Goal: Complete application form: Complete application form

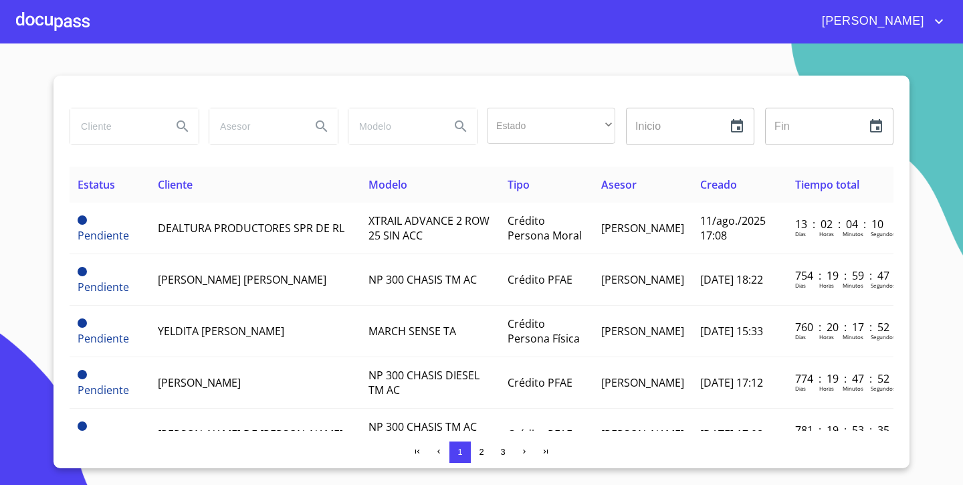
click at [57, 23] on div at bounding box center [53, 21] width 74 height 43
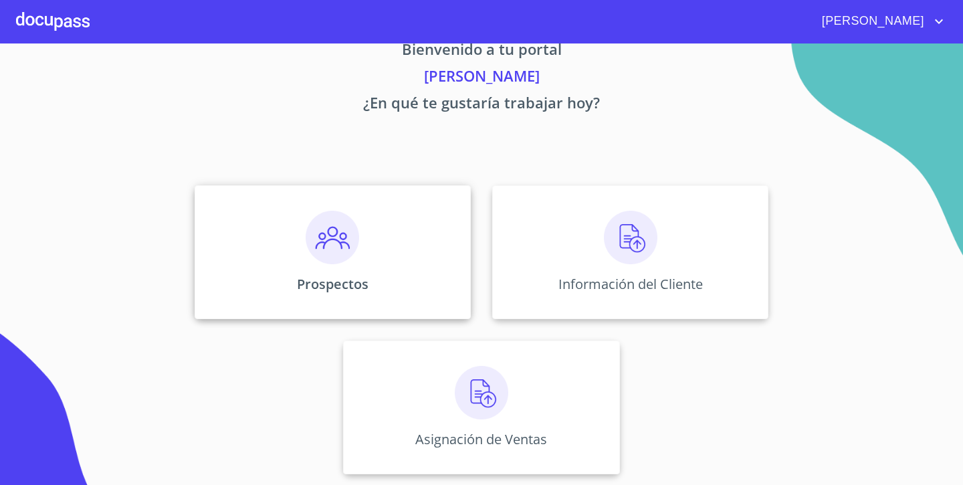
scroll to position [32, 0]
click at [322, 241] on img at bounding box center [333, 238] width 54 height 54
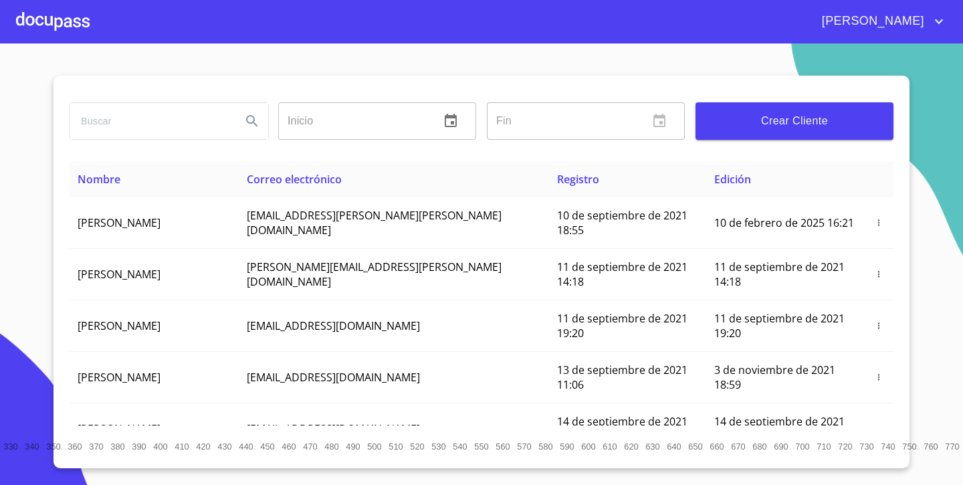
click at [801, 113] on span "Crear Cliente" at bounding box center [794, 121] width 177 height 19
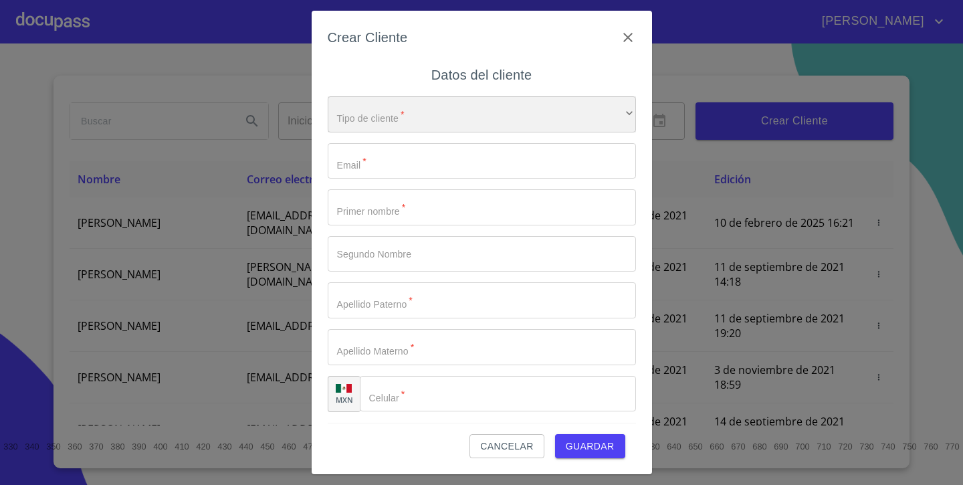
click at [414, 116] on div "​" at bounding box center [482, 114] width 308 height 36
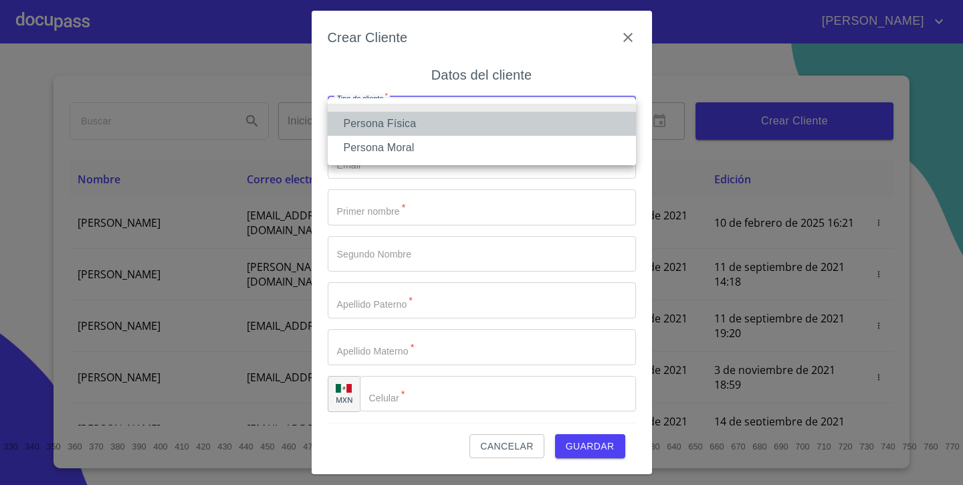
click at [418, 126] on li "Persona Física" at bounding box center [482, 124] width 308 height 24
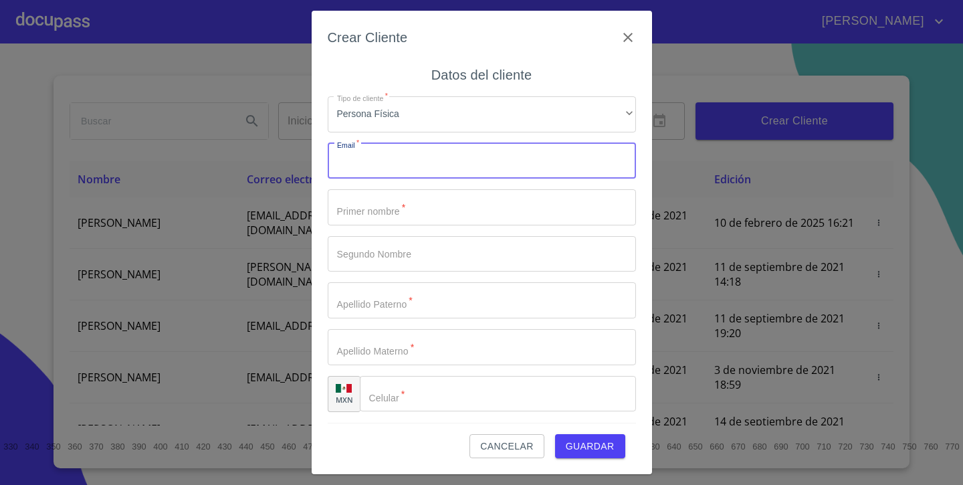
paste input "[EMAIL_ADDRESS][DOMAIN_NAME]"
type input "[EMAIL_ADDRESS][DOMAIN_NAME]"
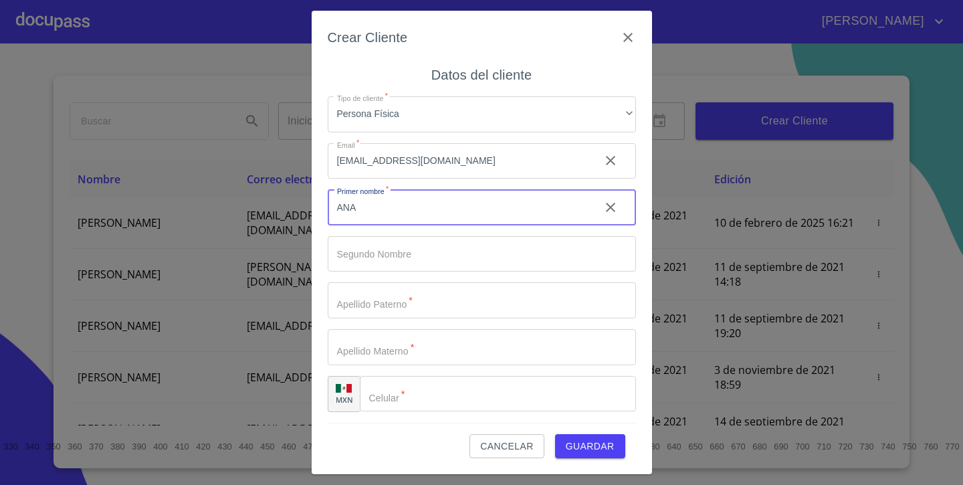
type input "ANA"
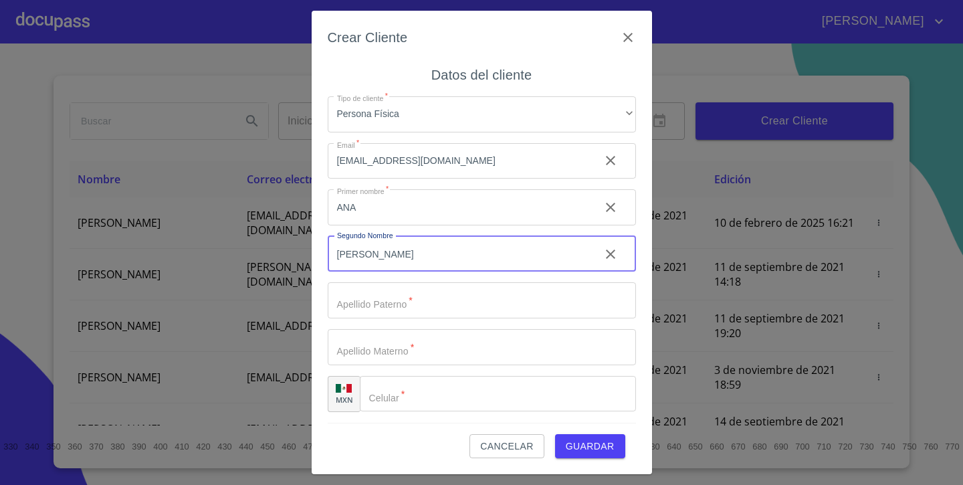
type input "[PERSON_NAME]"
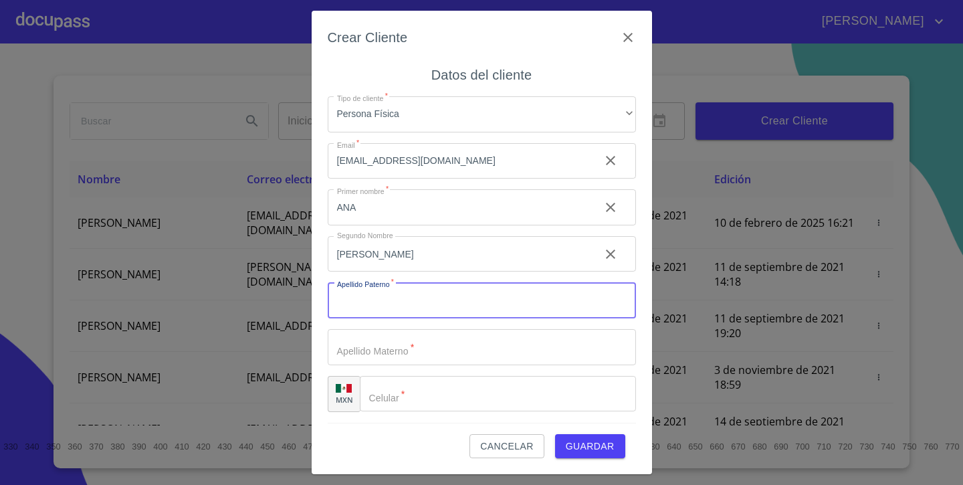
type input "A"
type input "SERRATOS"
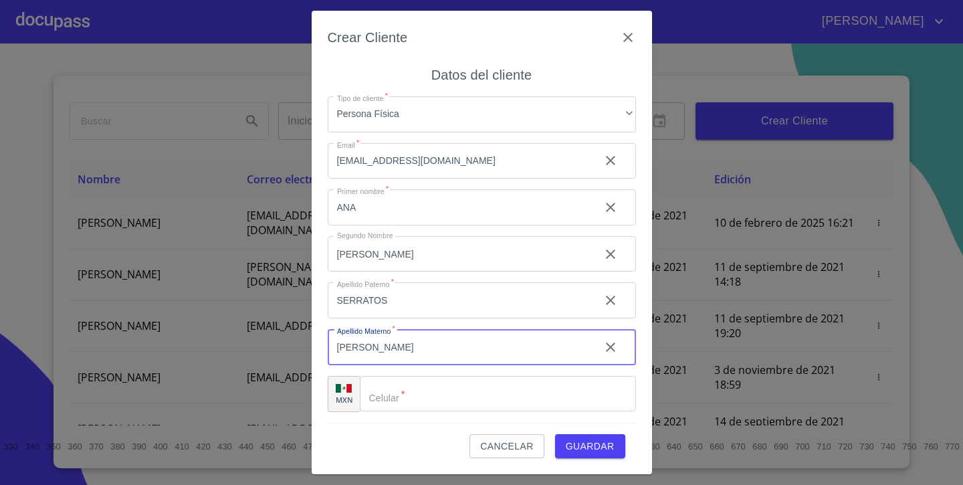
type input "[PERSON_NAME]"
click at [502, 275] on div "Tipo de cliente   * Persona Física ​ Email   * [EMAIL_ADDRESS][DOMAIN_NAME] ​ P…" at bounding box center [482, 254] width 308 height 337
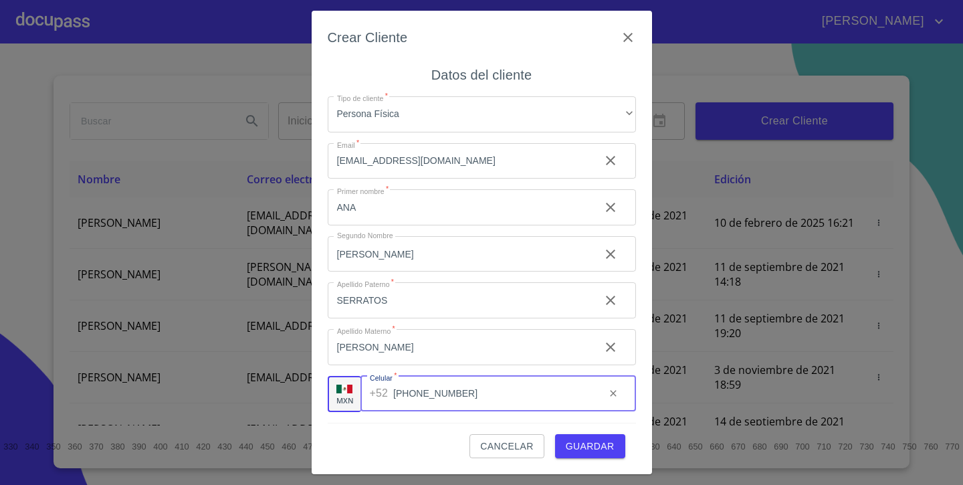
type input "[PHONE_NUMBER]"
click at [591, 445] on span "Guardar" at bounding box center [590, 446] width 49 height 17
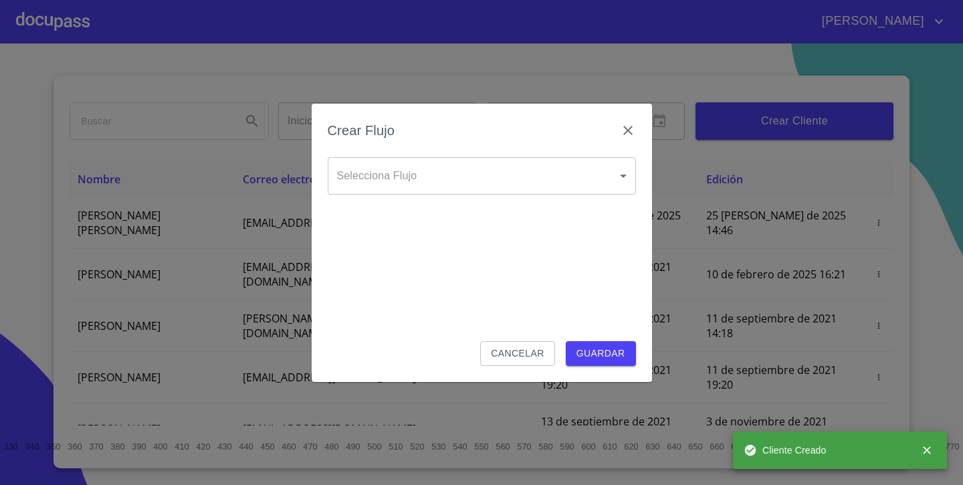
click at [567, 184] on body "[PERSON_NAME] ​ Fin ​ Crear Cliente Nombre Correo electrónico Registro Edición …" at bounding box center [481, 242] width 963 height 485
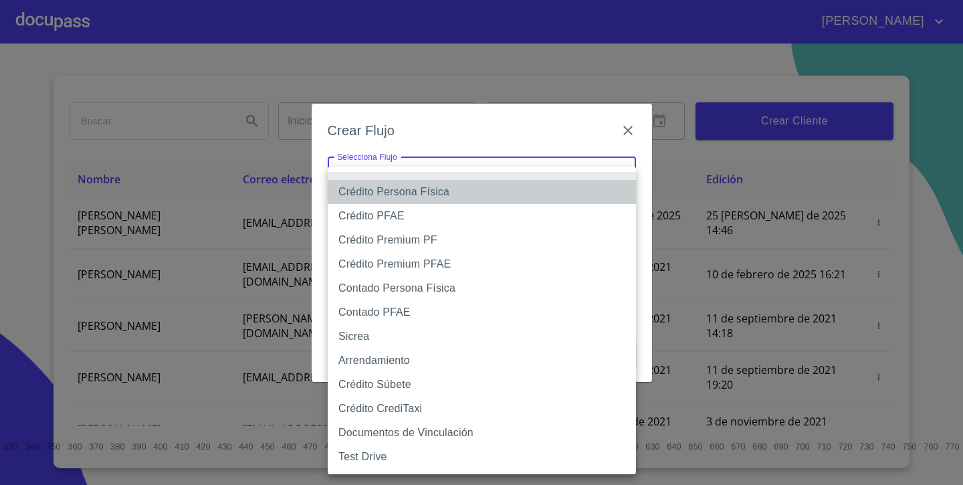
click at [512, 197] on li "Crédito Persona Física" at bounding box center [482, 192] width 308 height 24
type input "6009fb3c7d1714eb8809aa97"
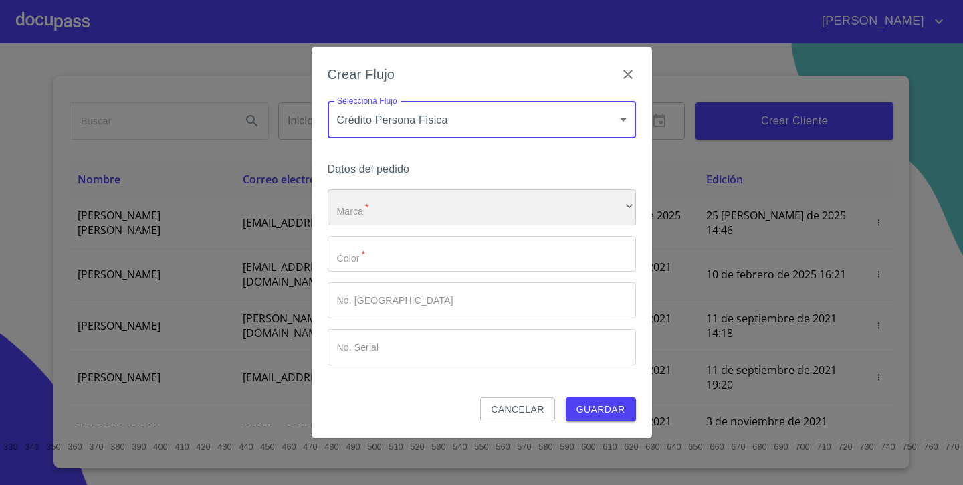
click at [407, 211] on div "​" at bounding box center [482, 207] width 308 height 36
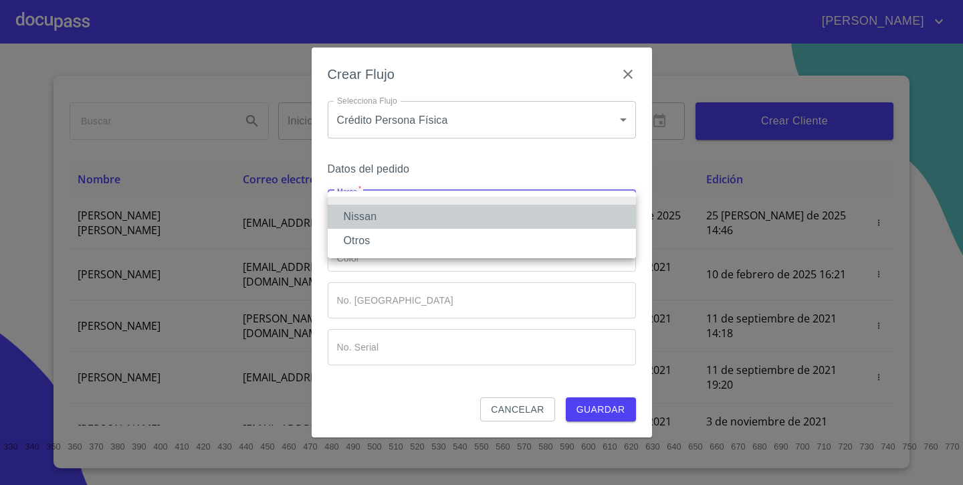
click at [391, 216] on li "Nissan" at bounding box center [482, 217] width 308 height 24
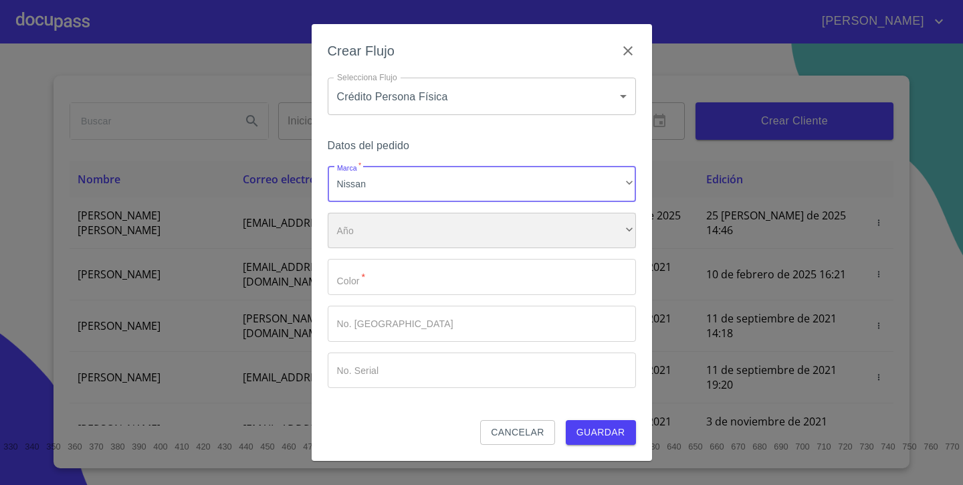
click at [413, 237] on div "​" at bounding box center [482, 231] width 308 height 36
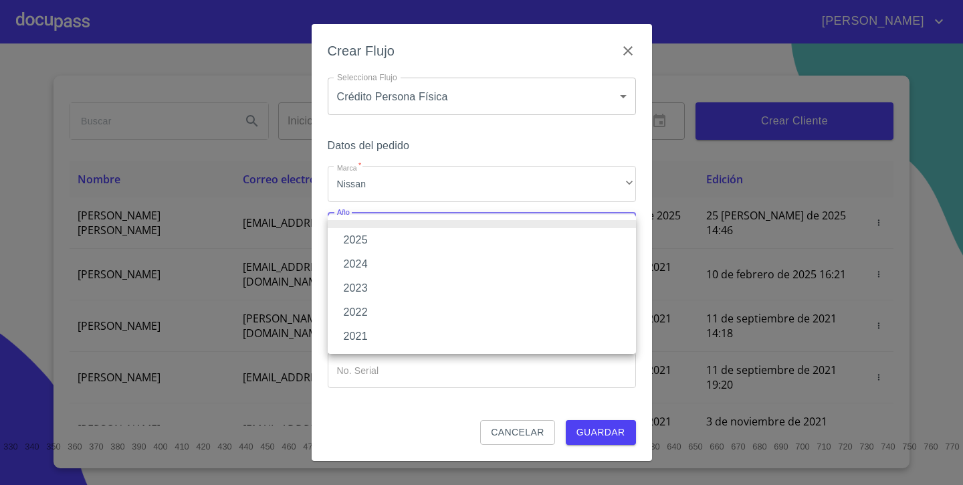
click at [393, 242] on li "2025" at bounding box center [482, 240] width 308 height 24
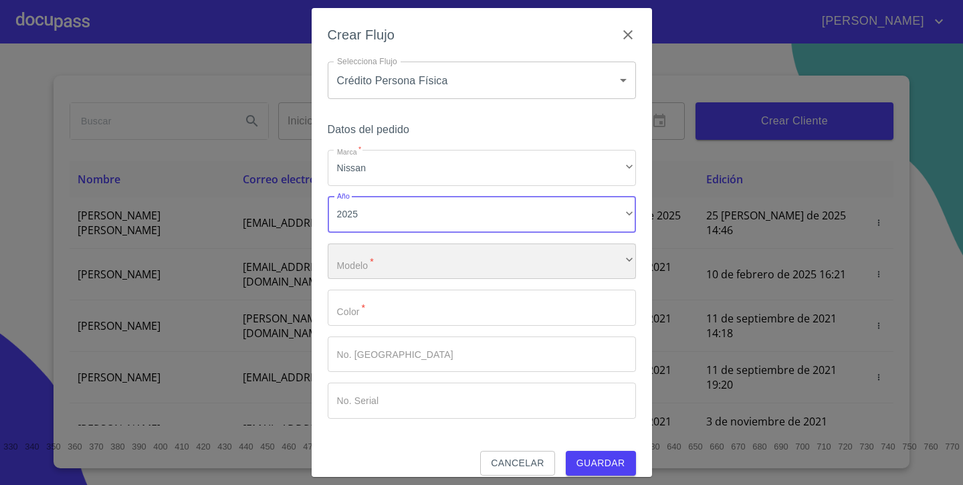
click at [393, 265] on div "​" at bounding box center [482, 261] width 308 height 36
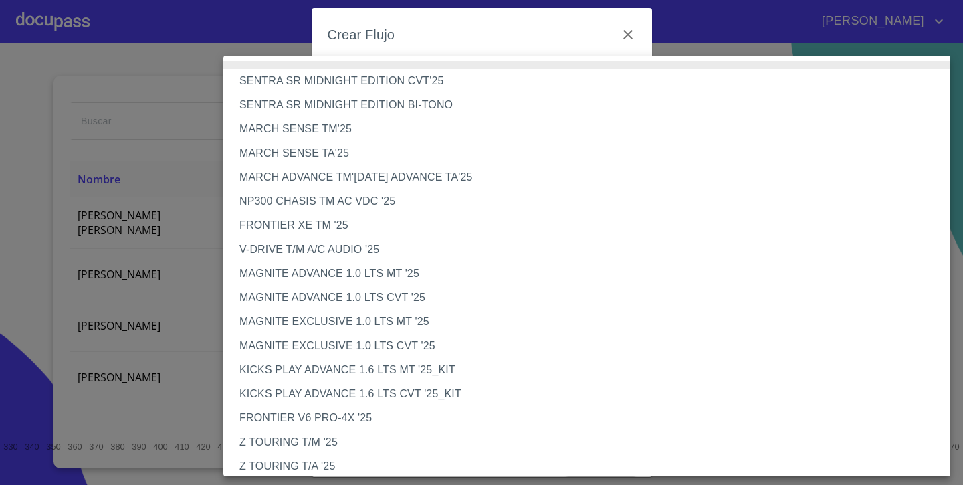
click at [427, 205] on li "NP300 CHASIS TM AC VDC '25" at bounding box center [586, 201] width 727 height 24
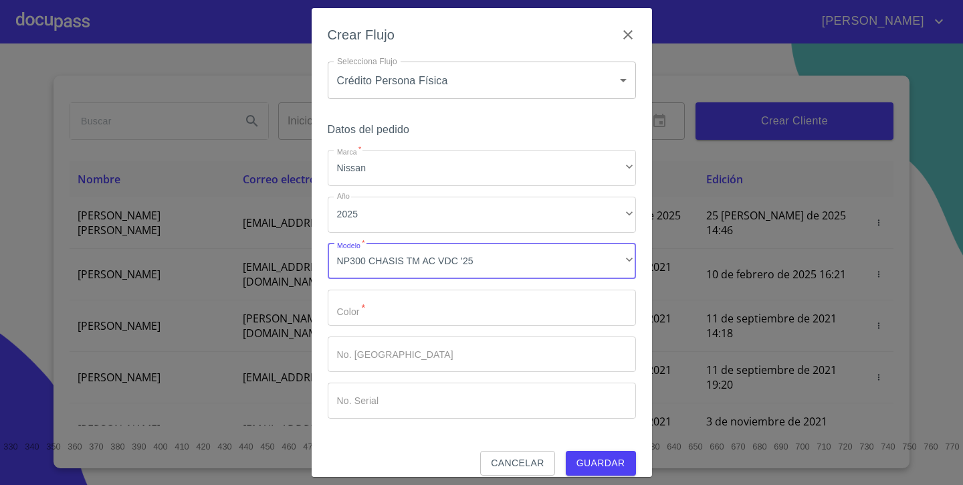
click at [522, 316] on input "Marca   *" at bounding box center [482, 308] width 308 height 36
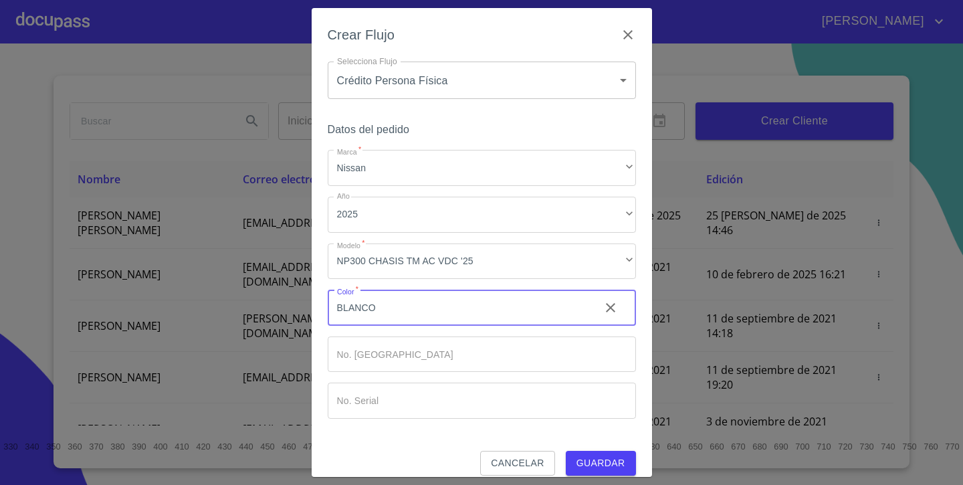
type input "BLANCO"
click at [490, 360] on input "Marca   *" at bounding box center [482, 354] width 308 height 36
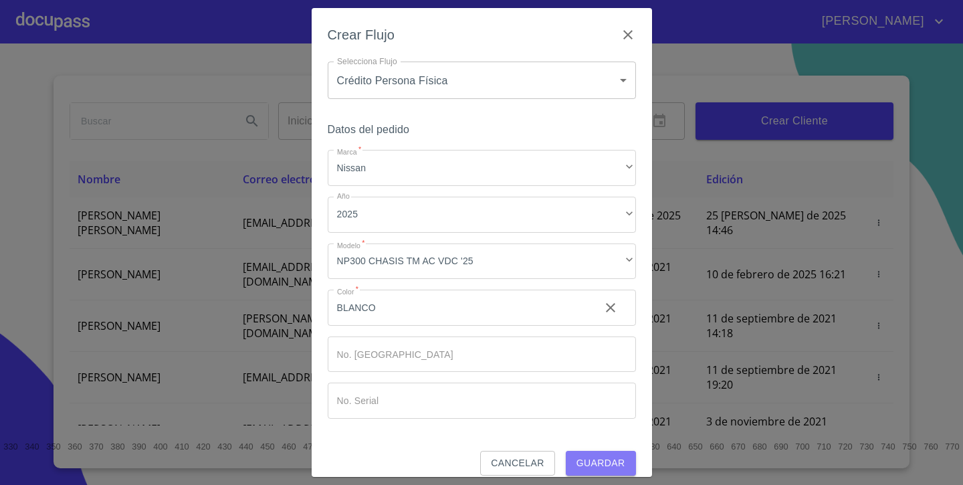
click at [598, 461] on span "Guardar" at bounding box center [601, 463] width 49 height 17
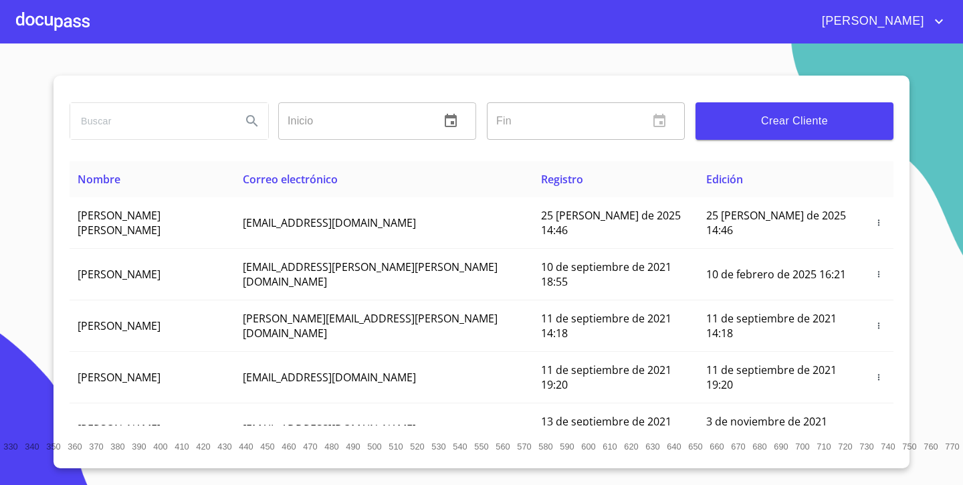
click at [56, 20] on div at bounding box center [53, 21] width 74 height 43
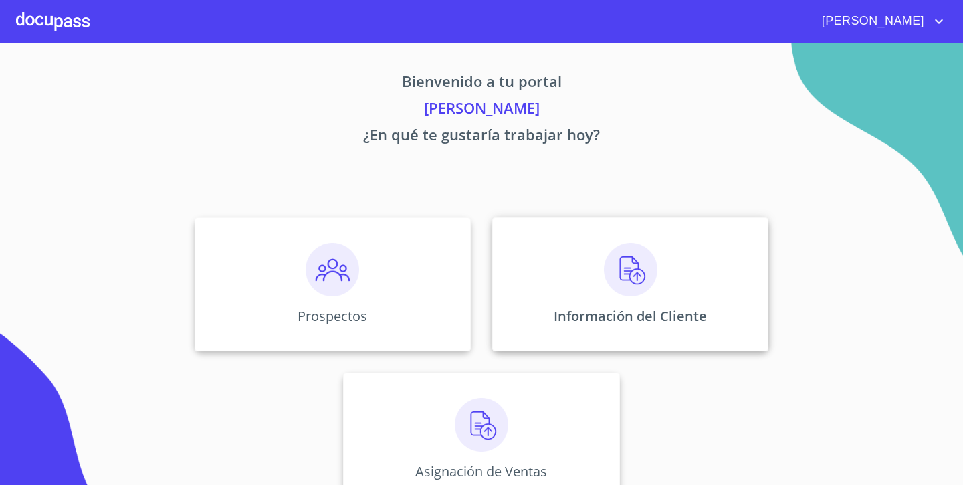
click at [624, 285] on img at bounding box center [631, 270] width 54 height 54
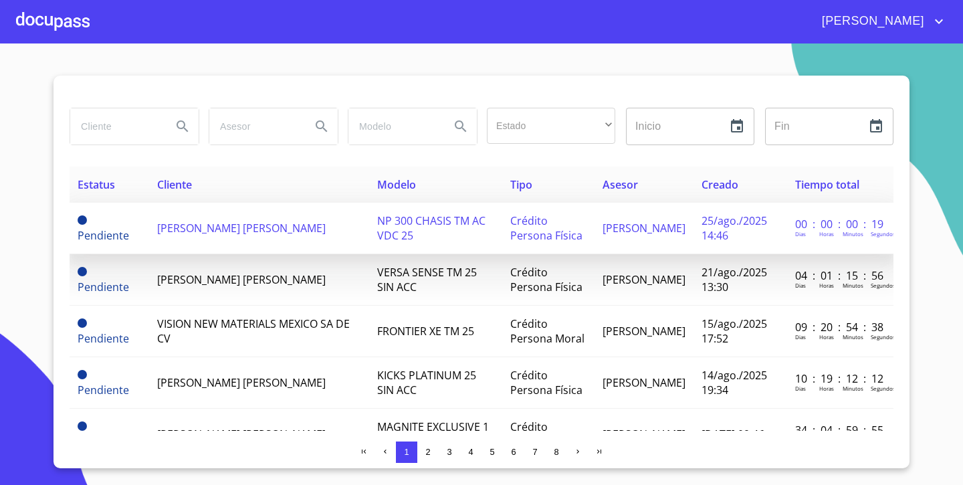
click at [183, 241] on td "[PERSON_NAME] [PERSON_NAME]" at bounding box center [259, 229] width 220 height 52
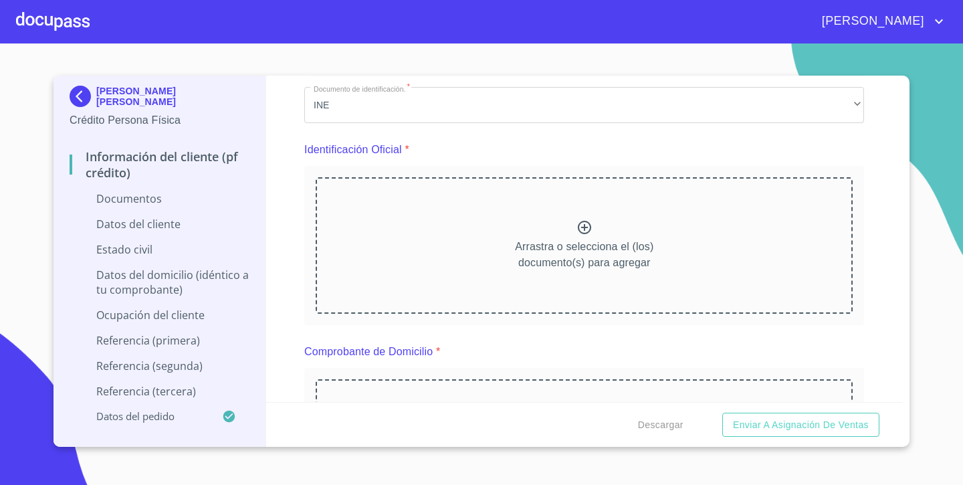
scroll to position [102, 0]
click at [592, 242] on p "Arrastra o selecciona el (los) documento(s) para agregar" at bounding box center [584, 254] width 138 height 32
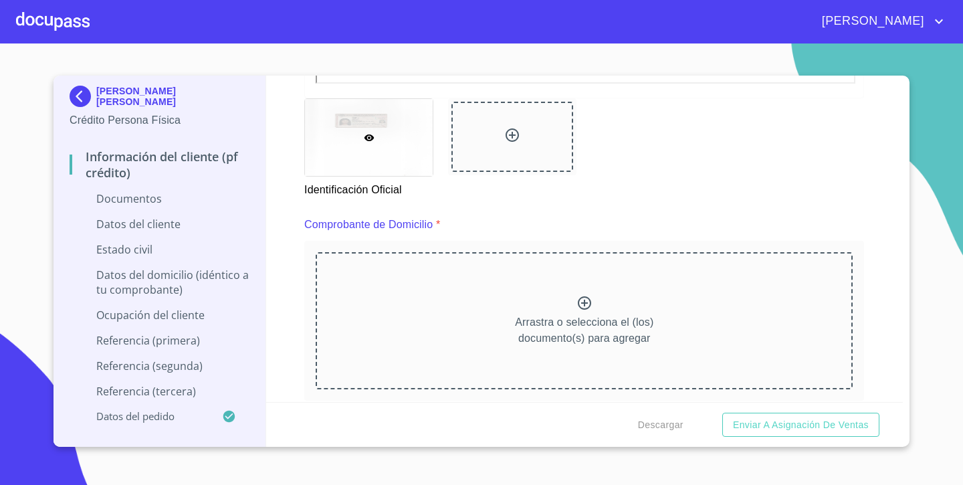
scroll to position [597, 0]
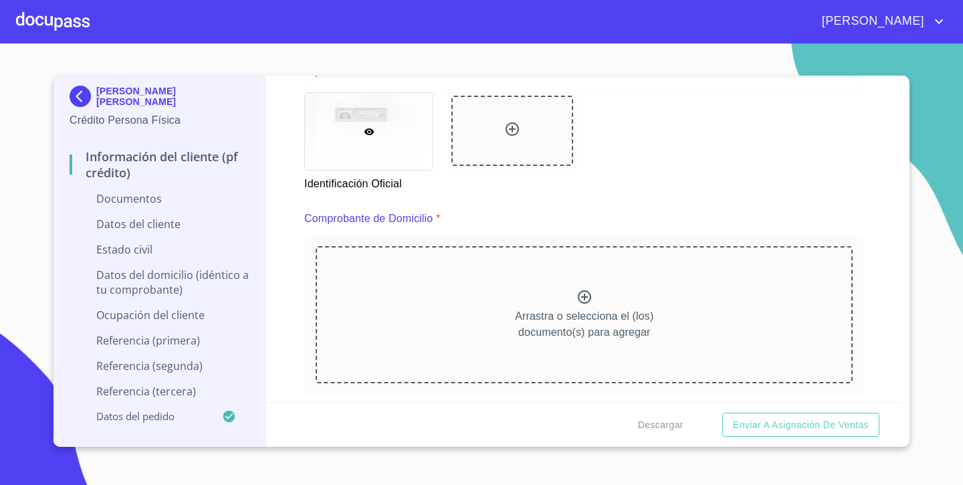
click at [585, 294] on icon at bounding box center [585, 297] width 16 height 16
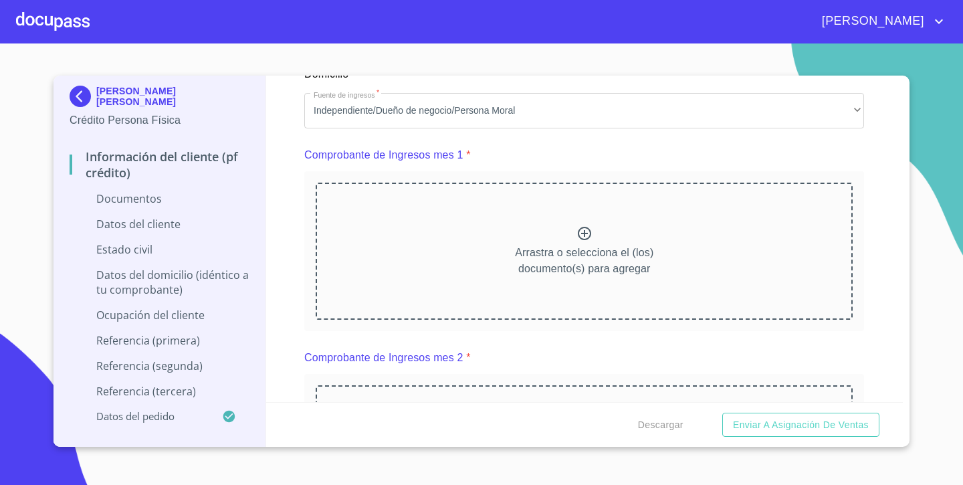
scroll to position [1274, 0]
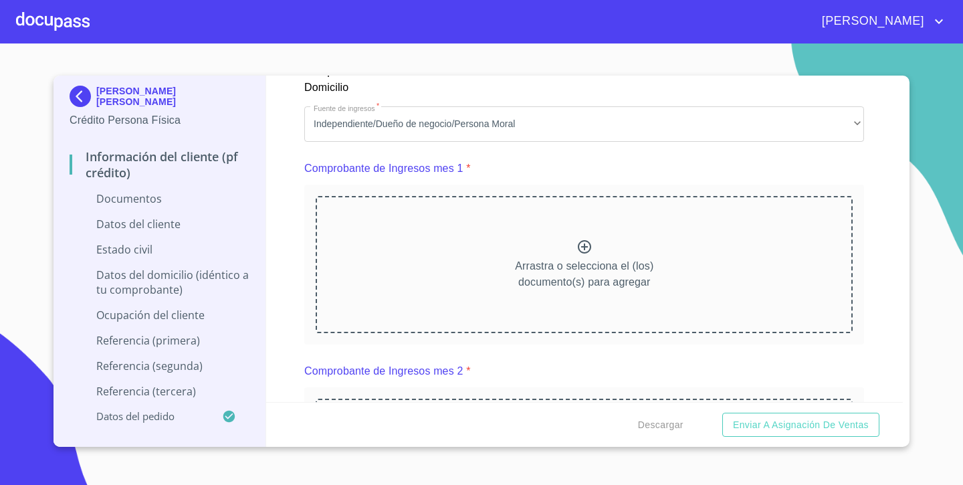
click at [583, 255] on div at bounding box center [585, 248] width 16 height 19
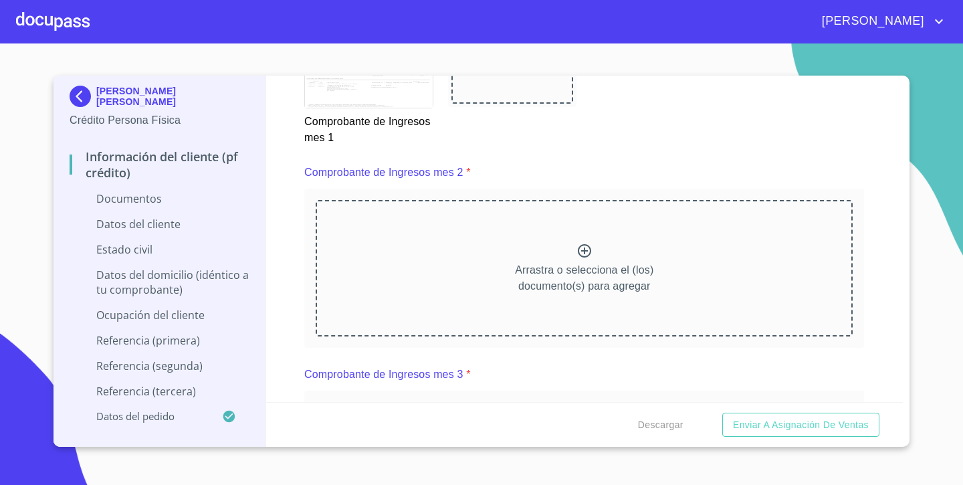
scroll to position [1857, 0]
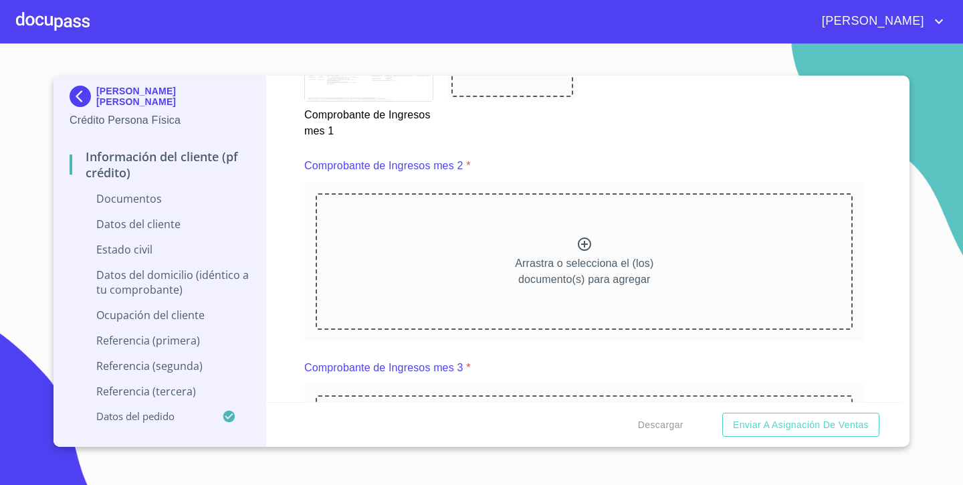
click at [582, 240] on icon at bounding box center [585, 244] width 16 height 16
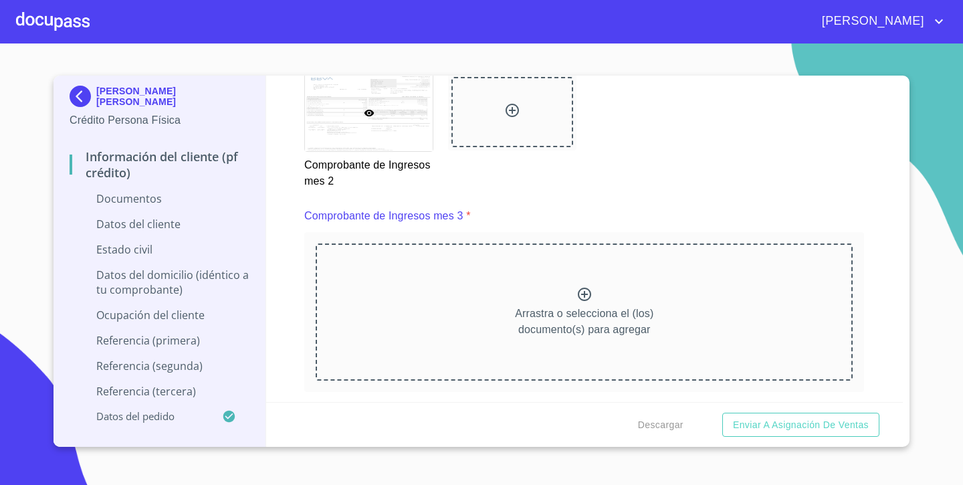
scroll to position [2414, 0]
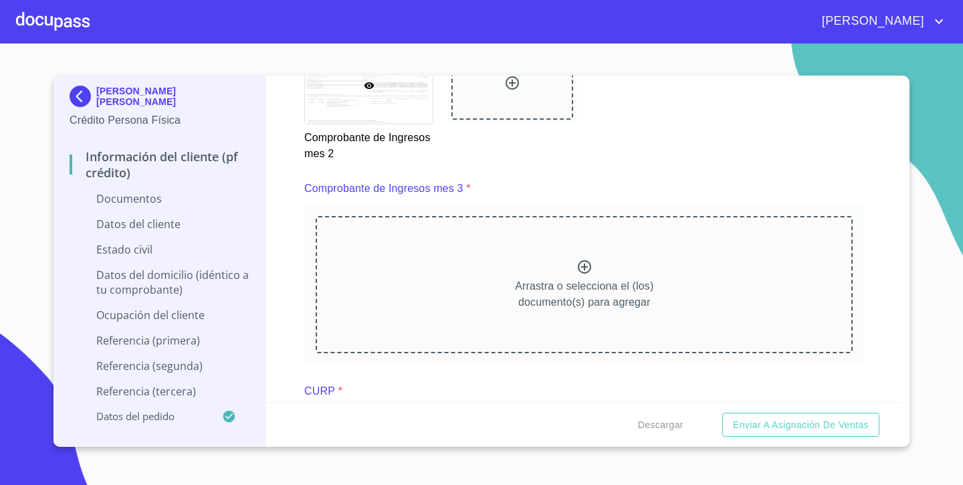
click at [581, 268] on icon at bounding box center [585, 267] width 16 height 16
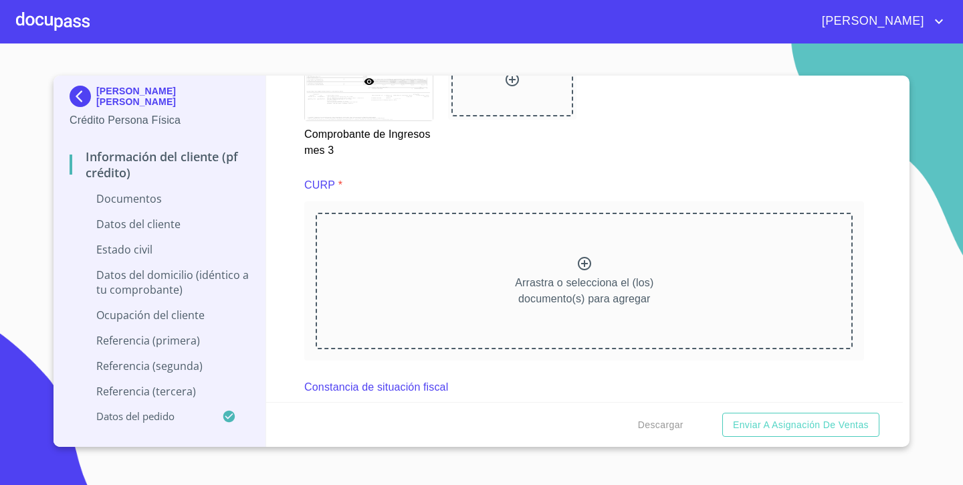
click at [583, 266] on icon at bounding box center [585, 264] width 16 height 16
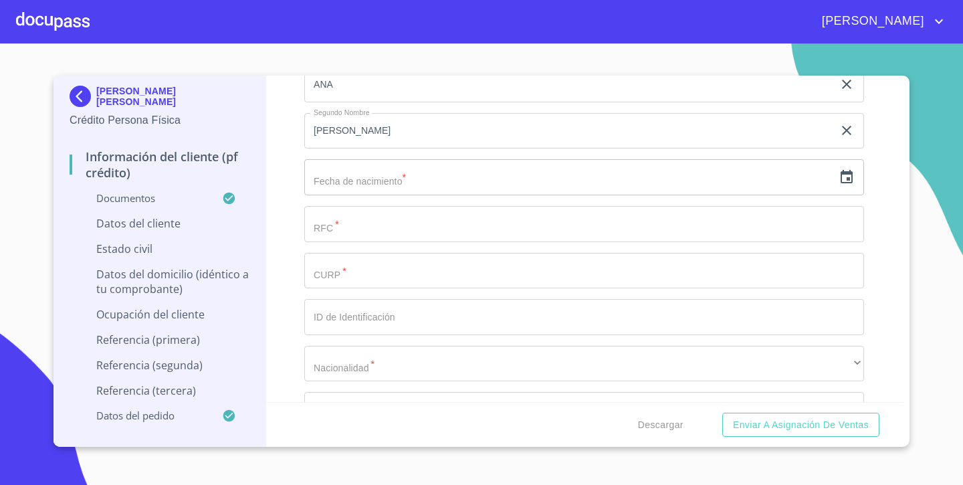
scroll to position [4015, 0]
click at [845, 175] on icon "button" at bounding box center [847, 177] width 16 height 16
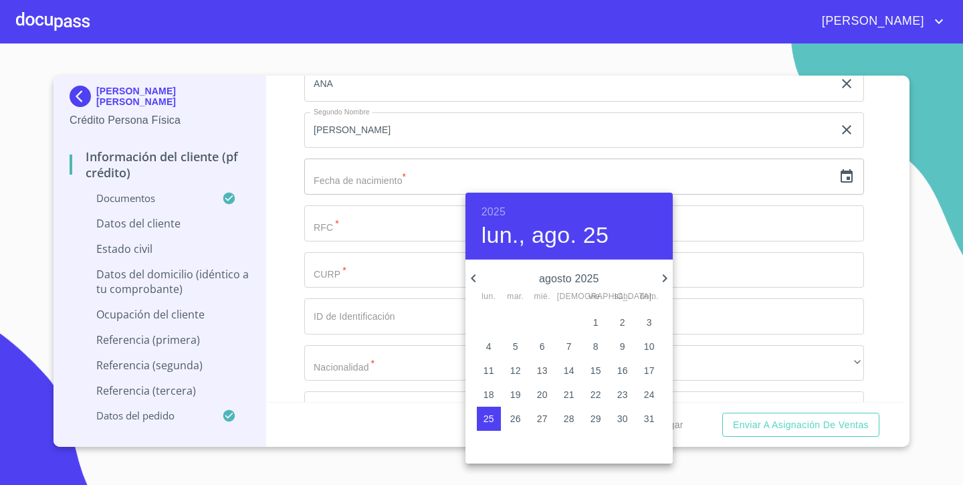
click at [495, 213] on h6 "2025" at bounding box center [494, 212] width 24 height 19
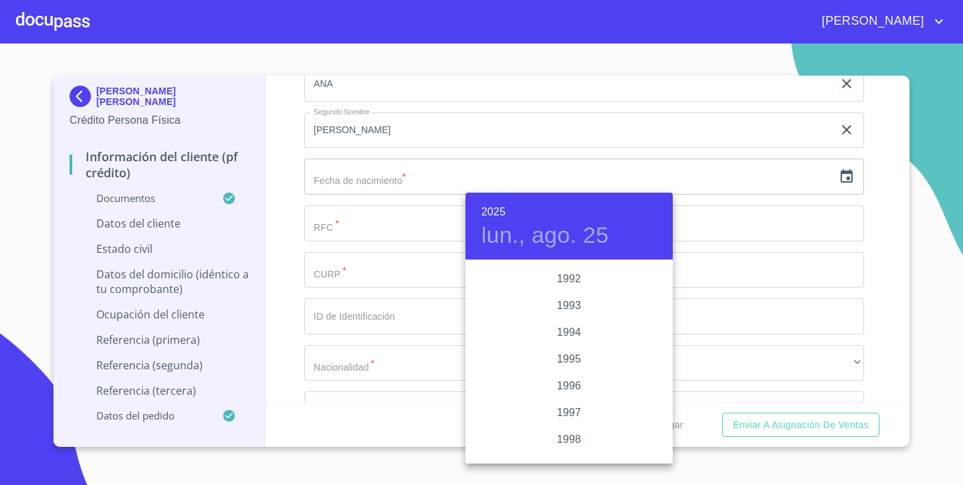
scroll to position [1785, 0]
click at [567, 415] on div "1997" at bounding box center [569, 415] width 207 height 27
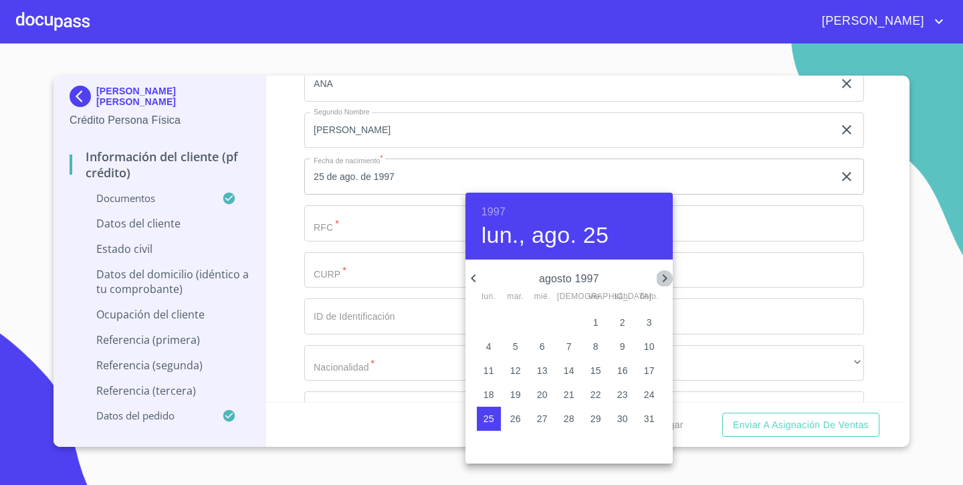
click at [668, 279] on icon "button" at bounding box center [665, 278] width 16 height 16
click at [513, 347] on p "9" at bounding box center [515, 346] width 5 height 13
type input "9 de sep. de 1997"
click at [357, 213] on div at bounding box center [481, 242] width 963 height 485
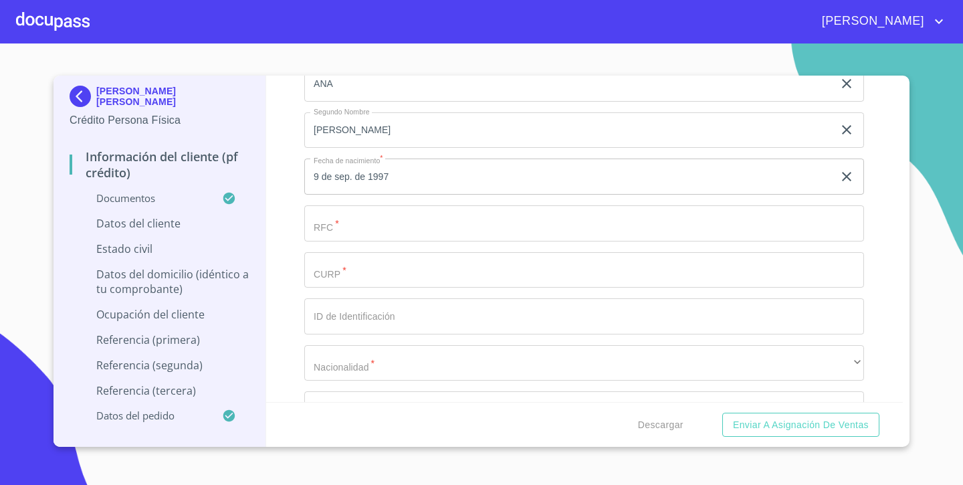
click at [342, 221] on input "Documento de identificación.   *" at bounding box center [584, 223] width 560 height 36
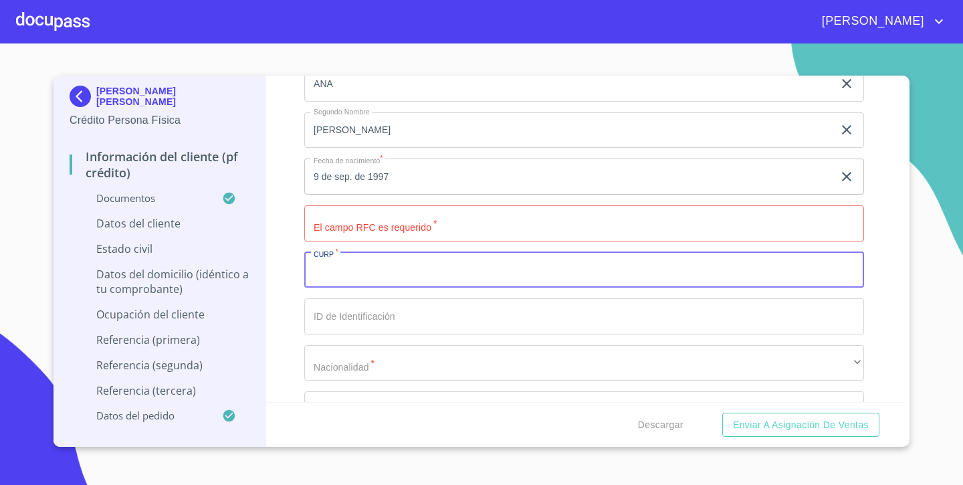
click at [348, 270] on input "Documento de identificación.   *" at bounding box center [584, 270] width 560 height 36
paste input "SELA970909MJCRMN09"
type input "SELA970909MJCRMN09"
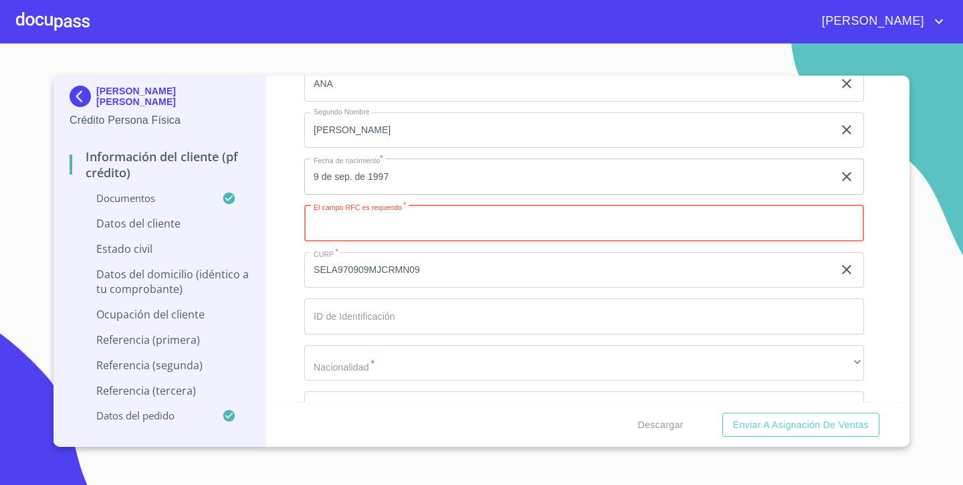
click at [347, 227] on input "Documento de identificación.   *" at bounding box center [584, 223] width 560 height 36
paste input "SELA970909"
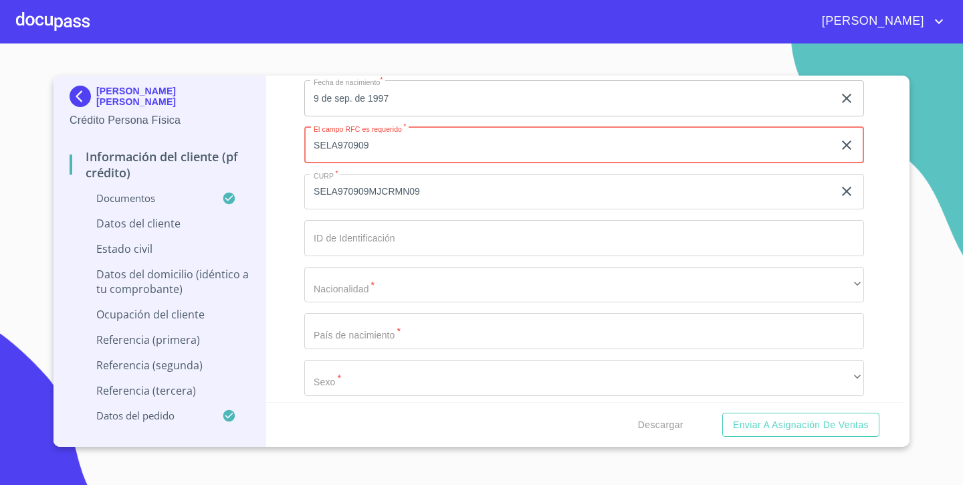
scroll to position [4092, 0]
type input "SELA970909R52"
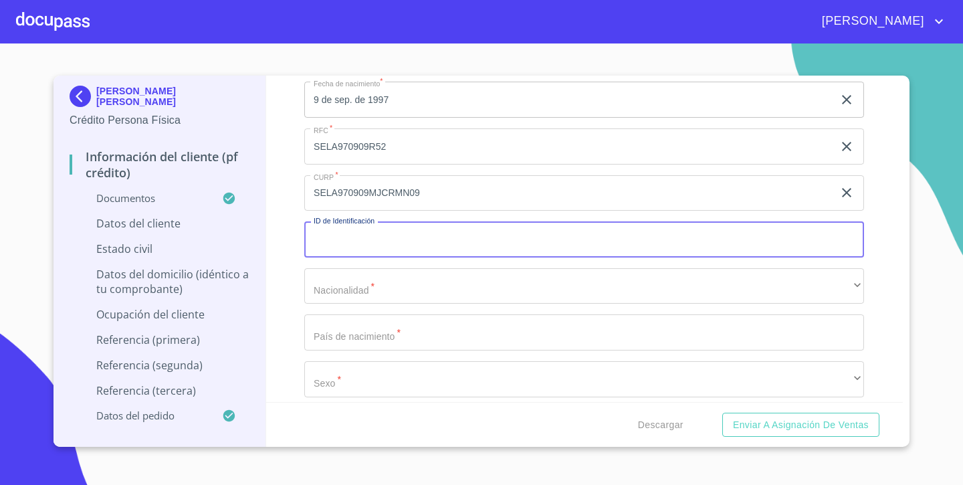
click at [479, 251] on input "Documento de identificación.   *" at bounding box center [584, 239] width 560 height 36
type input "1357220064"
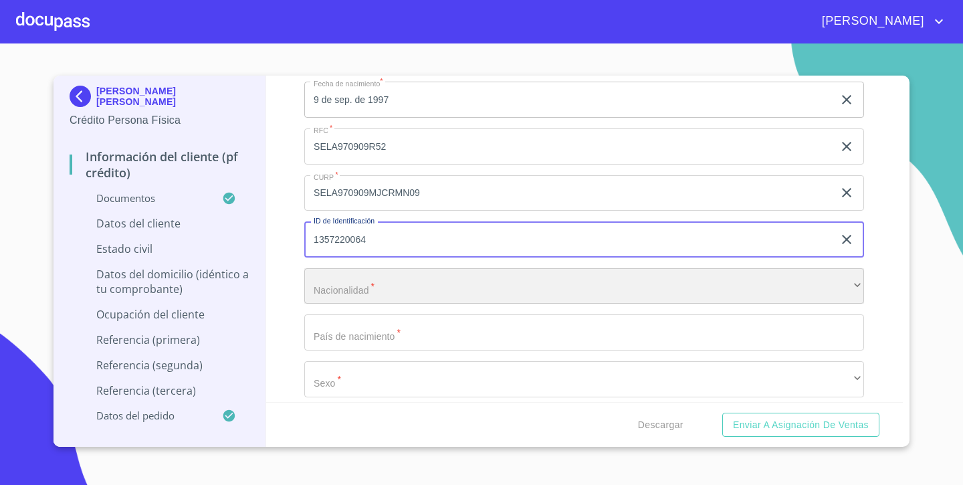
click at [417, 286] on div "​" at bounding box center [584, 286] width 560 height 36
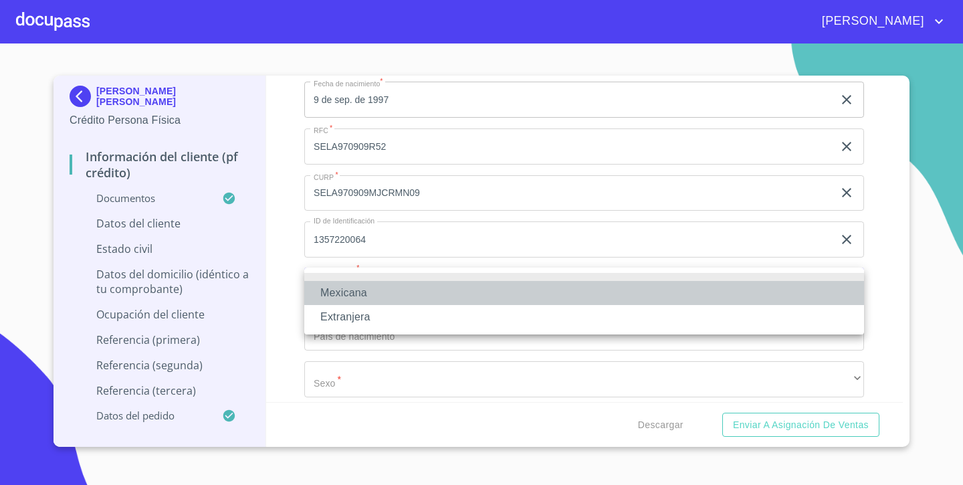
click at [389, 294] on li "Mexicana" at bounding box center [584, 293] width 560 height 24
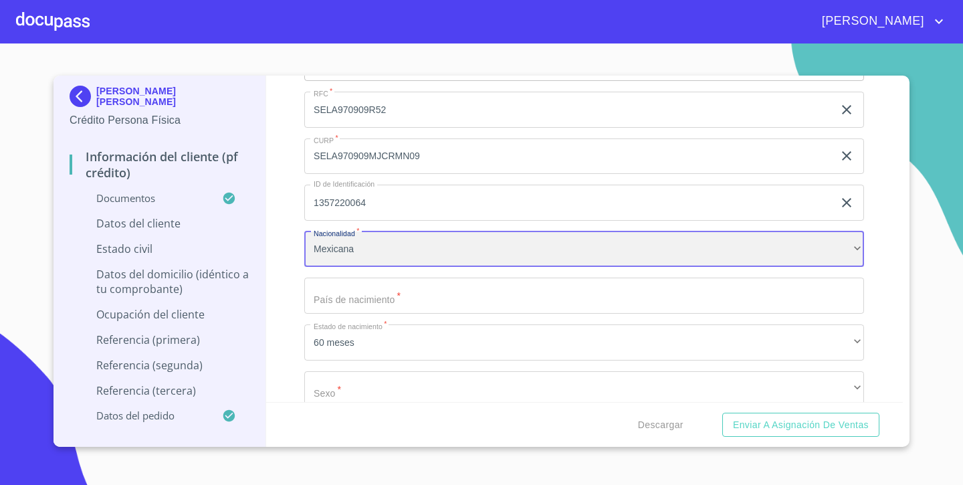
scroll to position [4142, 0]
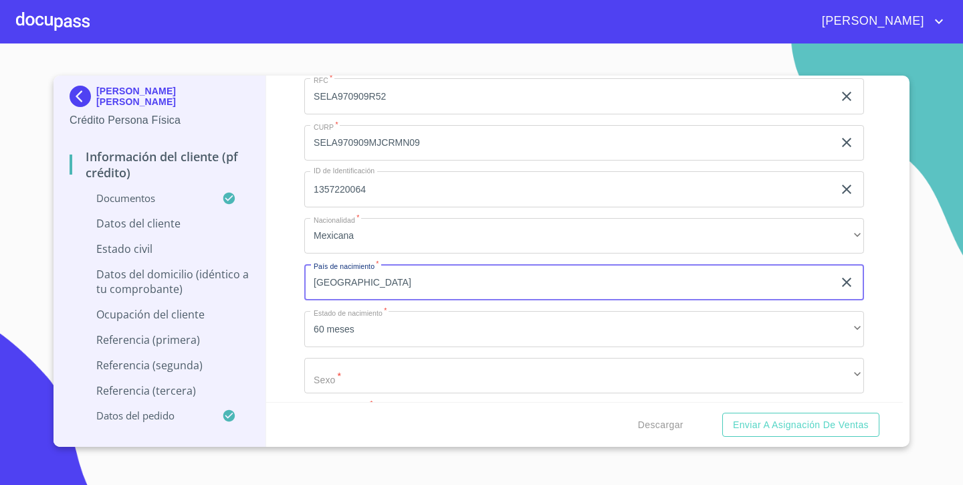
type input "[GEOGRAPHIC_DATA]"
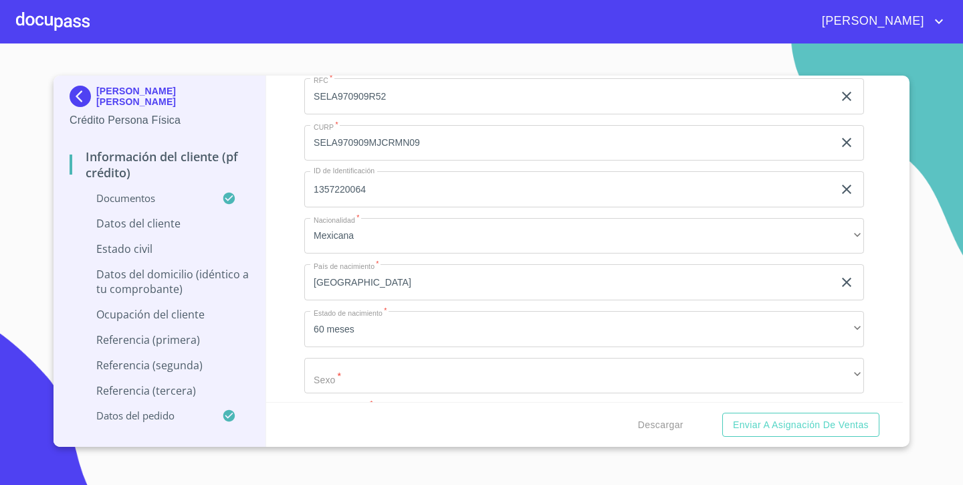
click at [291, 332] on div "Información del cliente (PF crédito) Documentos Documento de identificación.   …" at bounding box center [584, 239] width 637 height 326
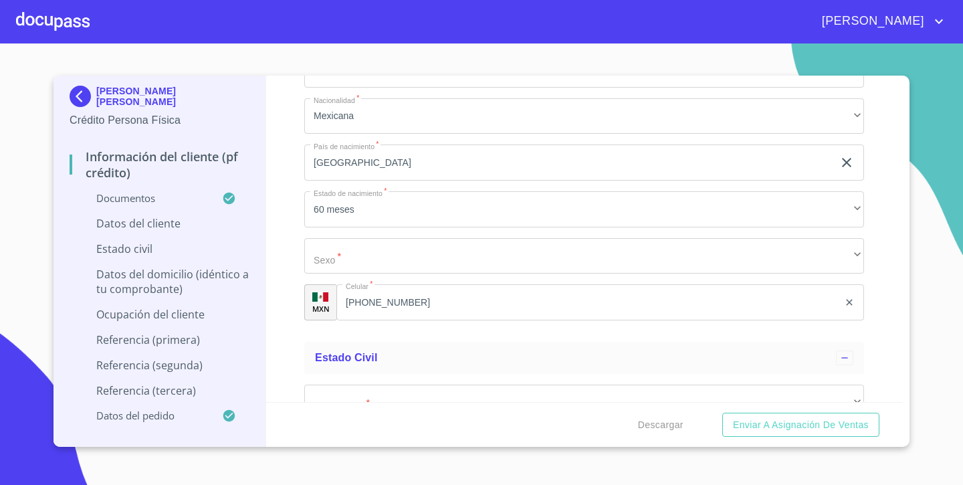
scroll to position [4268, 0]
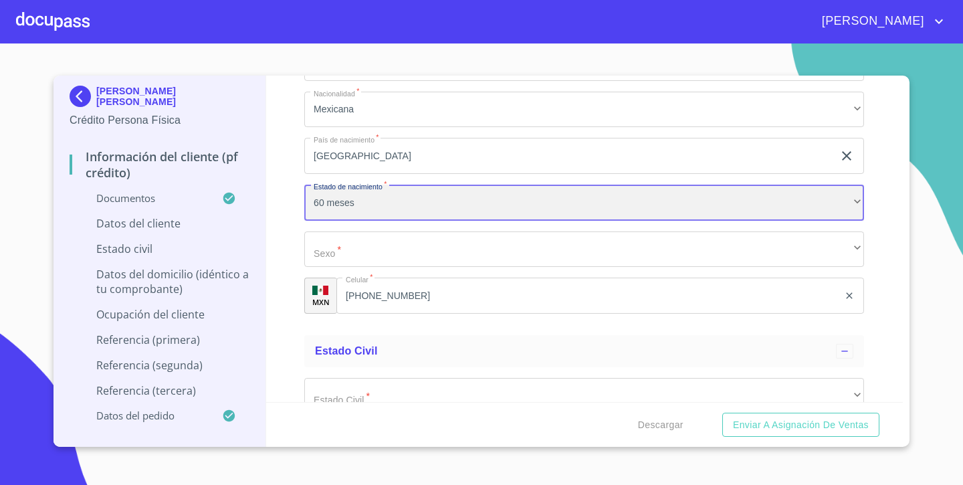
click at [391, 203] on div "60 meses" at bounding box center [584, 203] width 560 height 36
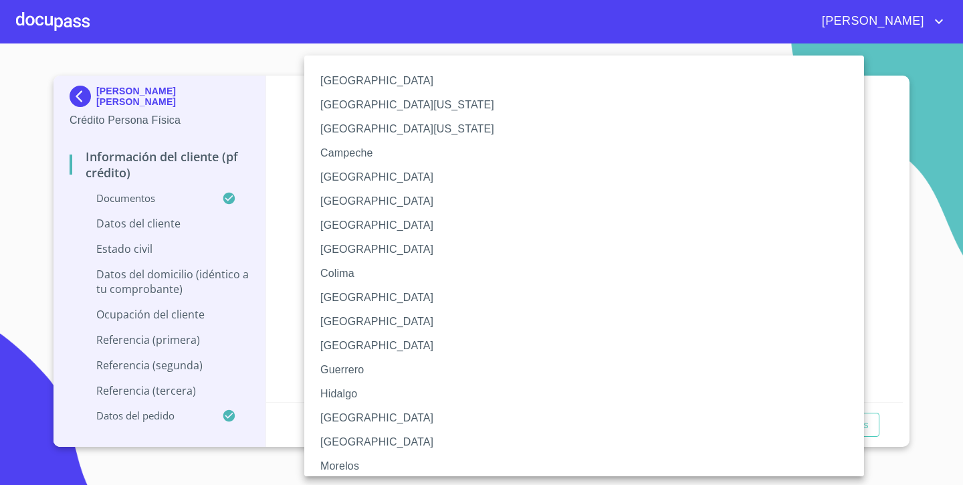
click at [339, 420] on li "[GEOGRAPHIC_DATA]" at bounding box center [584, 418] width 560 height 24
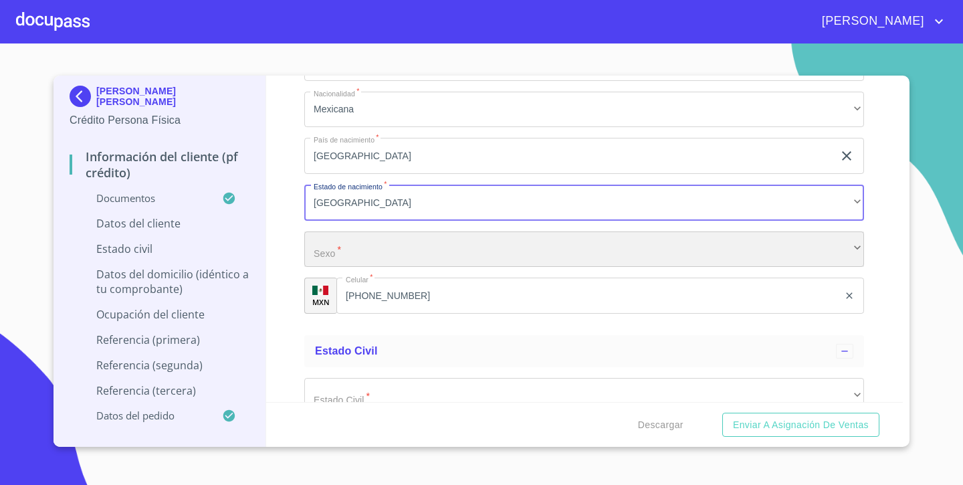
click at [433, 256] on div "​" at bounding box center [584, 249] width 560 height 36
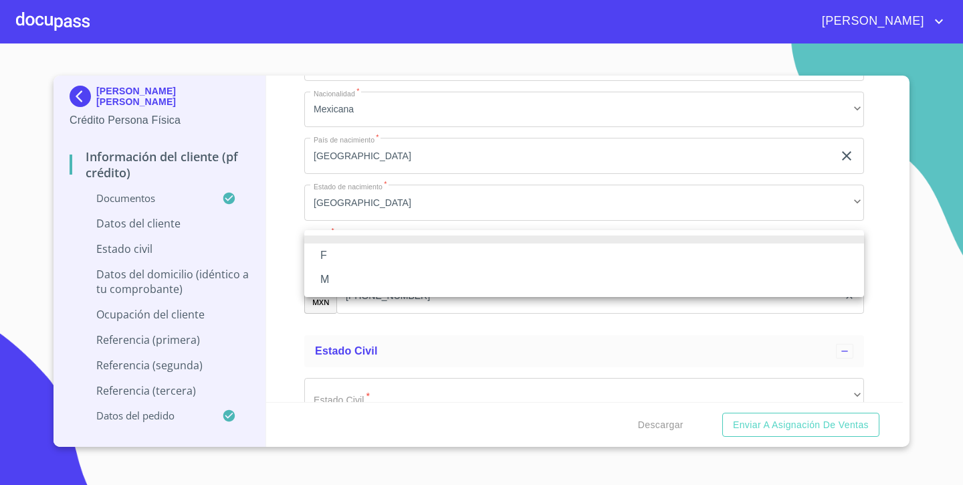
click at [399, 253] on li "F" at bounding box center [584, 255] width 560 height 24
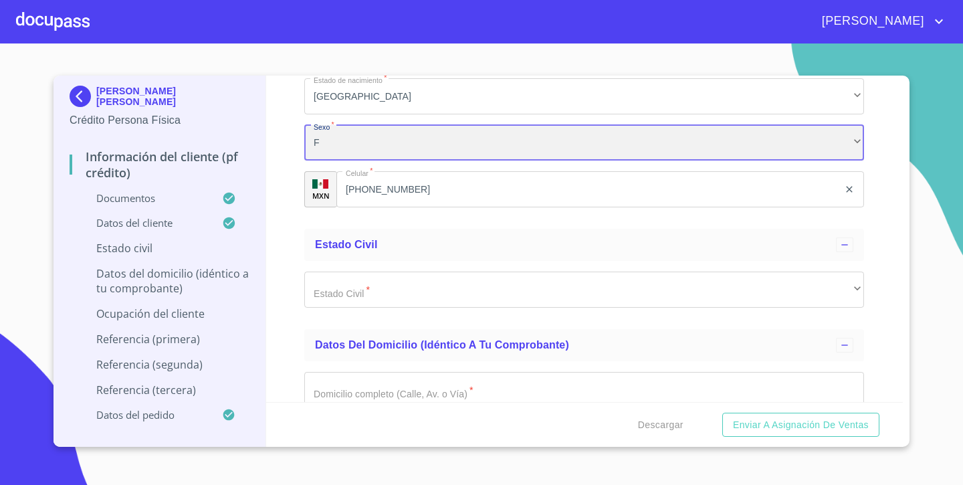
scroll to position [4379, 0]
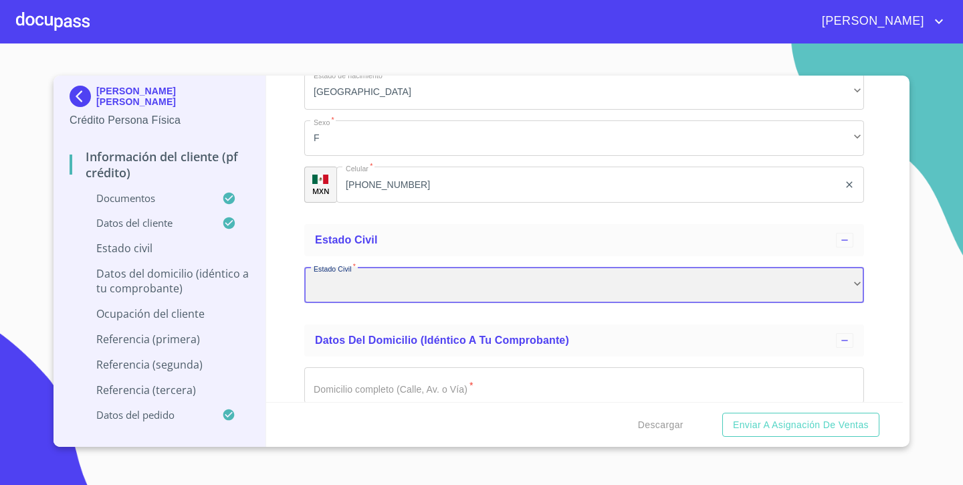
click at [319, 286] on div "​" at bounding box center [584, 285] width 560 height 36
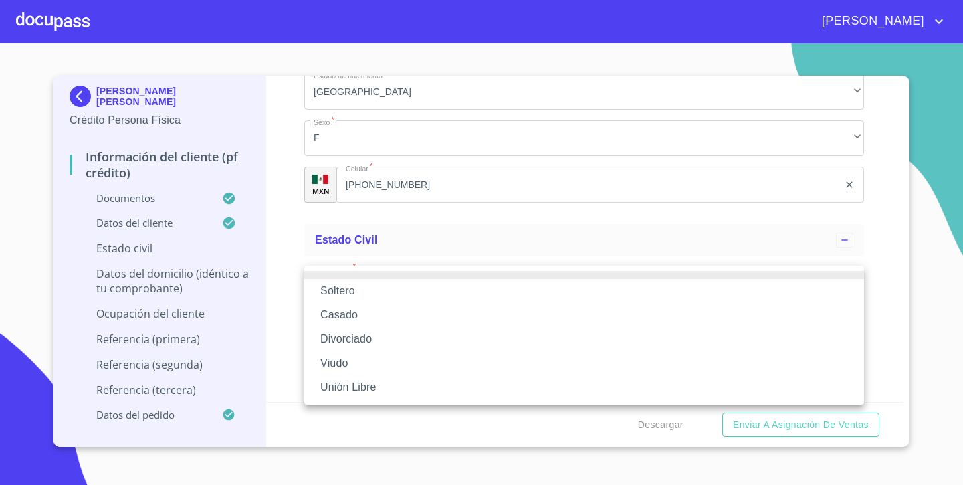
click at [326, 310] on li "Casado" at bounding box center [584, 315] width 560 height 24
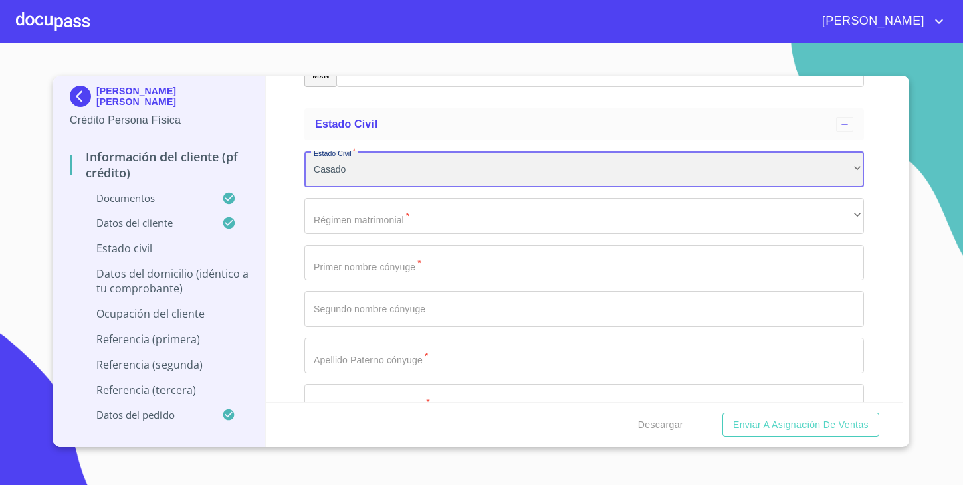
scroll to position [4502, 0]
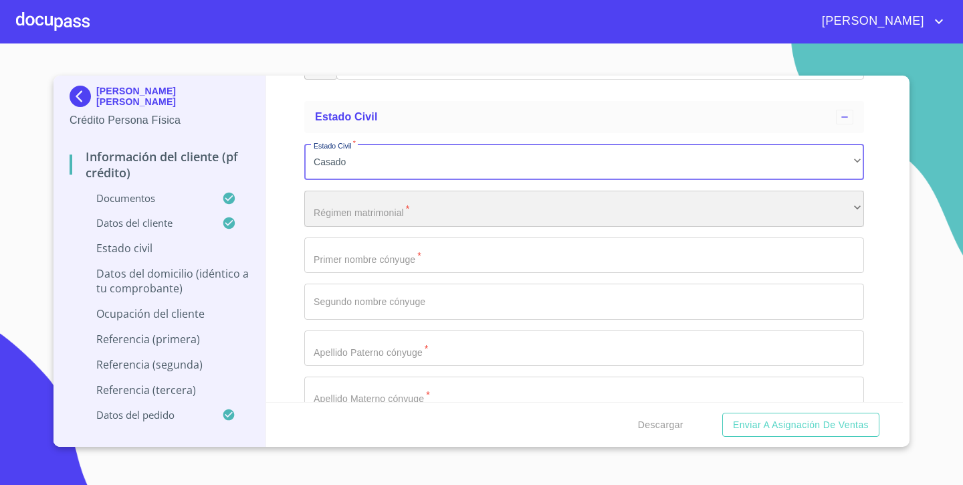
click at [366, 218] on div "​" at bounding box center [584, 209] width 560 height 36
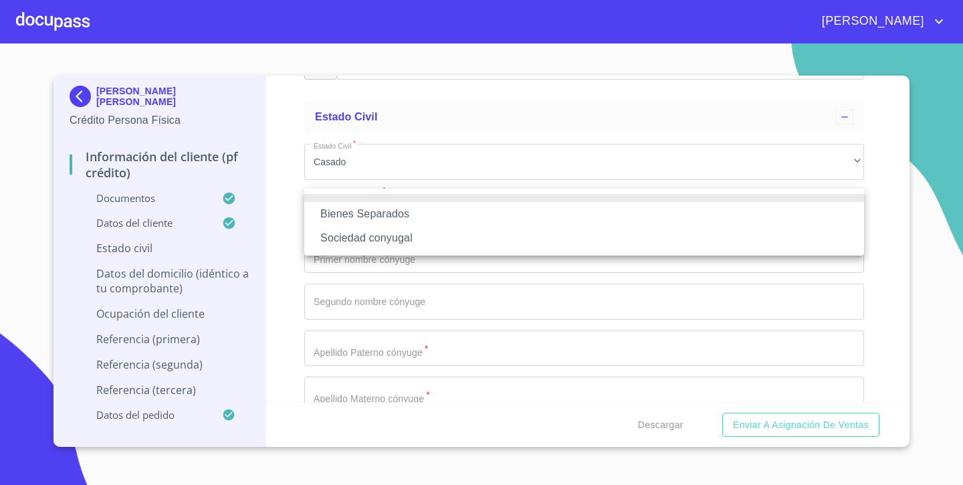
click at [272, 231] on div at bounding box center [481, 242] width 963 height 485
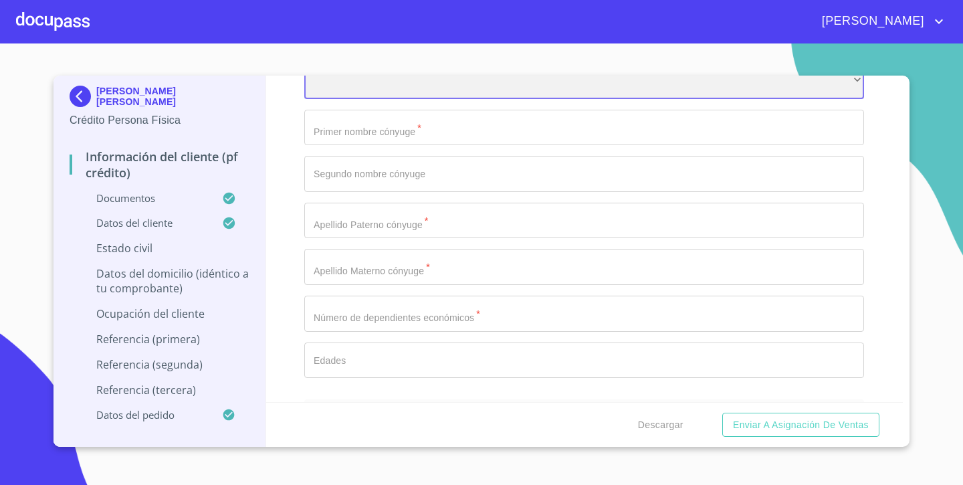
scroll to position [4619, 0]
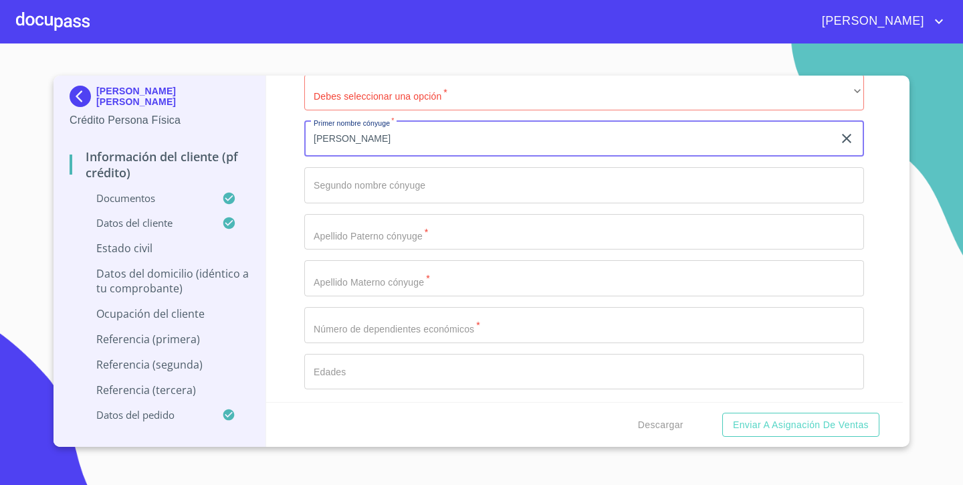
type input "[PERSON_NAME]"
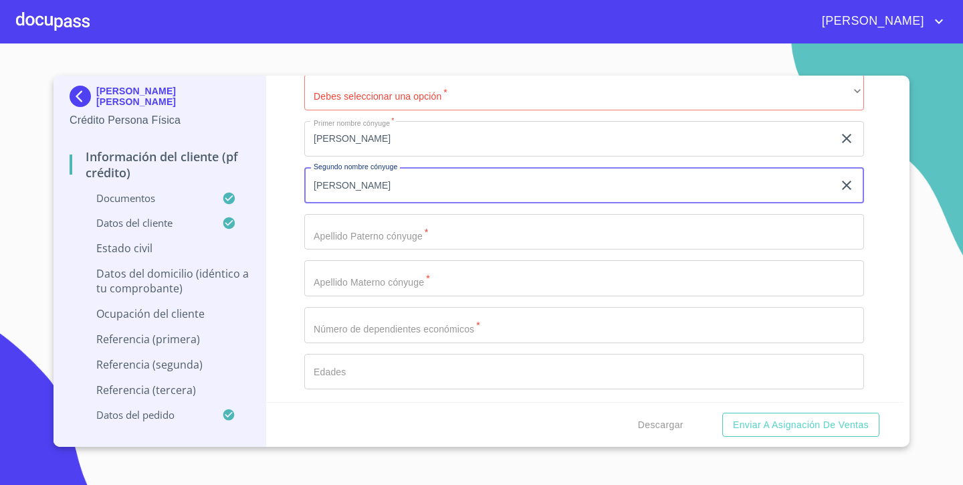
type input "[PERSON_NAME]"
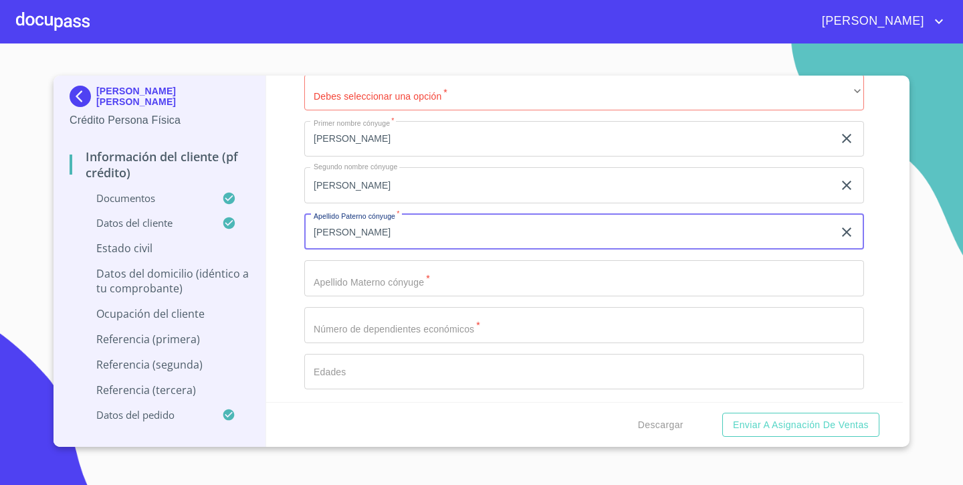
type input "[PERSON_NAME]"
click at [394, 328] on input "Documento de identificación.   *" at bounding box center [584, 325] width 560 height 36
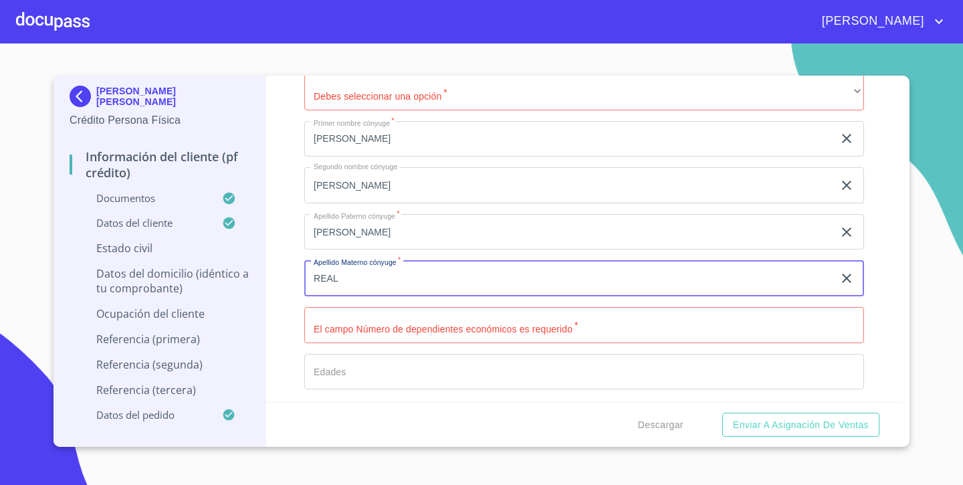
type input "REAL"
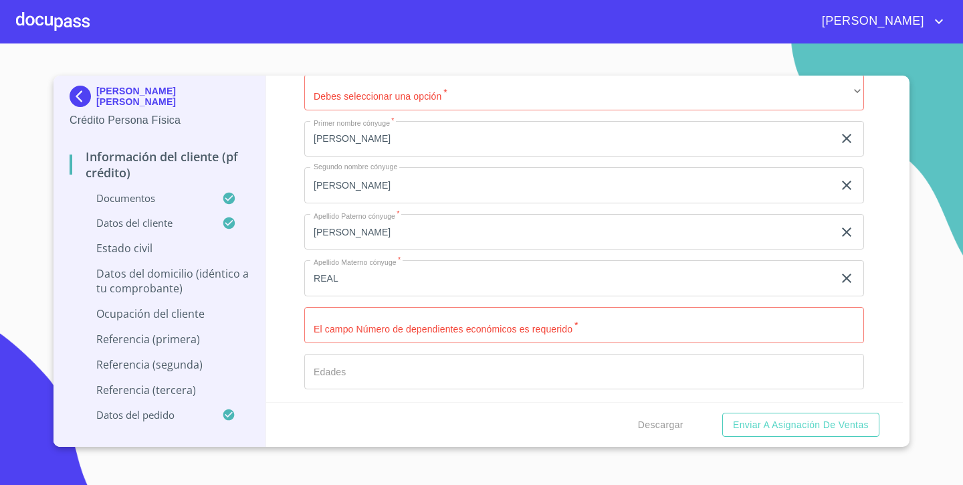
click at [284, 262] on div "Información del cliente (PF crédito) Documentos Documento de identificación.   …" at bounding box center [584, 239] width 637 height 326
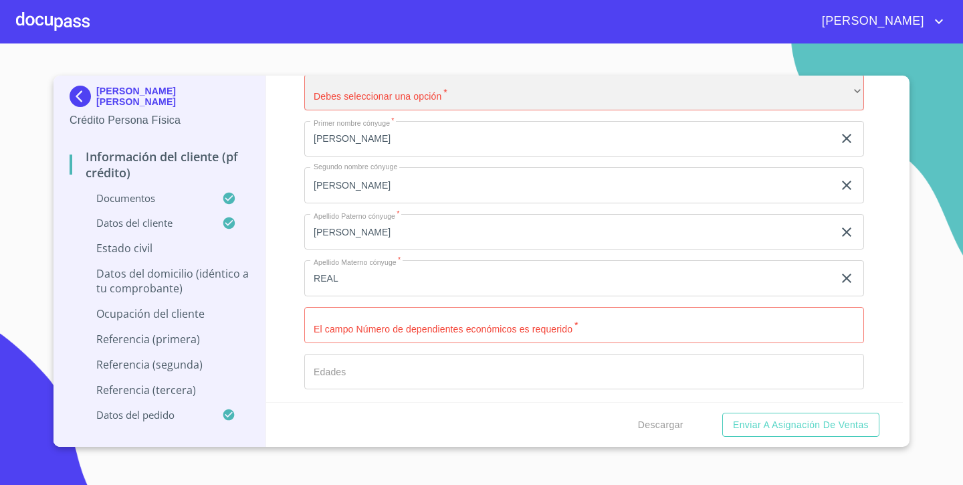
click at [462, 83] on div "​" at bounding box center [584, 92] width 560 height 36
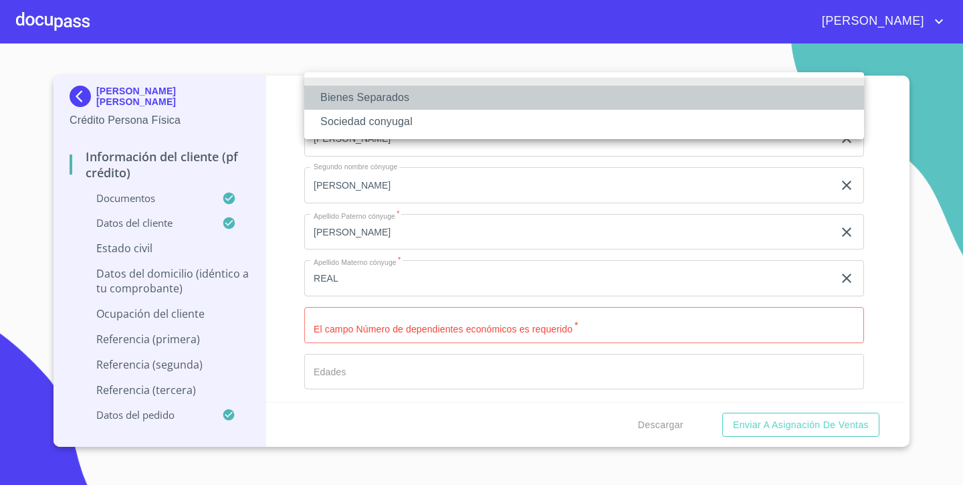
click at [421, 104] on li "Bienes Separados" at bounding box center [584, 98] width 560 height 24
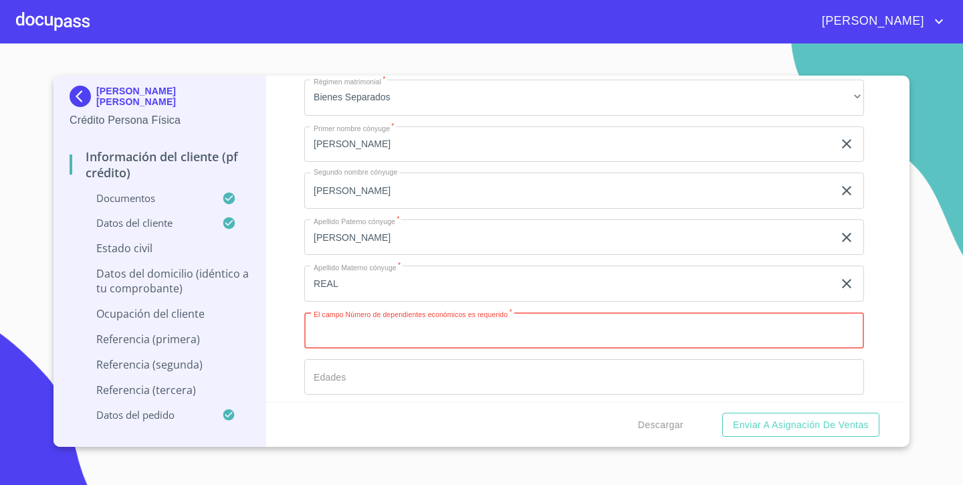
click at [342, 322] on input "Documento de identificación.   *" at bounding box center [584, 330] width 560 height 36
type input "0"
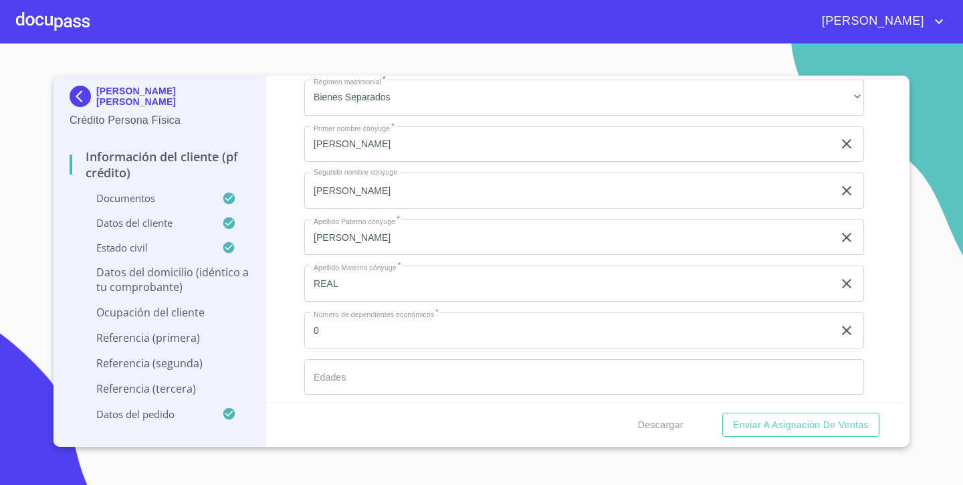
click at [285, 306] on div "Información del cliente (PF crédito) Documentos Documento de identificación.   …" at bounding box center [584, 239] width 637 height 326
click at [363, 322] on input "0" at bounding box center [568, 330] width 529 height 36
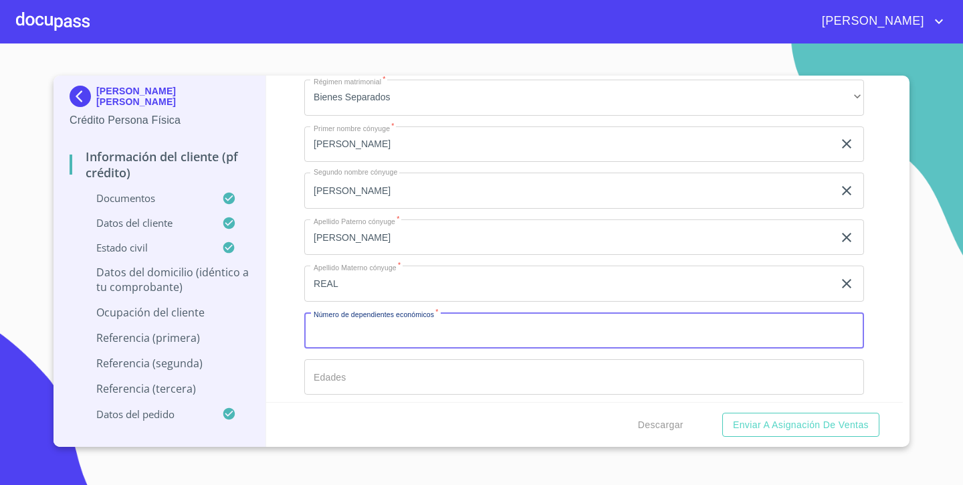
type input "0"
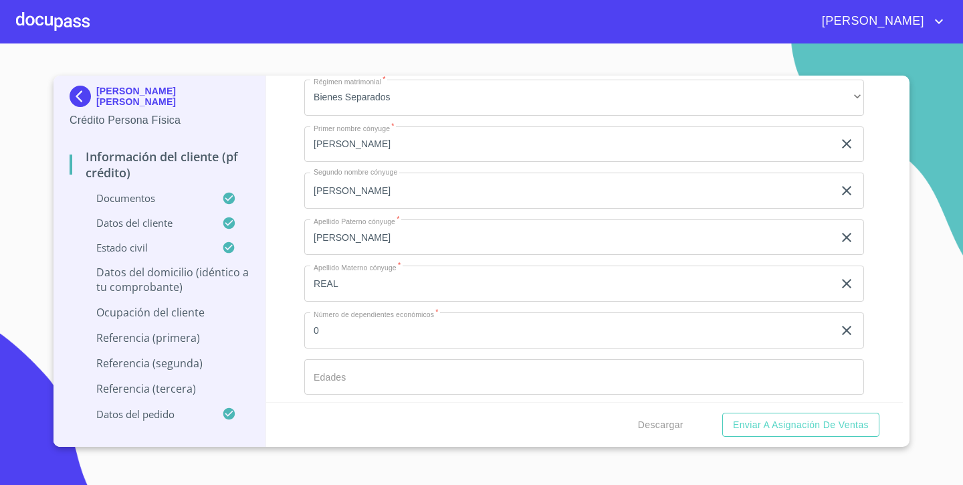
click at [286, 342] on div "Información del cliente (PF crédito) Documentos Documento de identificación.   …" at bounding box center [584, 239] width 637 height 326
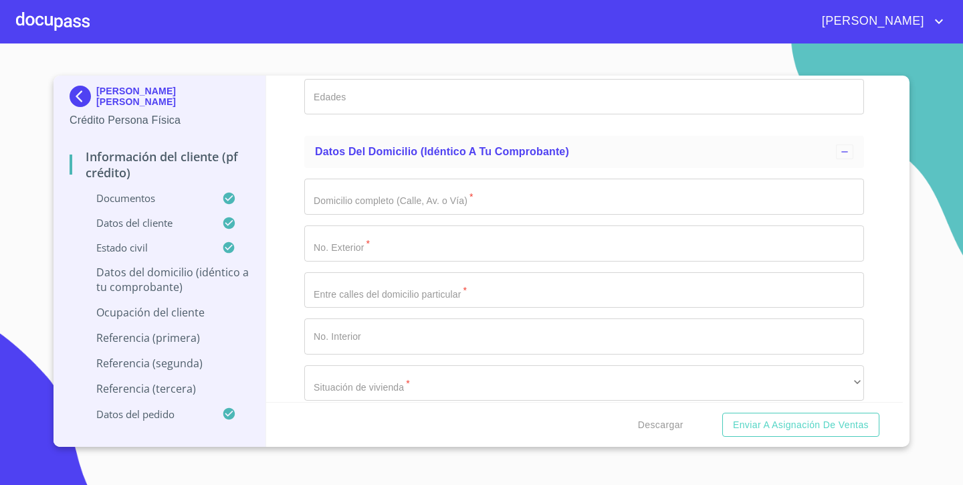
scroll to position [4893, 0]
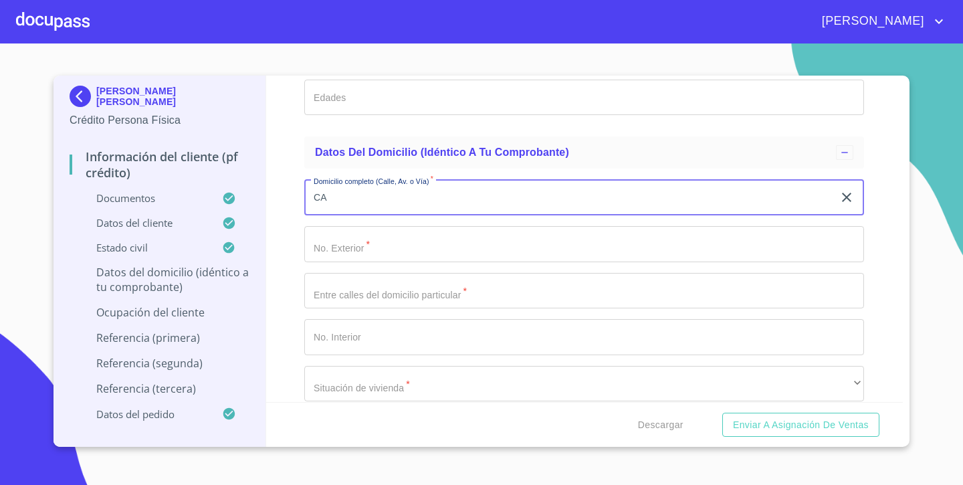
type input "C"
type input "CLL SAN ANGEL"
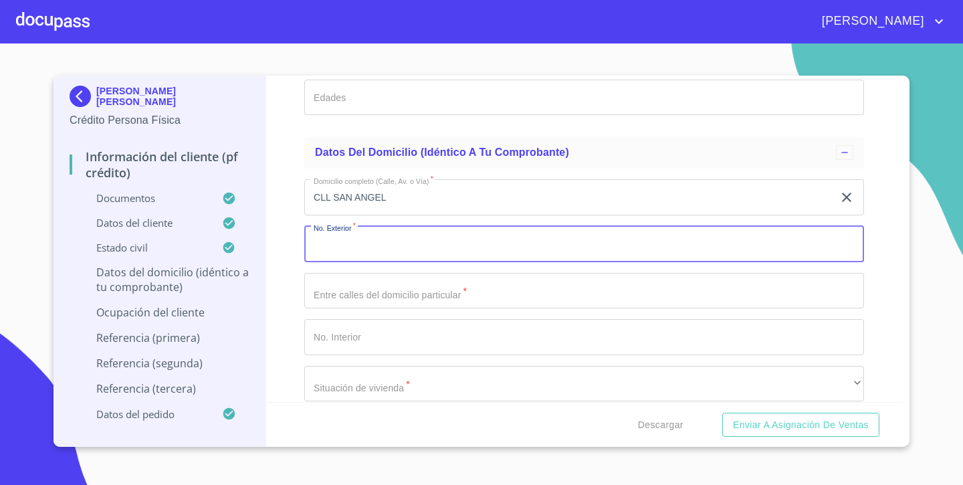
click at [381, 243] on input "Documento de identificación.   *" at bounding box center [584, 244] width 560 height 36
type input "18"
click at [389, 292] on input "Documento de identificación.   *" at bounding box center [584, 291] width 560 height 36
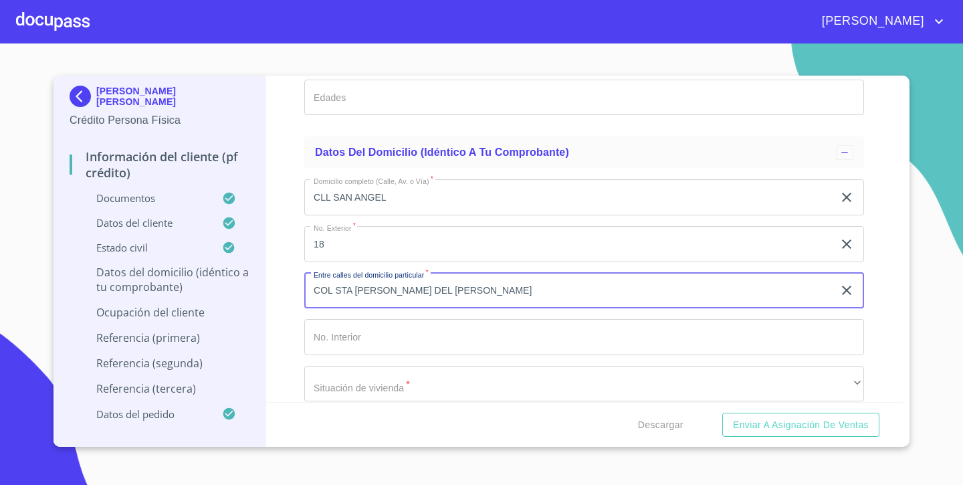
click at [422, 328] on input "Documento de identificación.   *" at bounding box center [584, 337] width 560 height 36
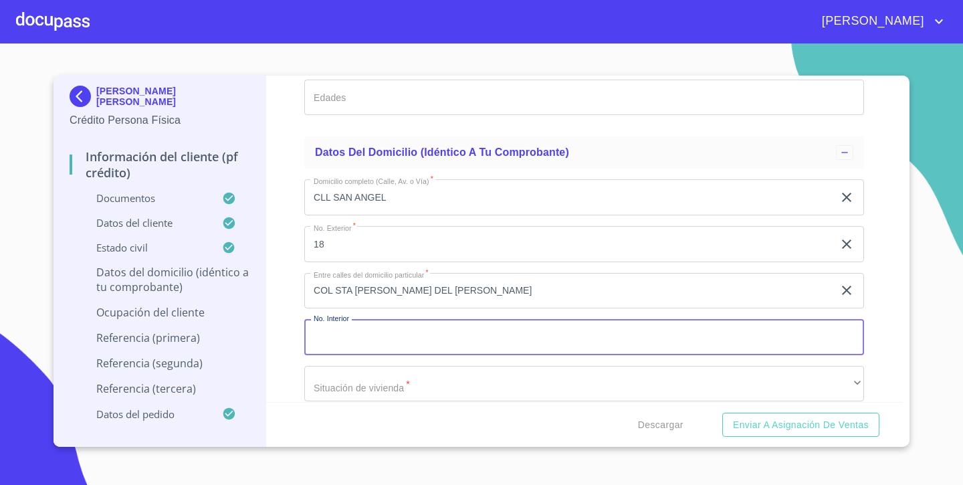
click at [456, 288] on input "COL STA [PERSON_NAME] DEL [PERSON_NAME]" at bounding box center [568, 291] width 529 height 36
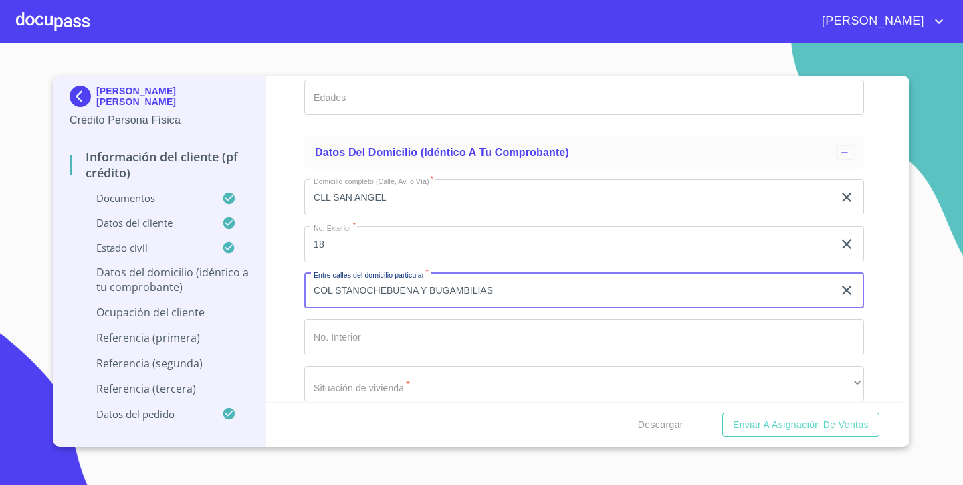
type input "COL STANOCHEBUENA Y BUGAMBILIAS"
click at [291, 339] on div "Información del cliente (PF crédito) Documentos Documento de identificación.   …" at bounding box center [584, 239] width 637 height 326
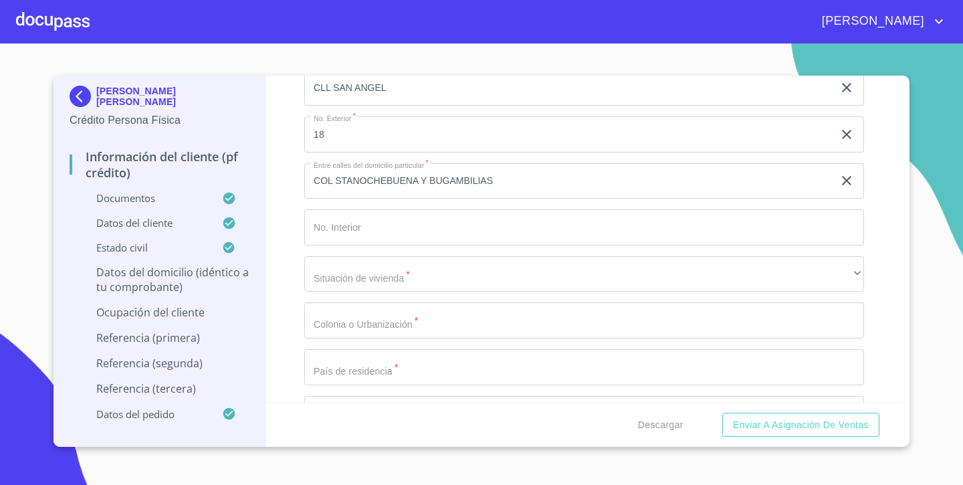
scroll to position [5007, 0]
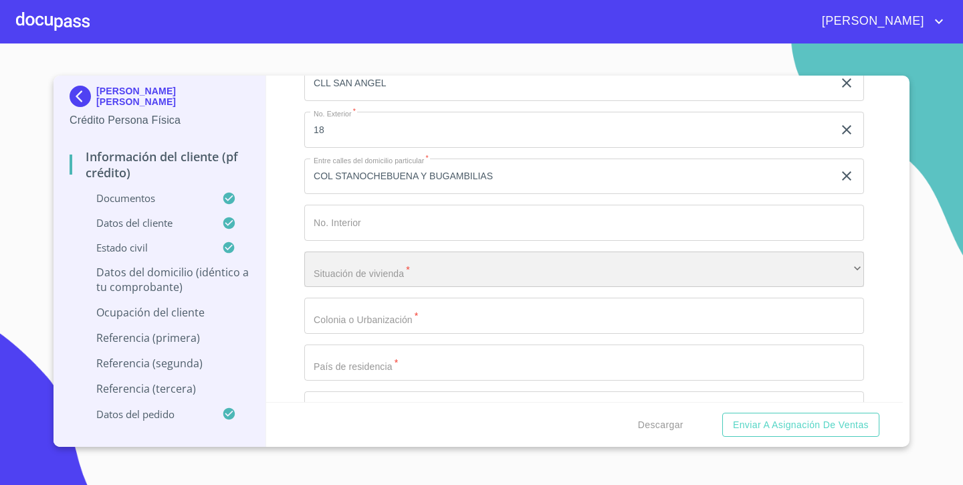
click at [363, 268] on div "​" at bounding box center [584, 270] width 560 height 36
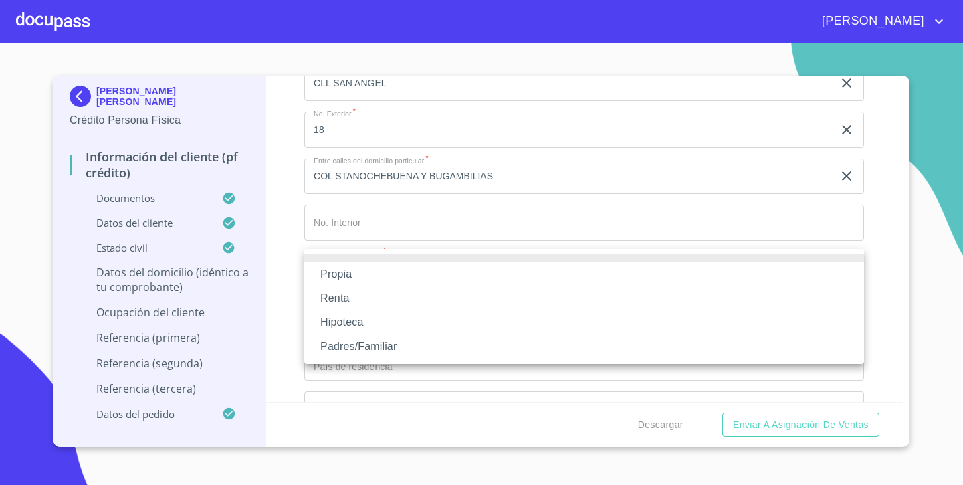
click at [350, 273] on li "Propia" at bounding box center [584, 274] width 560 height 24
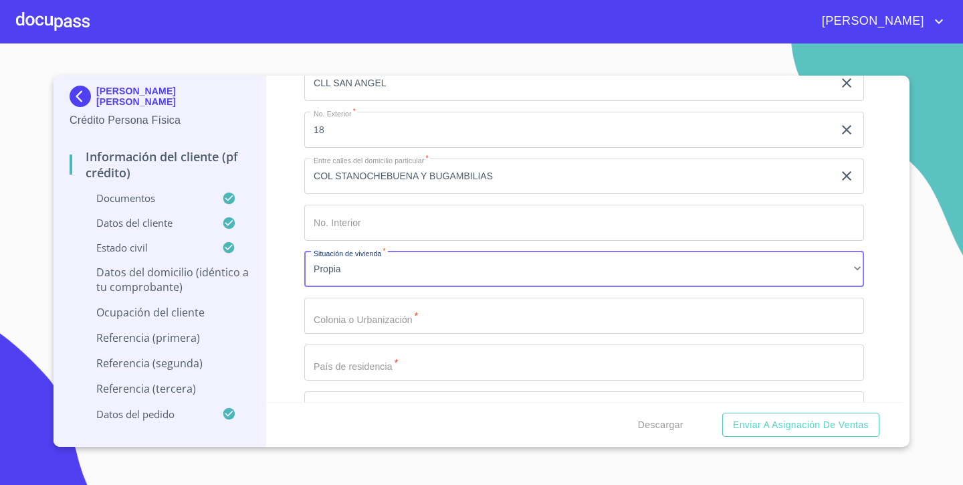
click at [342, 322] on input "Documento de identificación.   *" at bounding box center [584, 316] width 560 height 36
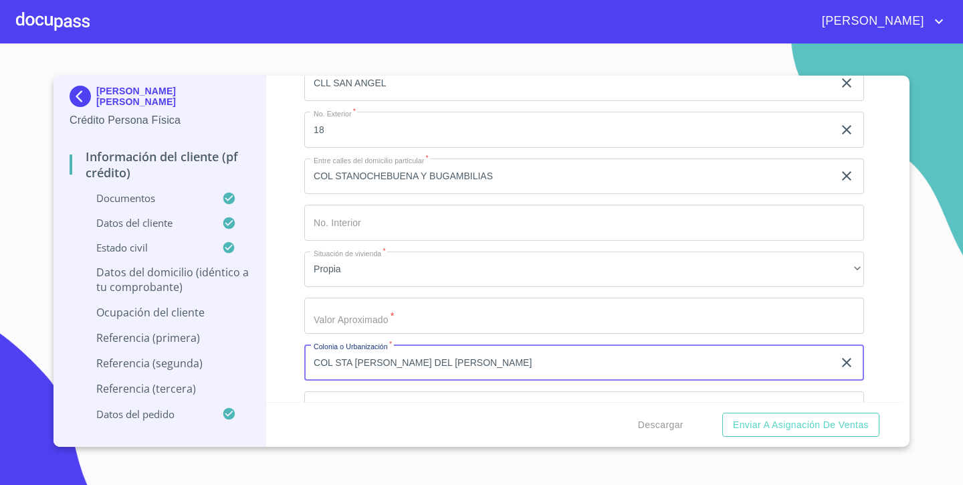
type input "COL STA [PERSON_NAME] DEL [PERSON_NAME]"
click at [328, 309] on input "Documento de identificación.   *" at bounding box center [584, 316] width 560 height 36
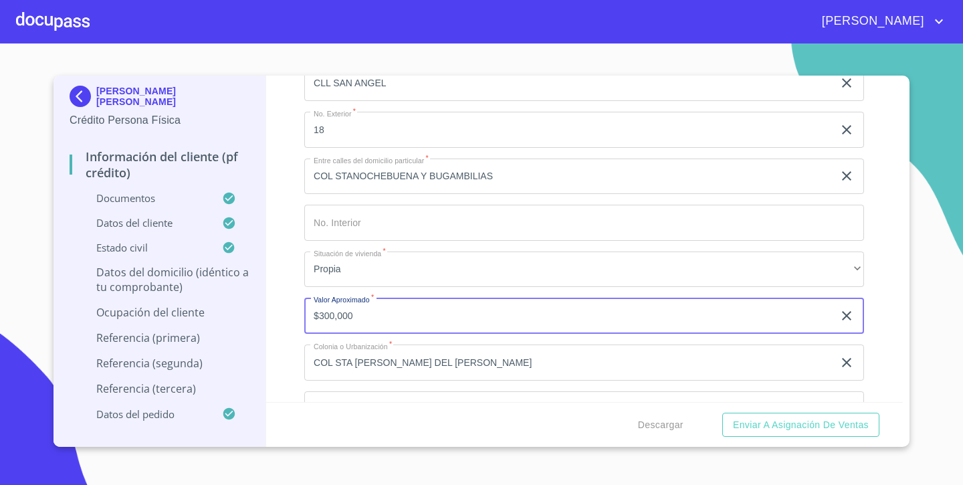
type input "$3,000,000"
click at [275, 317] on div "Información del cliente (PF crédito) Documentos Documento de identificación.   …" at bounding box center [584, 239] width 637 height 326
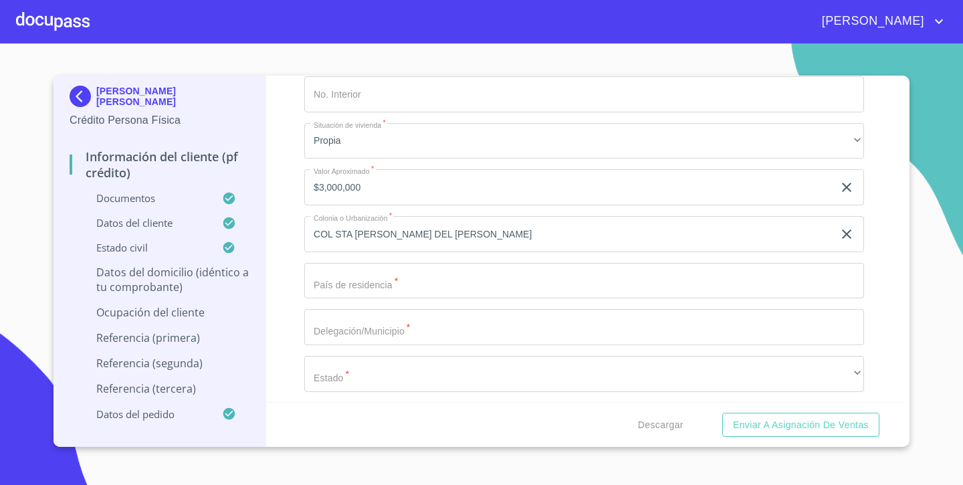
scroll to position [5148, 0]
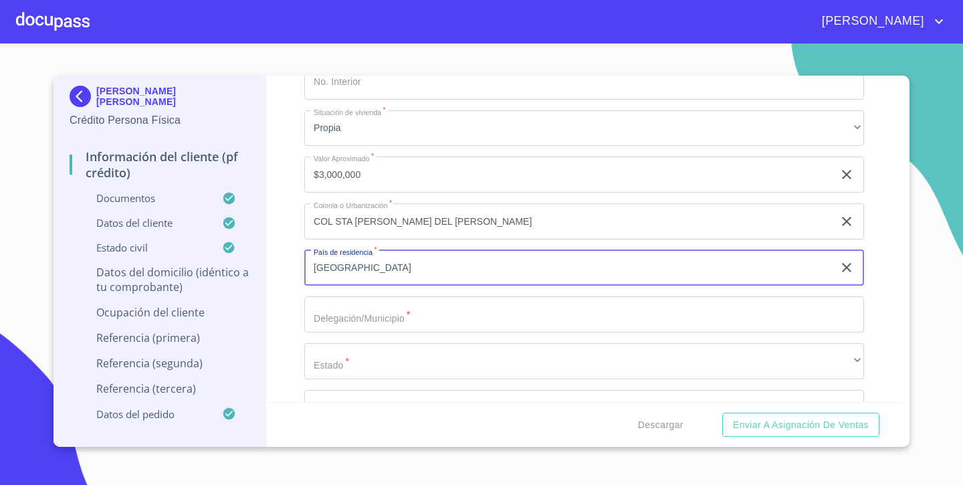
type input "[GEOGRAPHIC_DATA]"
click at [377, 320] on input "Documento de identificación.   *" at bounding box center [584, 314] width 560 height 36
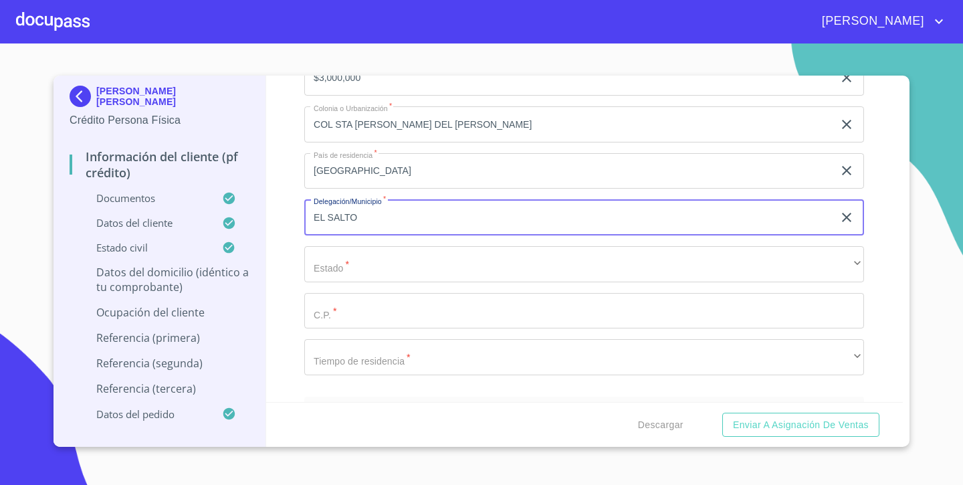
scroll to position [5250, 0]
type input "EL SALTO"
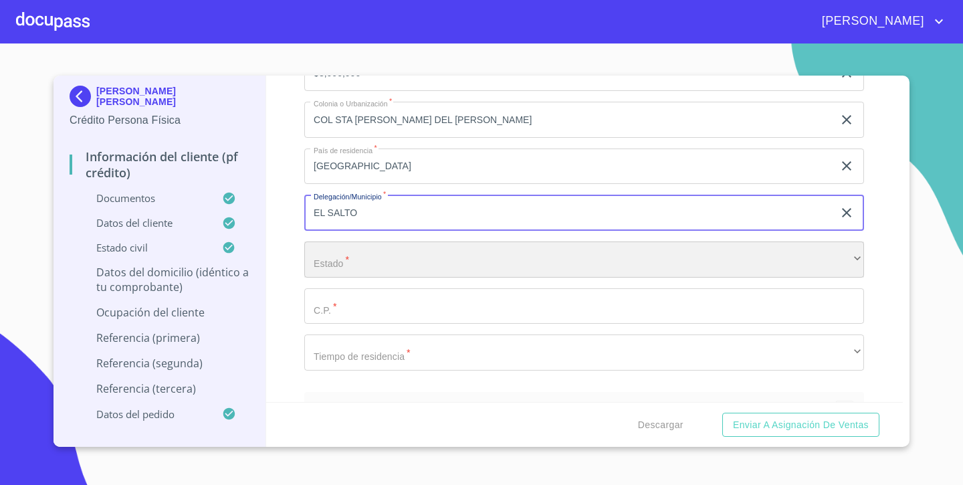
click at [344, 256] on div "​" at bounding box center [584, 259] width 560 height 36
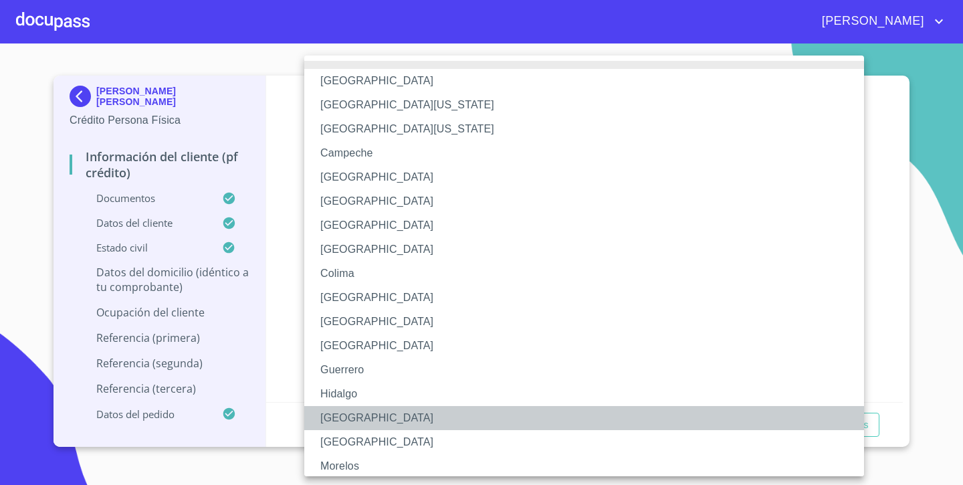
click at [359, 417] on li "[GEOGRAPHIC_DATA]" at bounding box center [584, 418] width 560 height 24
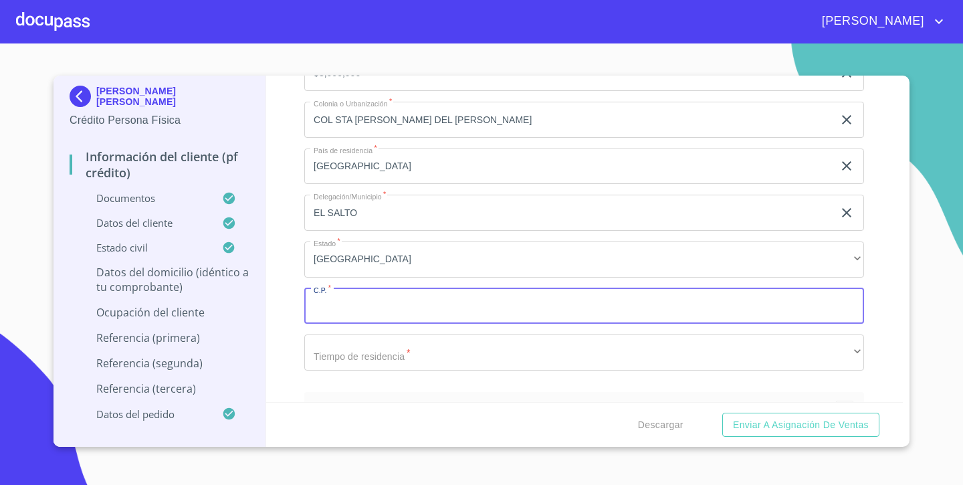
click at [333, 305] on input "Documento de identificación.   *" at bounding box center [584, 306] width 560 height 36
type input "45690"
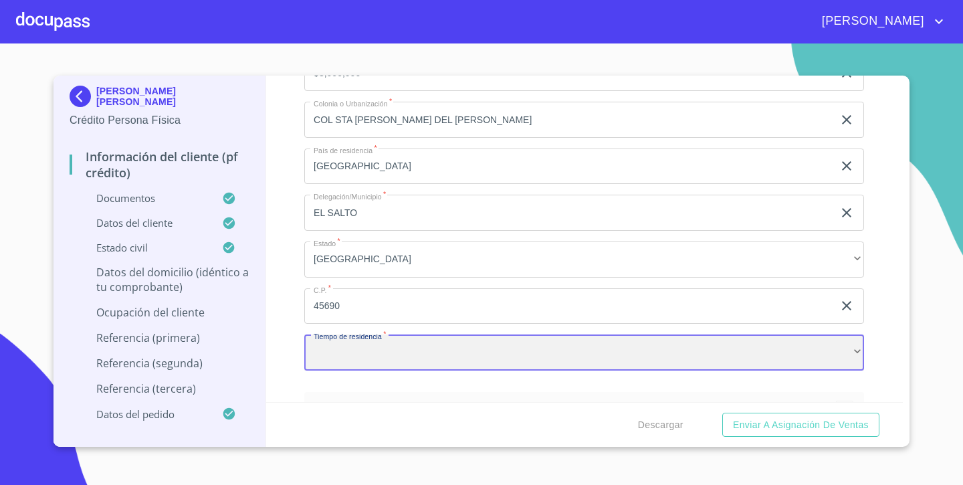
click at [334, 354] on div "​" at bounding box center [584, 352] width 560 height 36
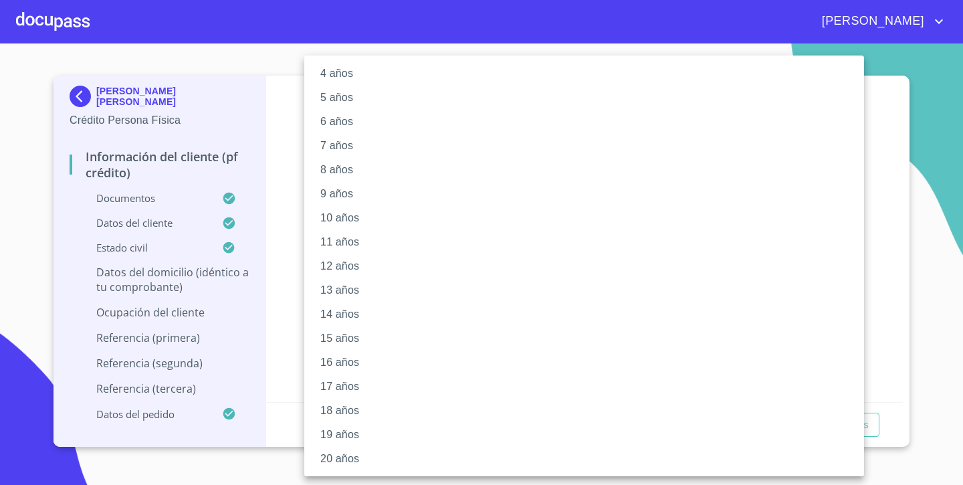
scroll to position [104, 0]
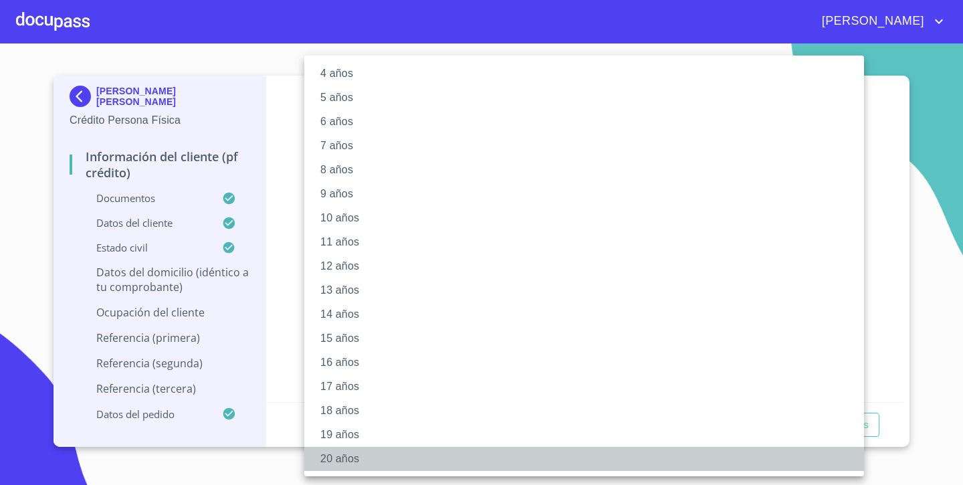
click at [330, 454] on li "20 años" at bounding box center [584, 459] width 560 height 24
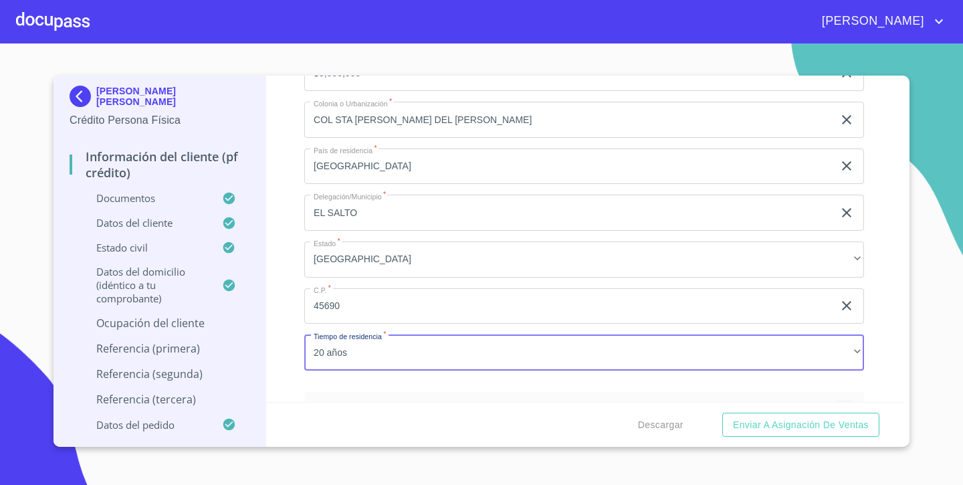
click at [296, 280] on div "Información del cliente (PF crédito) Documentos Documento de identificación.   …" at bounding box center [584, 239] width 637 height 326
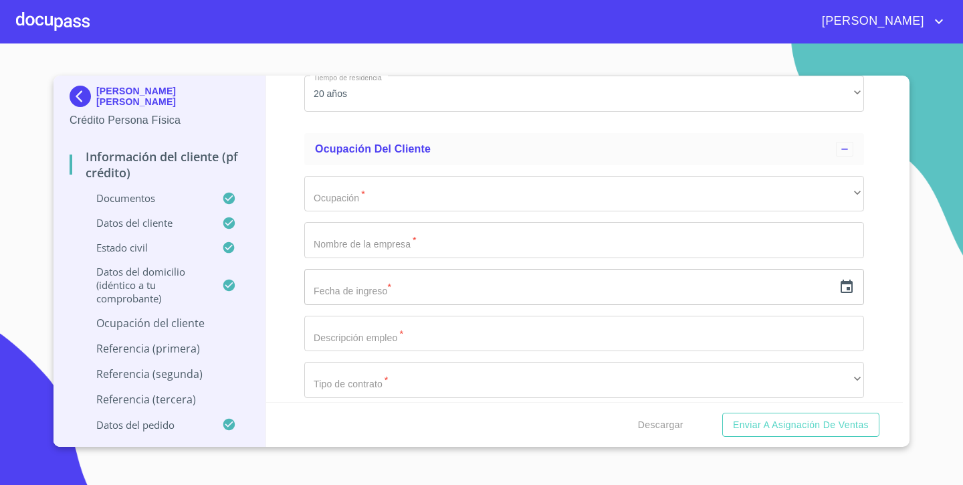
scroll to position [5521, 0]
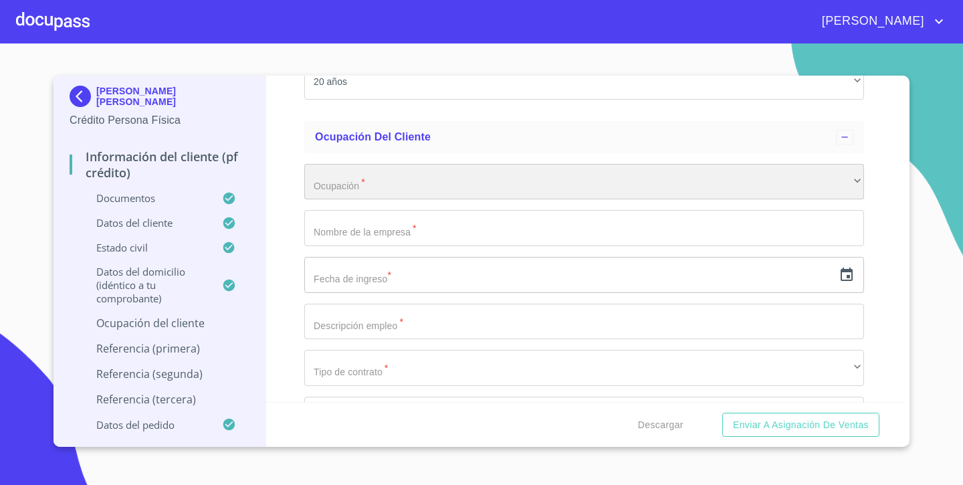
click at [371, 164] on div "​" at bounding box center [584, 182] width 560 height 36
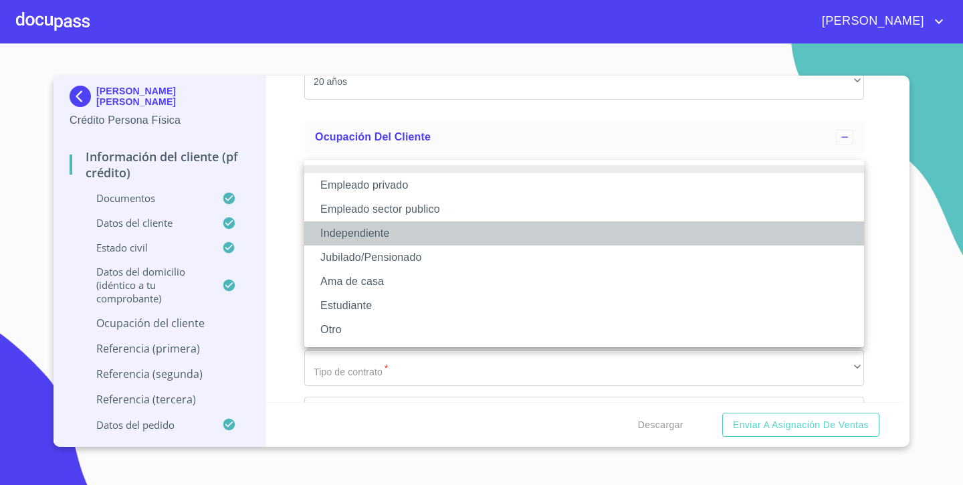
click at [361, 232] on li "Independiente" at bounding box center [584, 233] width 560 height 24
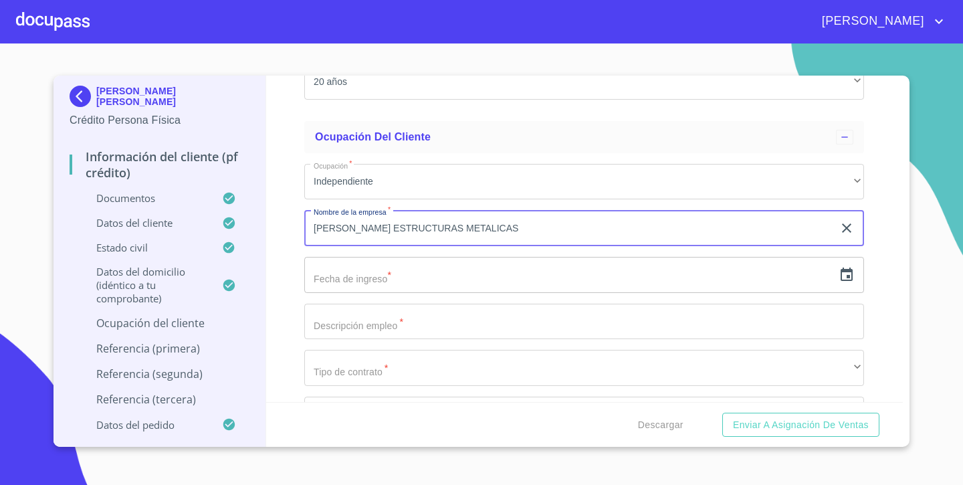
type input "[PERSON_NAME] ESTRUCTURAS METALICAS"
click at [846, 268] on icon "button" at bounding box center [847, 275] width 16 height 16
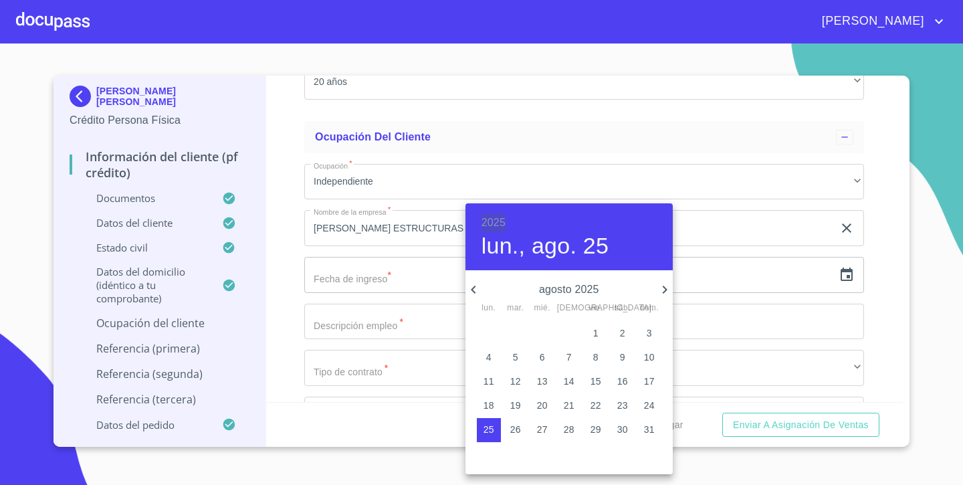
click at [497, 221] on h6 "2025" at bounding box center [494, 222] width 24 height 19
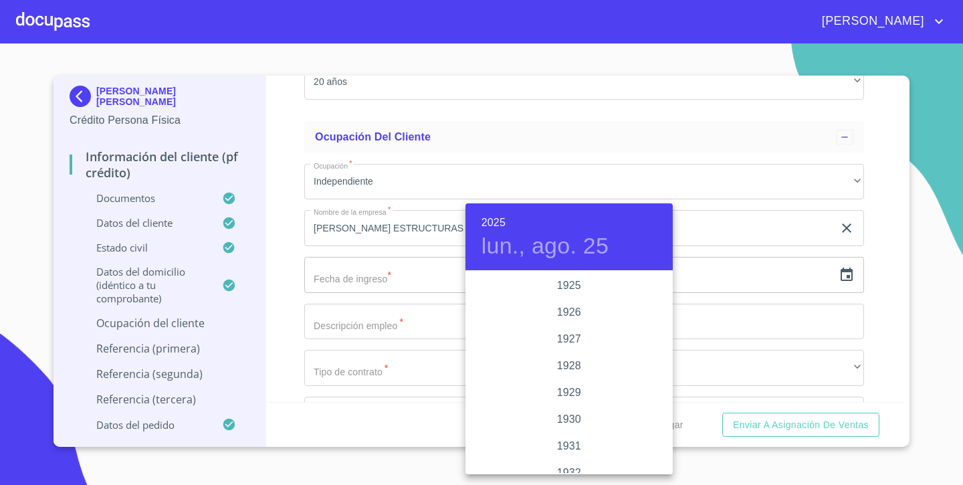
scroll to position [2595, 0]
click at [576, 336] on div "2024" at bounding box center [569, 339] width 207 height 27
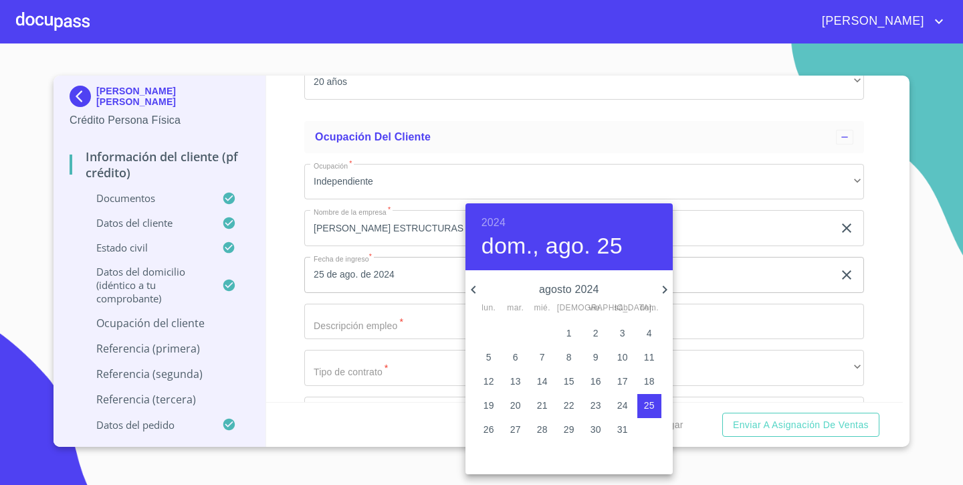
click at [490, 217] on h6 "2024" at bounding box center [494, 222] width 24 height 19
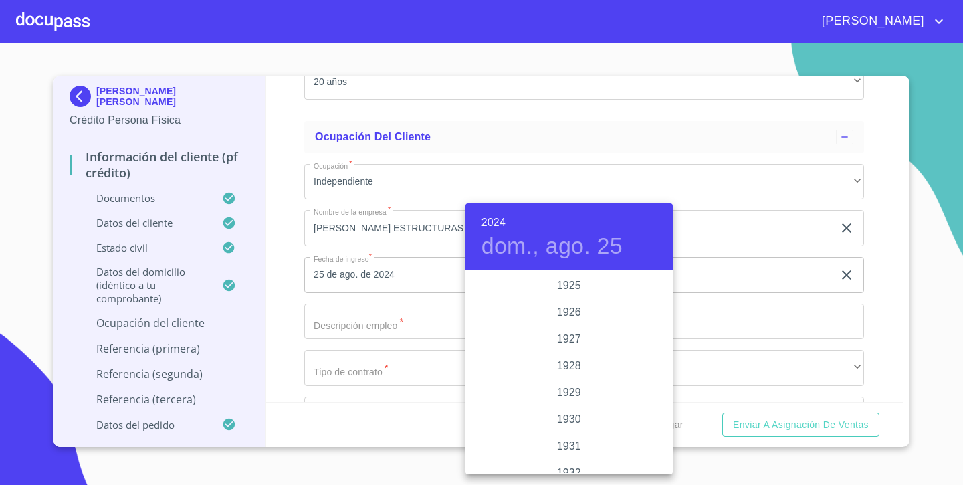
scroll to position [2569, 0]
click at [567, 284] on div "2021" at bounding box center [569, 285] width 207 height 27
type input "25 de ago. de 2021"
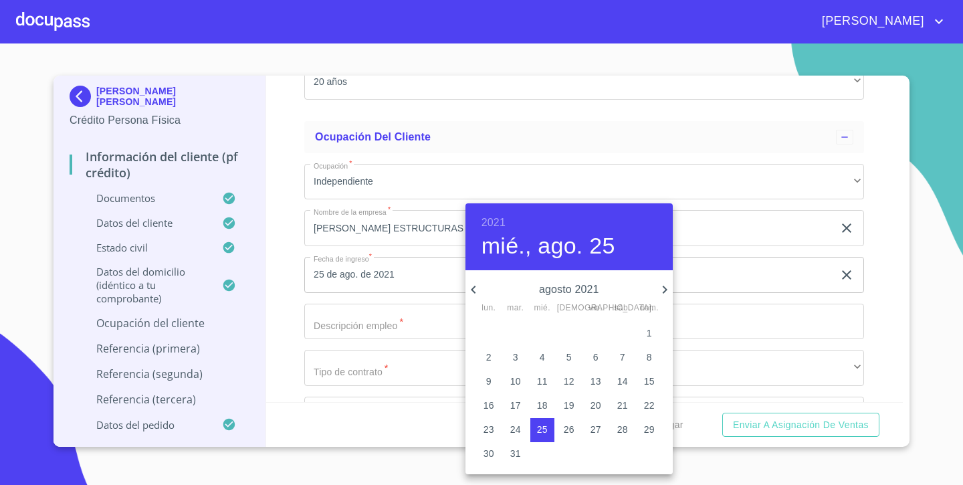
click at [371, 311] on div at bounding box center [481, 242] width 963 height 485
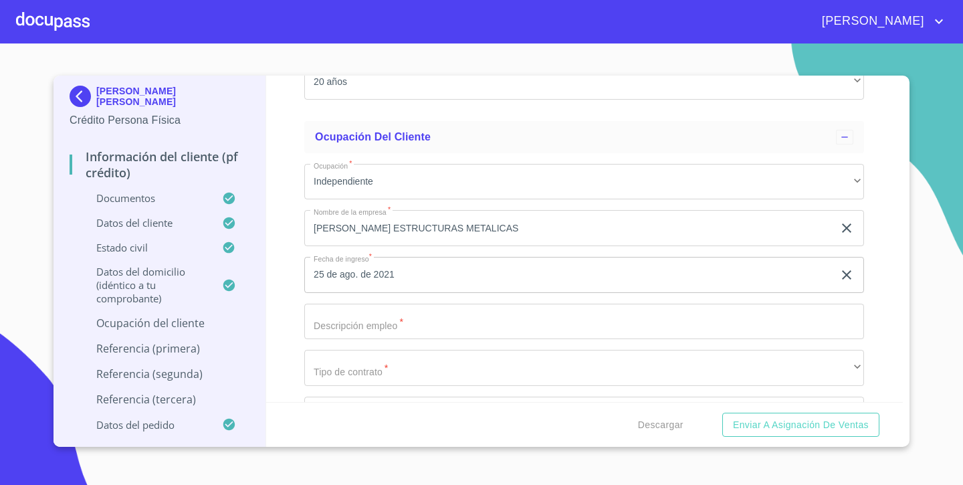
click at [355, 316] on input "Documento de identificación.   *" at bounding box center [584, 322] width 560 height 36
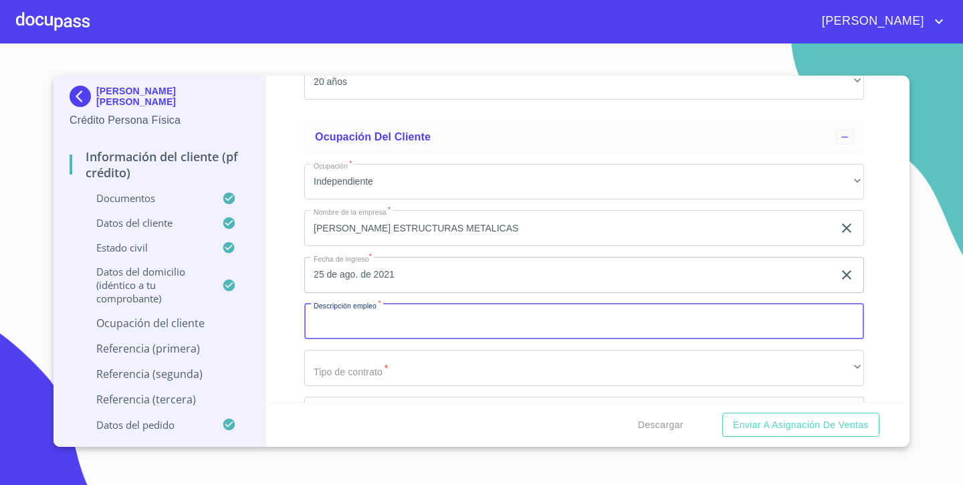
click at [358, 312] on input "Documento de identificación.   *" at bounding box center [584, 322] width 560 height 36
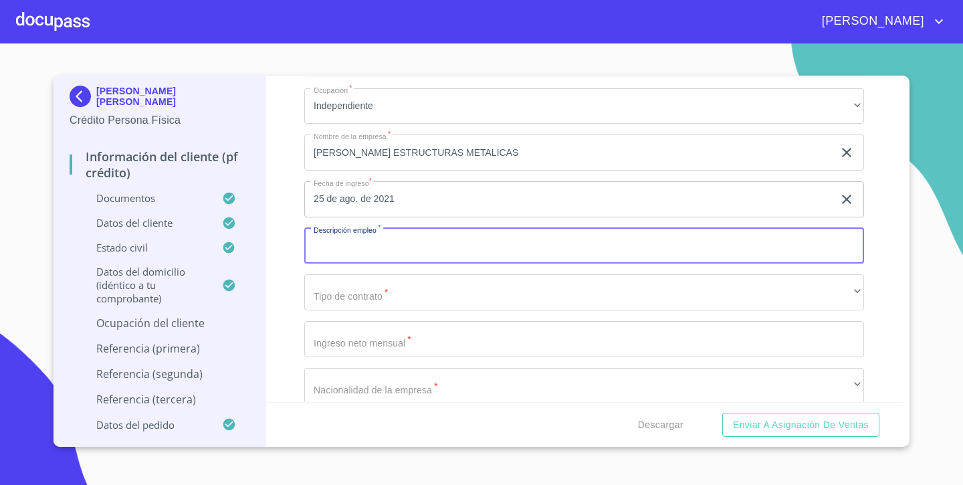
scroll to position [5597, 0]
type input "INDEPENDIENTE"
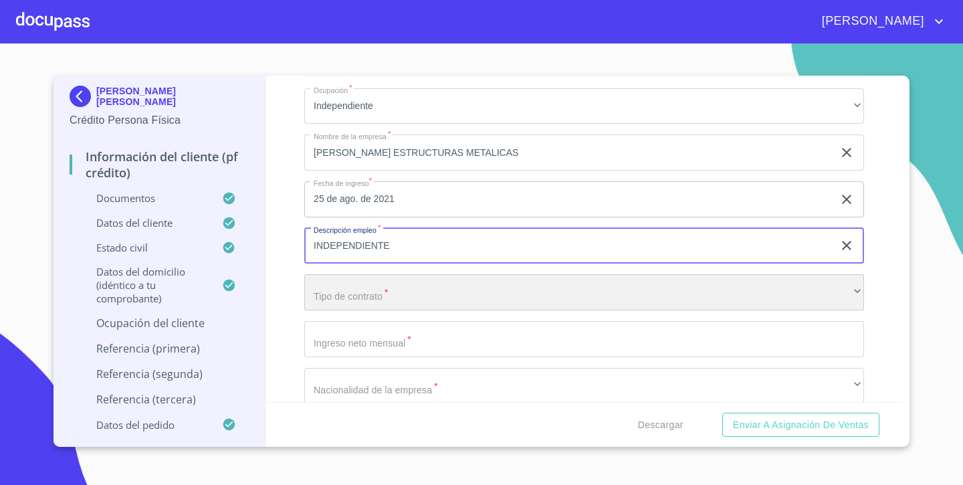
click at [377, 284] on div "​" at bounding box center [584, 292] width 560 height 36
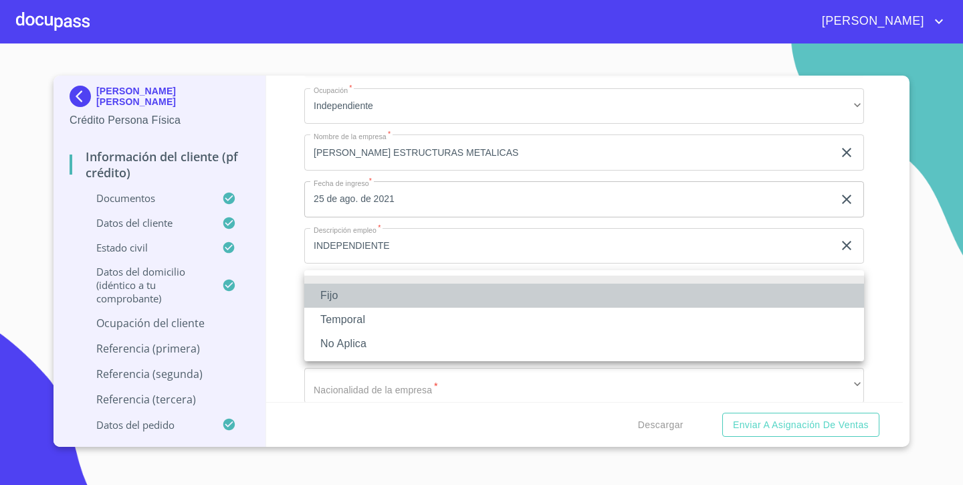
click at [354, 298] on li "Fijo" at bounding box center [584, 296] width 560 height 24
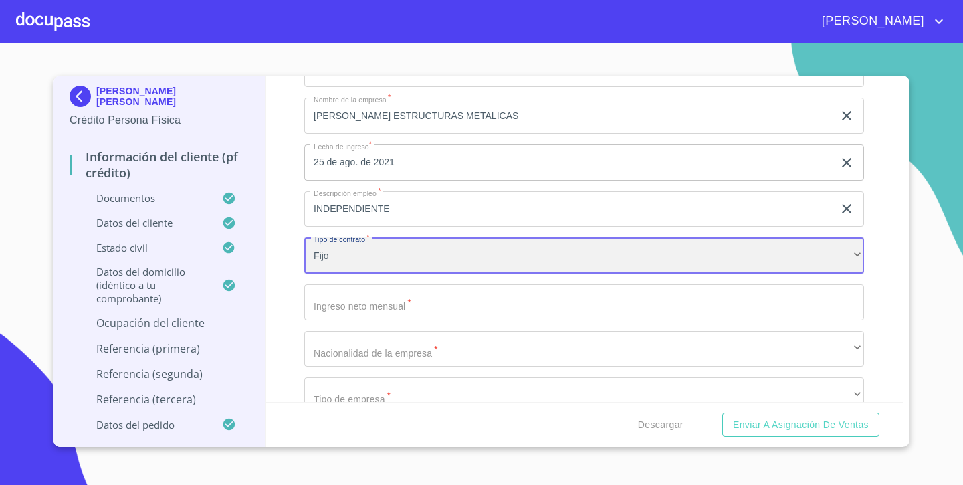
scroll to position [5634, 0]
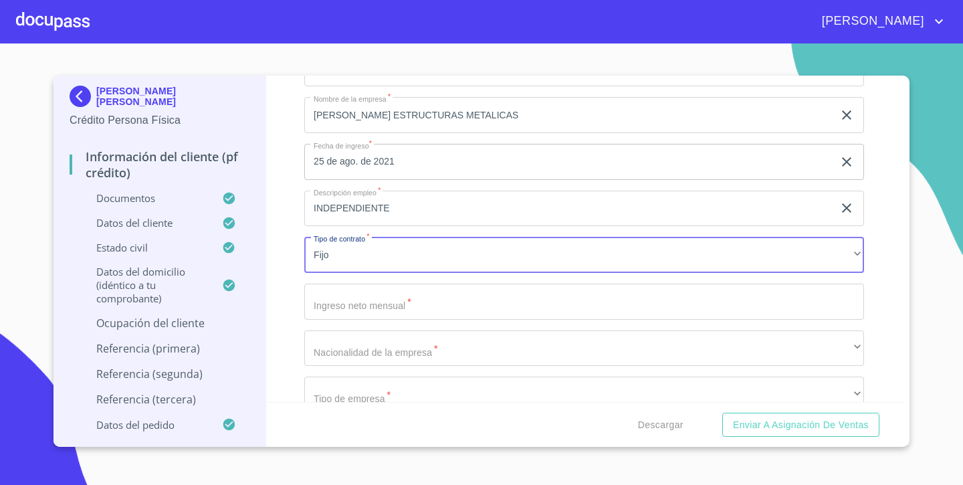
click at [350, 299] on input "Documento de identificación.   *" at bounding box center [584, 302] width 560 height 36
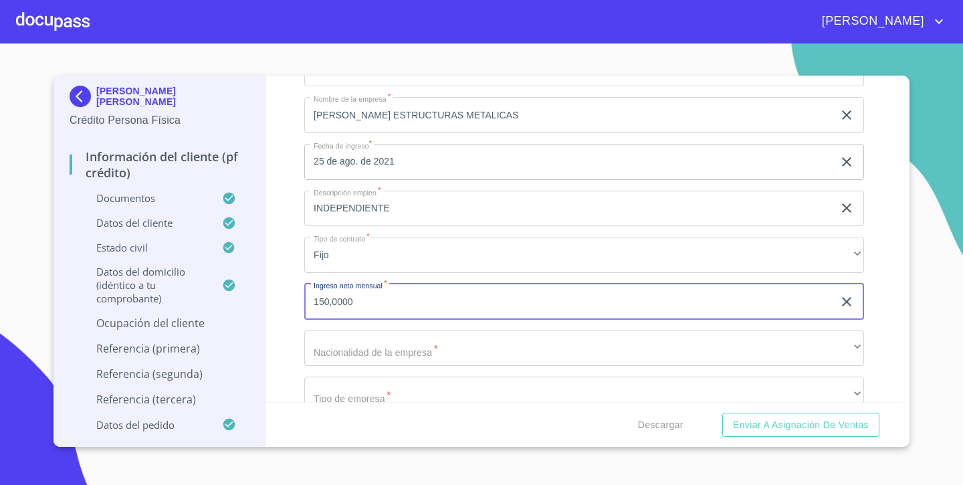
type input "150,0000"
click at [280, 308] on div "Información del cliente (PF crédito) Documentos Documento de identificación.   …" at bounding box center [584, 239] width 637 height 326
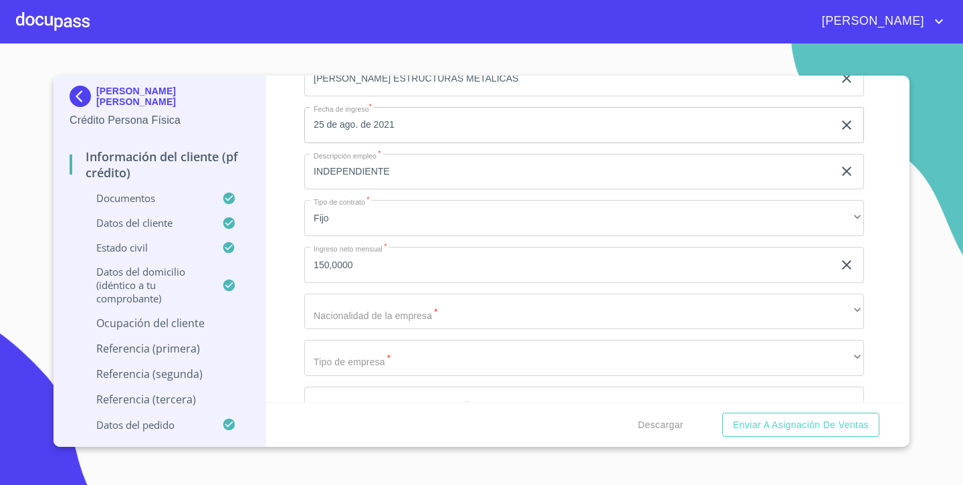
scroll to position [5672, 0]
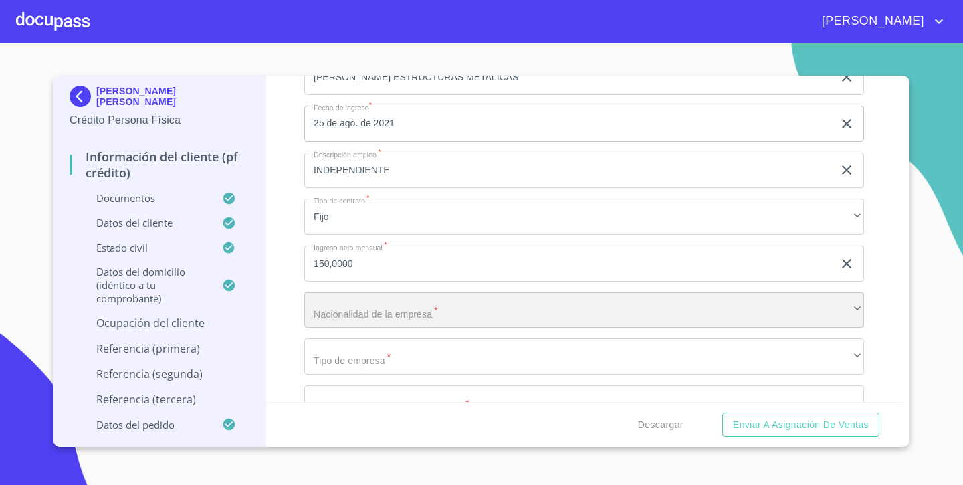
click at [356, 302] on div "​" at bounding box center [584, 310] width 560 height 36
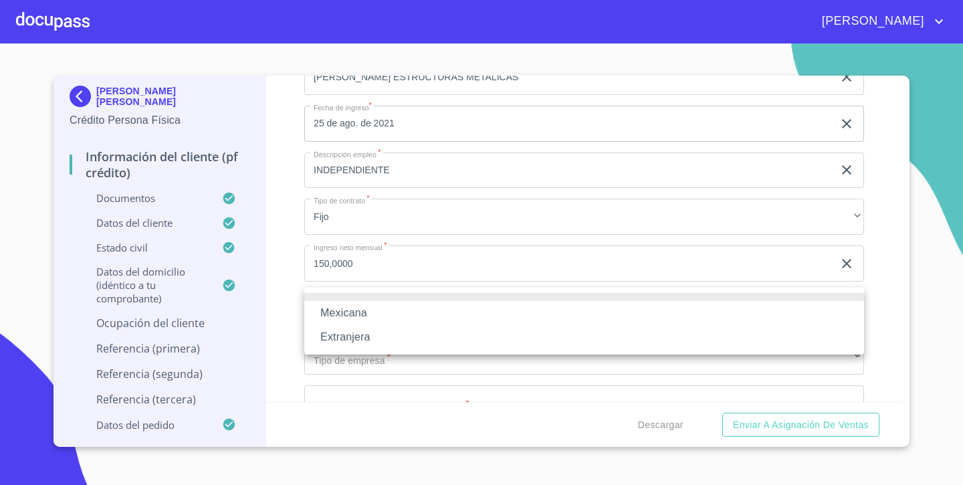
click at [346, 318] on li "Mexicana" at bounding box center [584, 313] width 560 height 24
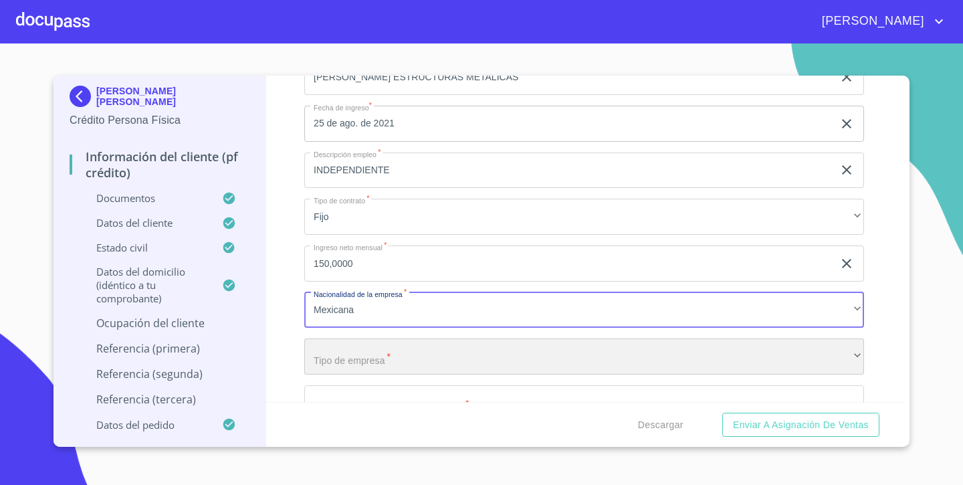
click at [336, 351] on div "​" at bounding box center [584, 356] width 560 height 36
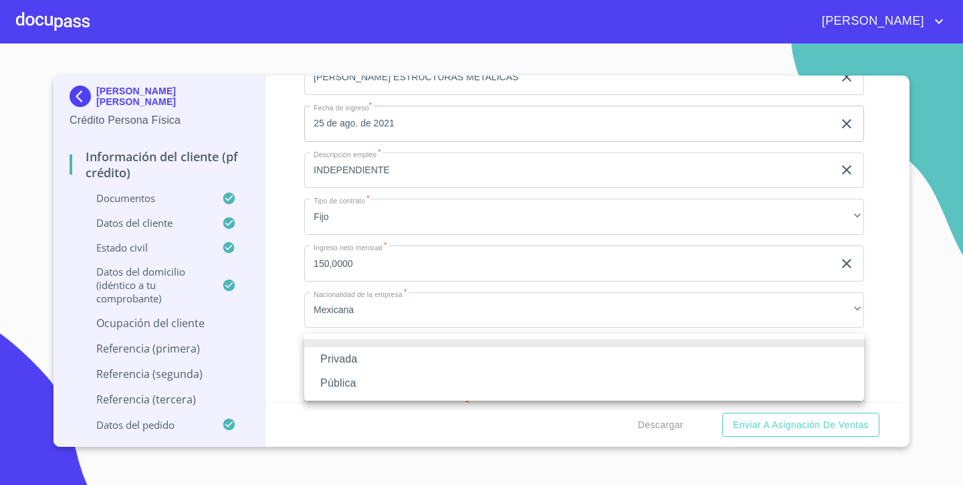
click at [328, 357] on li "Privada" at bounding box center [584, 359] width 560 height 24
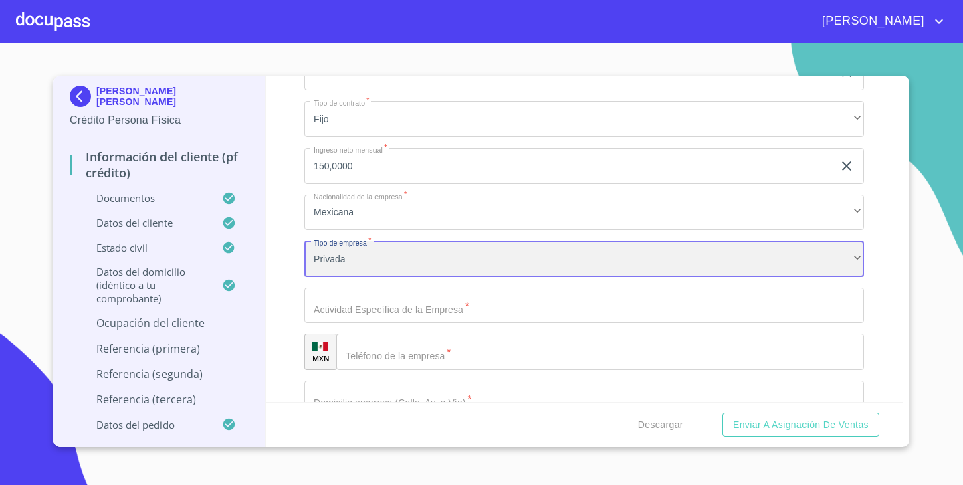
scroll to position [5789, 0]
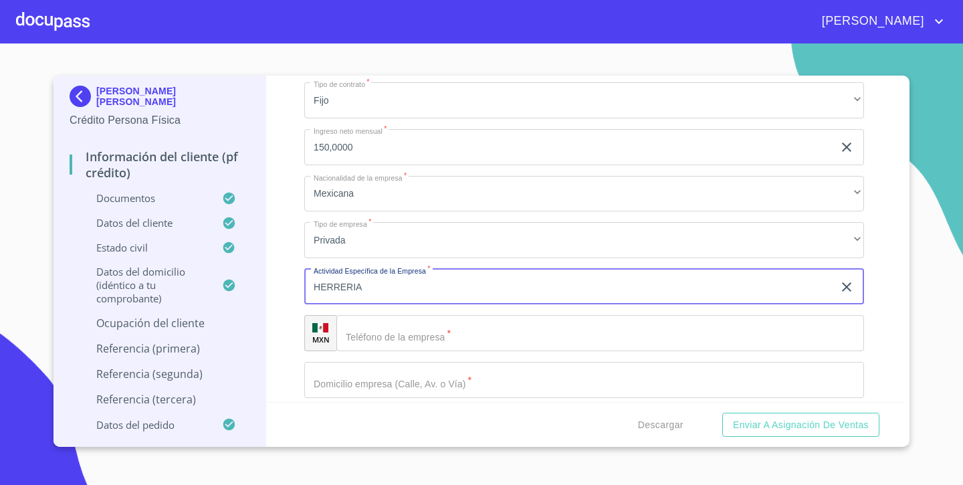
type input "HERRERIA"
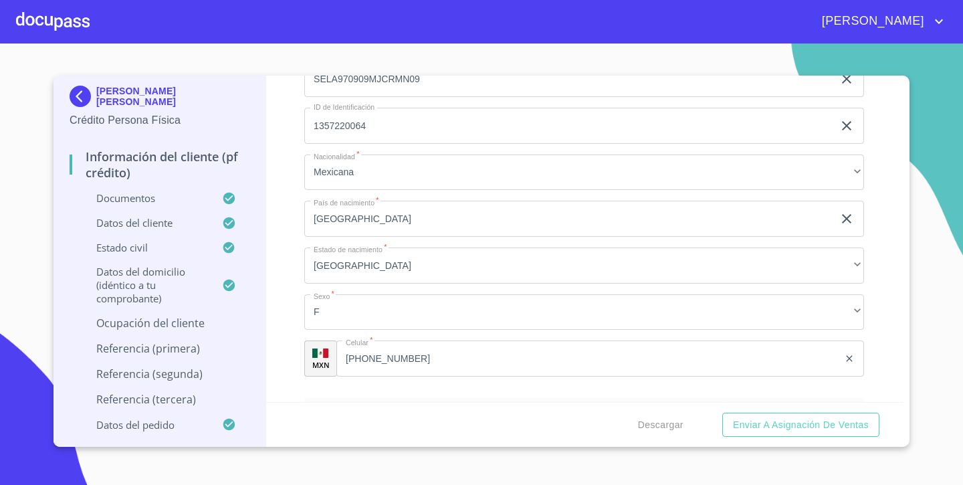
scroll to position [4236, 0]
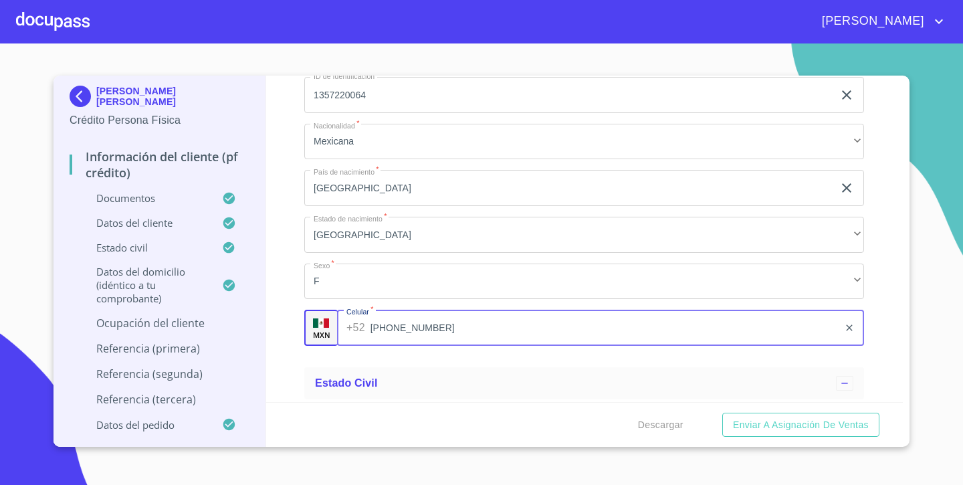
drag, startPoint x: 343, startPoint y: 321, endPoint x: 430, endPoint y: 324, distance: 87.0
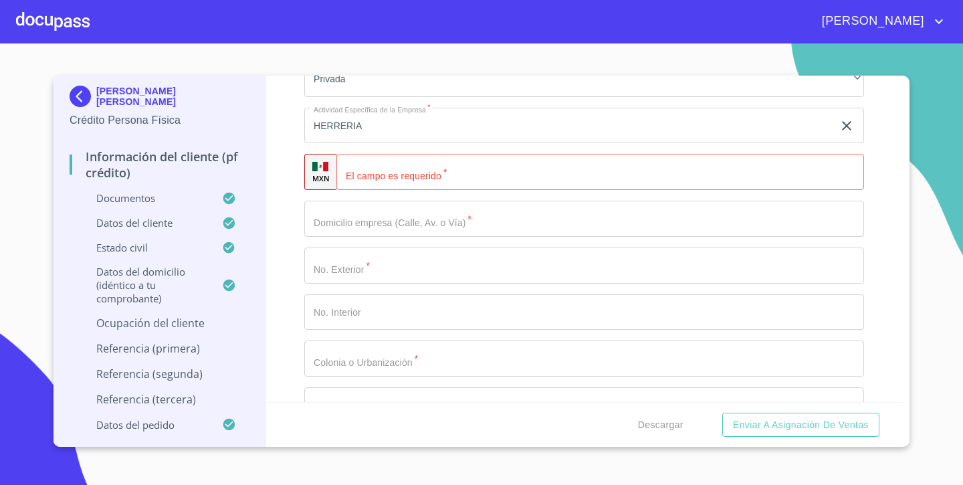
scroll to position [5949, 0]
click at [394, 163] on input "Documento de identificación.   *" at bounding box center [617, 173] width 495 height 36
paste input "[PHONE_NUMBER]"
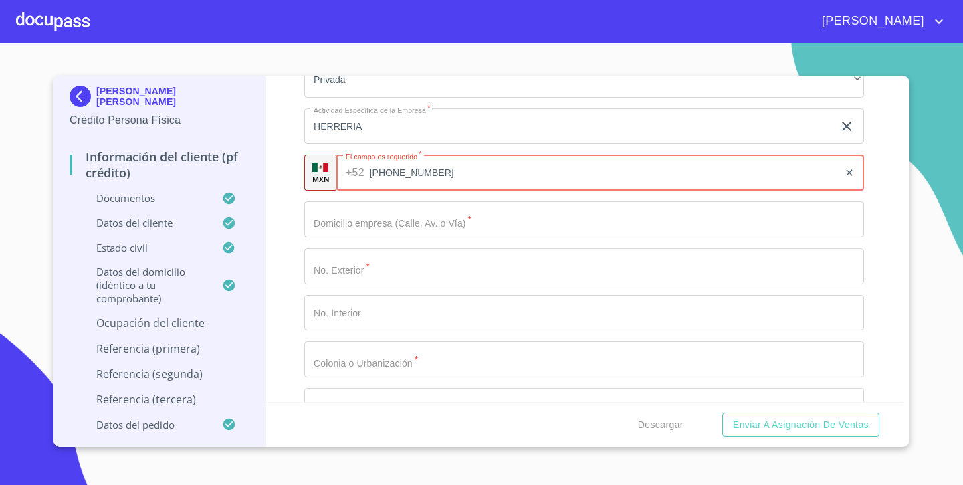
type input "[PHONE_NUMBER]"
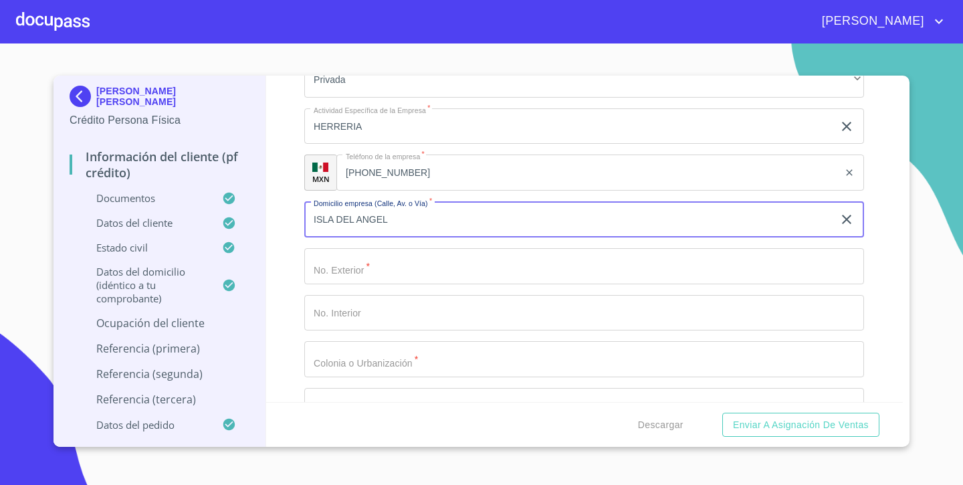
type input "ISLA DEL ANGEL"
click at [355, 262] on input "Documento de identificación.   *" at bounding box center [584, 266] width 560 height 36
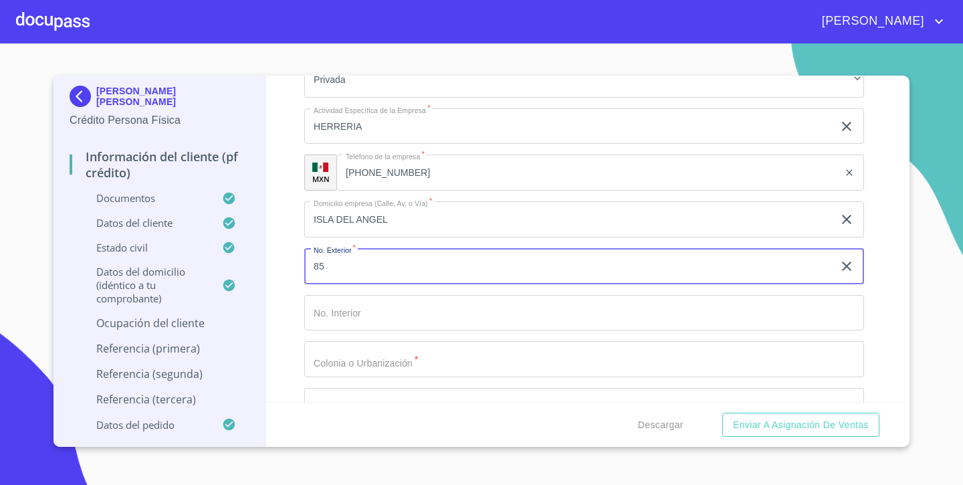
type input "85"
click at [385, 350] on input "Documento de identificación.   *" at bounding box center [584, 359] width 560 height 36
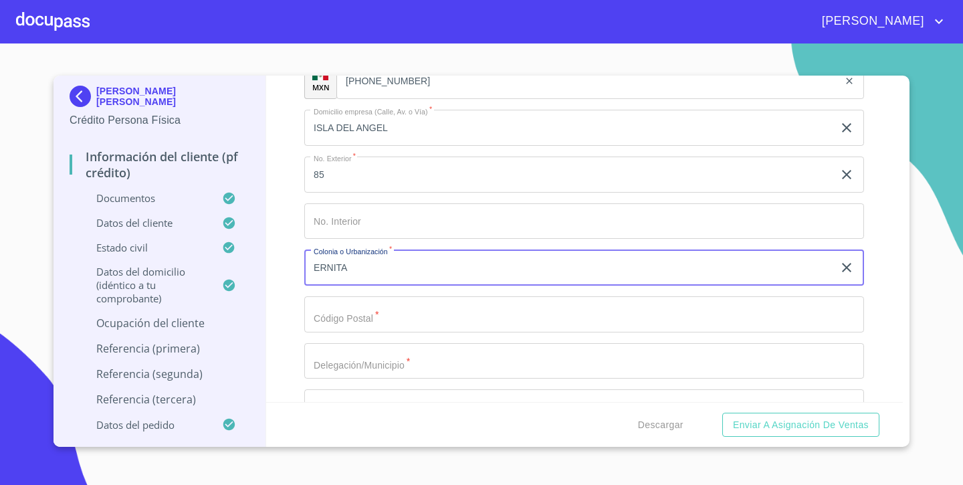
scroll to position [6051, 0]
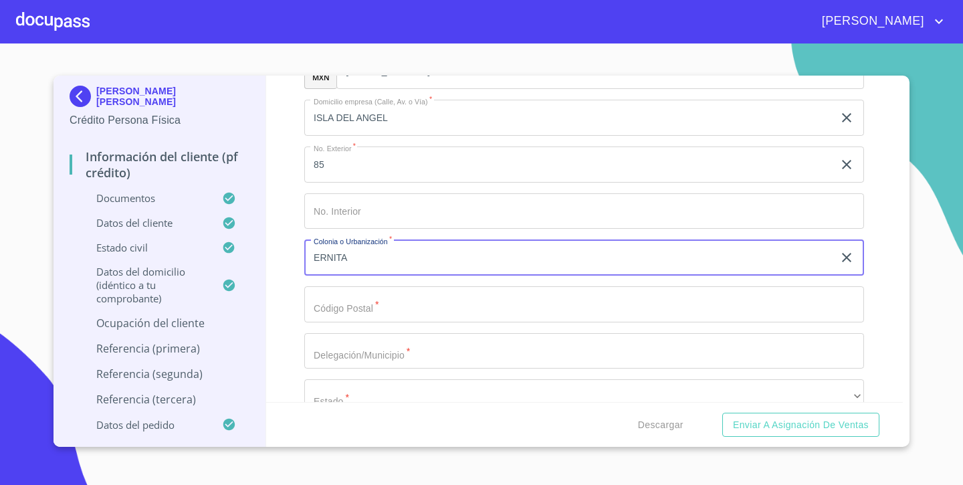
type input "ERNITA"
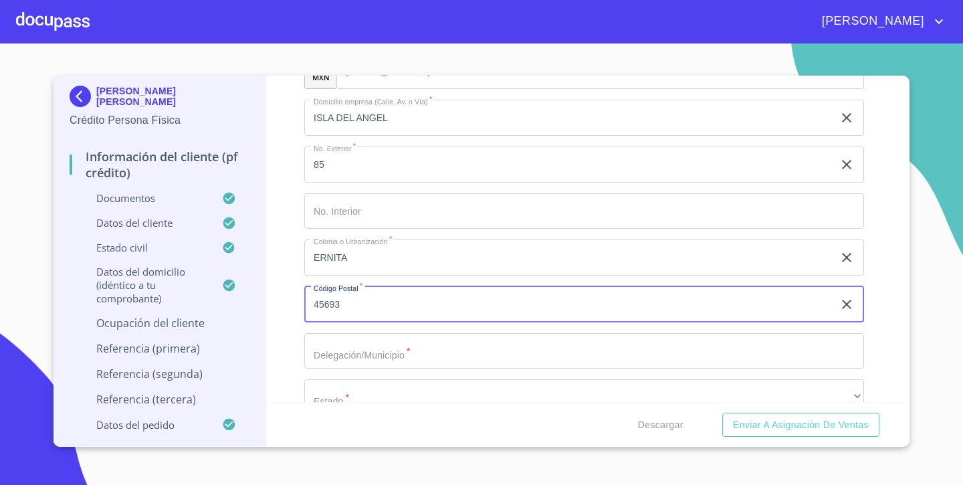
type input "45693"
click at [342, 346] on input "Documento de identificación.   *" at bounding box center [584, 351] width 560 height 36
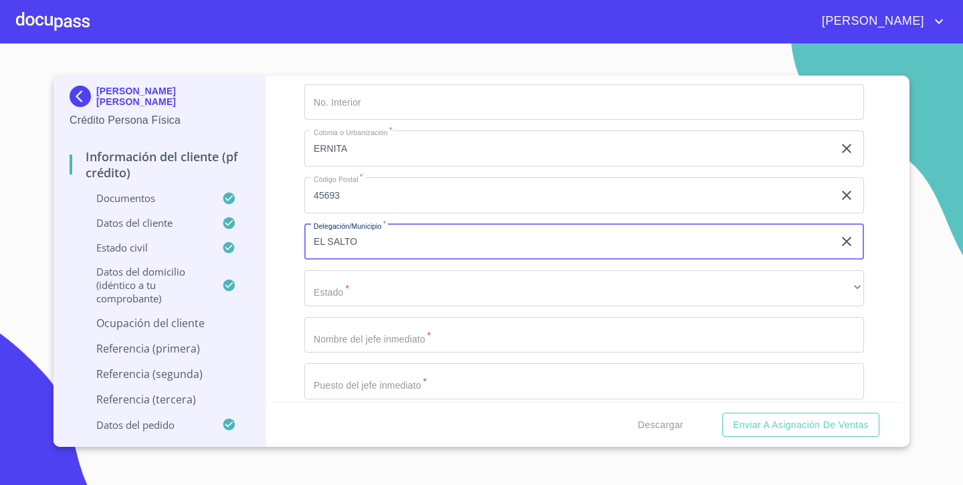
scroll to position [6171, 0]
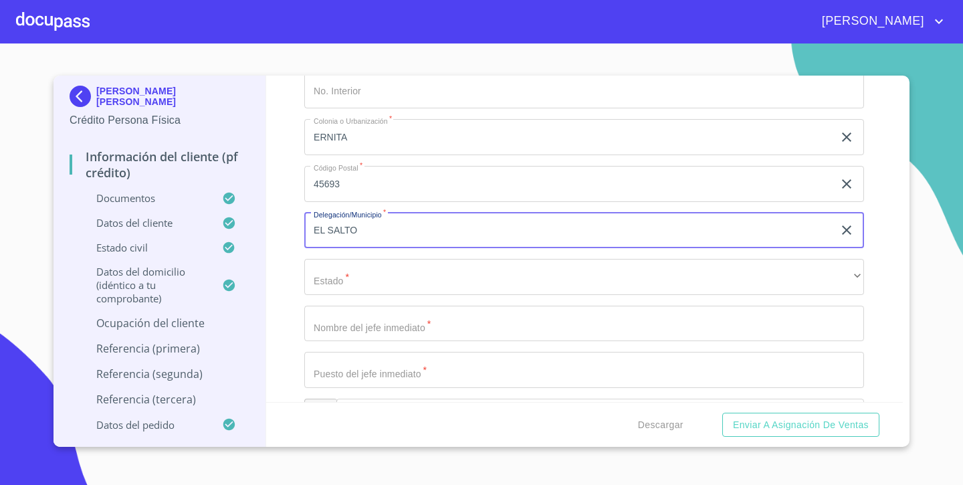
type input "EL SALTO"
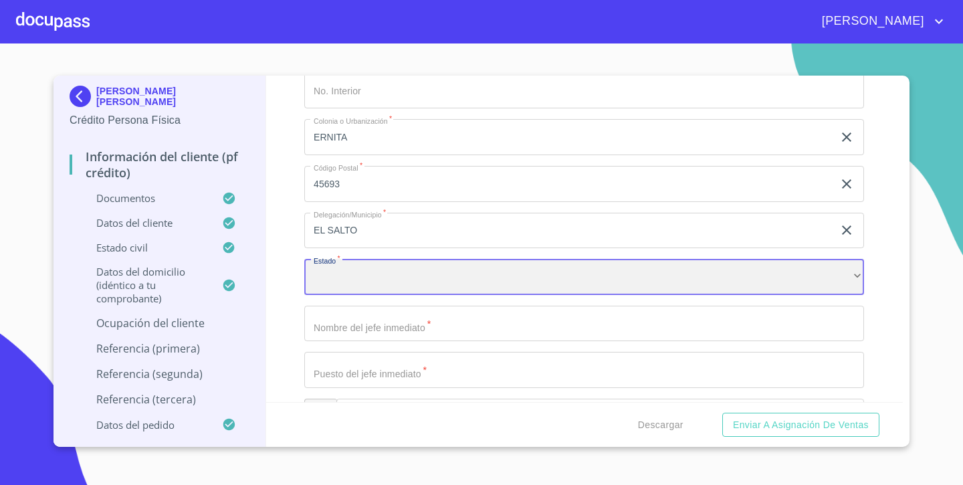
click at [341, 274] on div "​" at bounding box center [584, 277] width 560 height 36
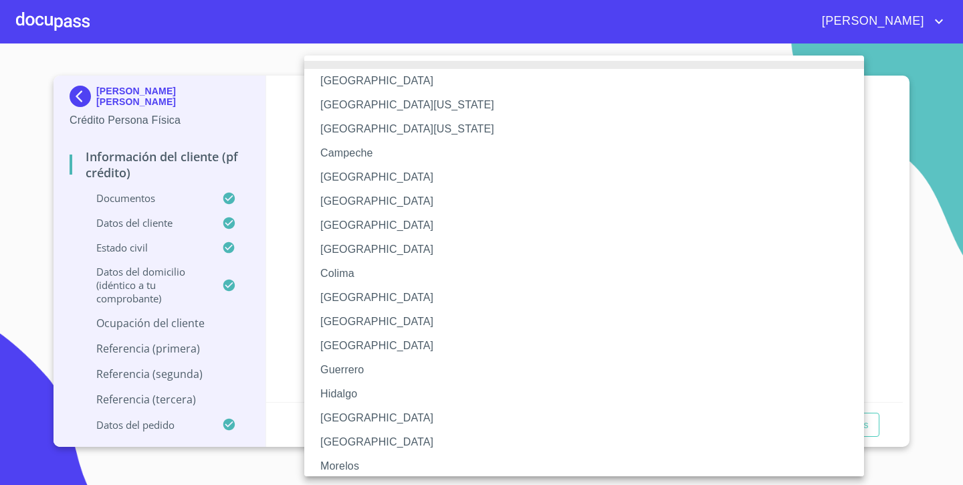
click at [344, 410] on li "[GEOGRAPHIC_DATA]" at bounding box center [584, 418] width 560 height 24
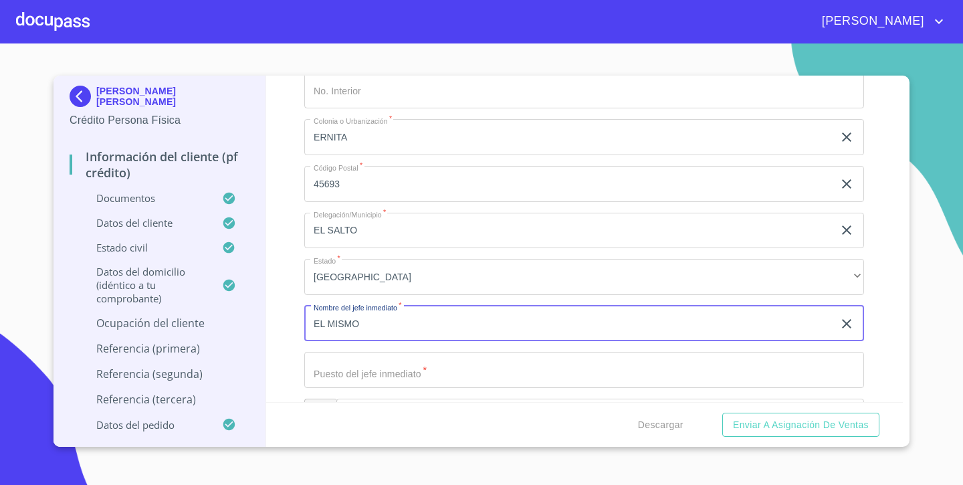
type input "EL MISMO"
click at [385, 369] on input "Documento de identificación.   *" at bounding box center [584, 370] width 560 height 36
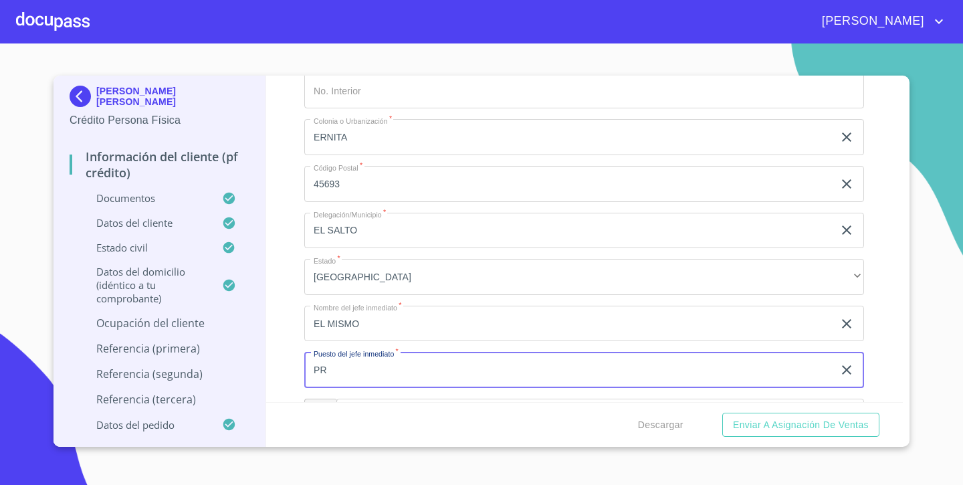
type input "P"
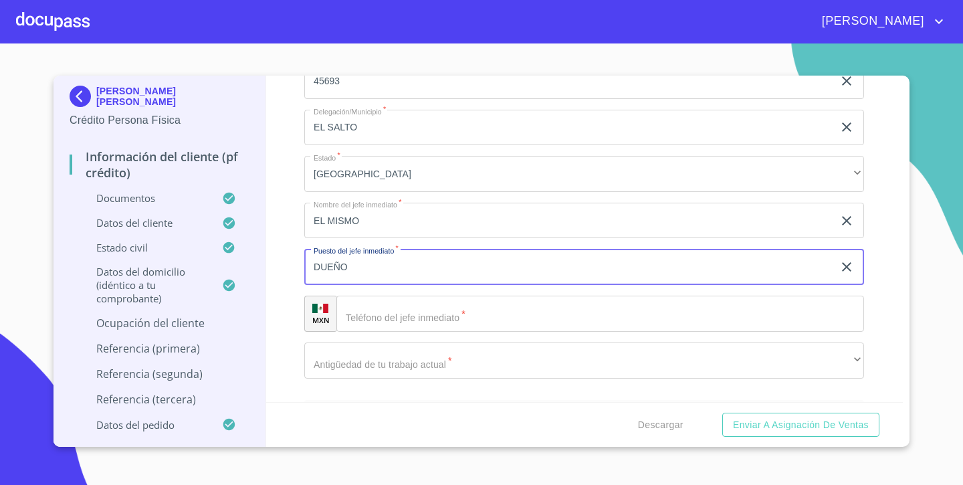
scroll to position [6279, 0]
type input "DUEÑO"
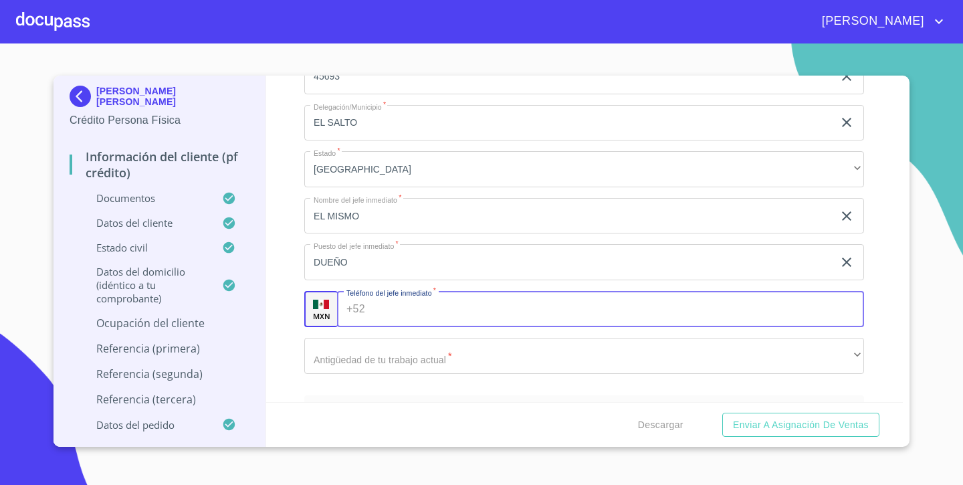
paste input "[PHONE_NUMBER]"
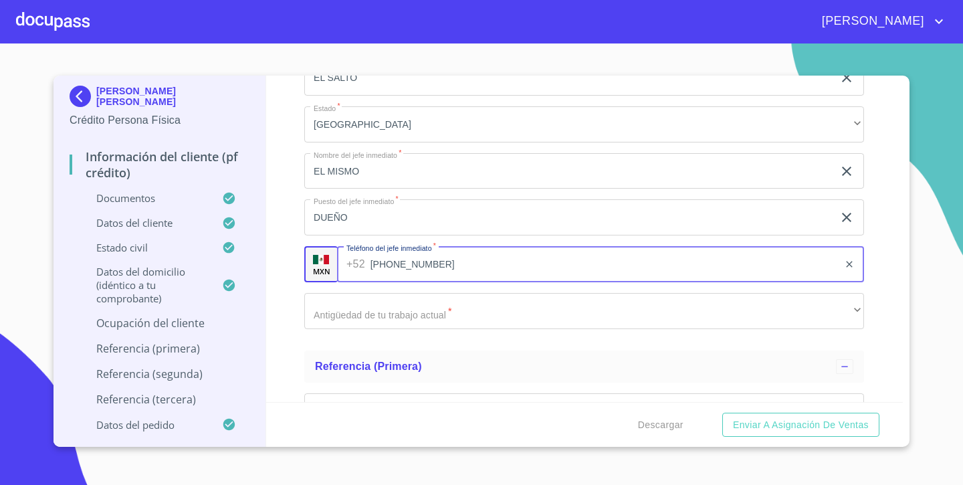
scroll to position [6346, 0]
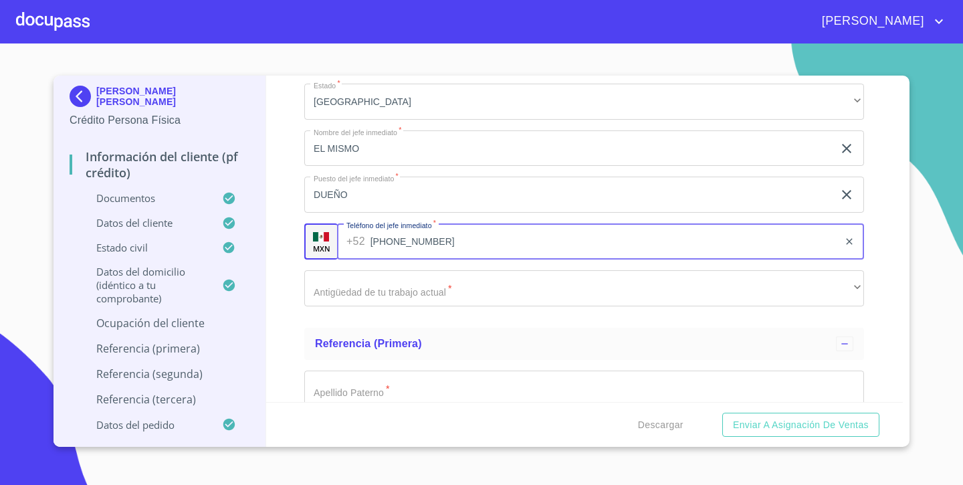
type input "[PHONE_NUMBER]"
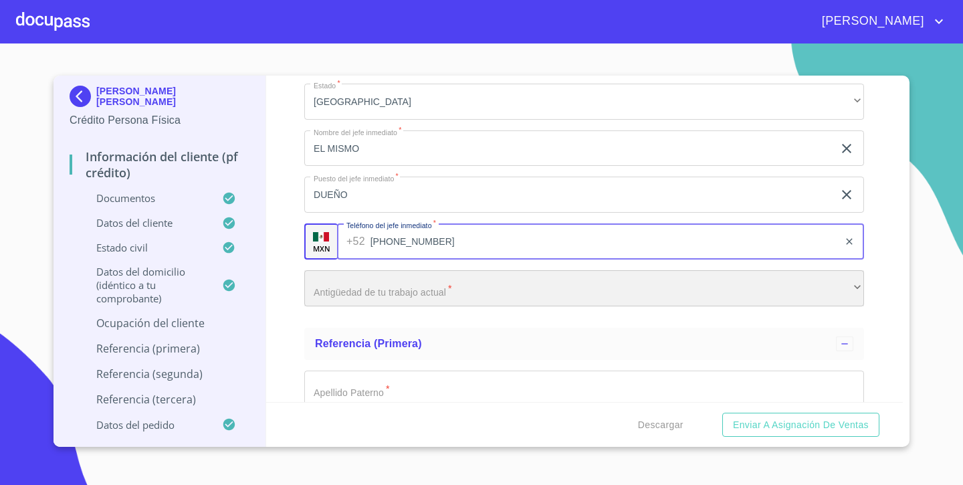
click at [331, 284] on div "​" at bounding box center [584, 288] width 560 height 36
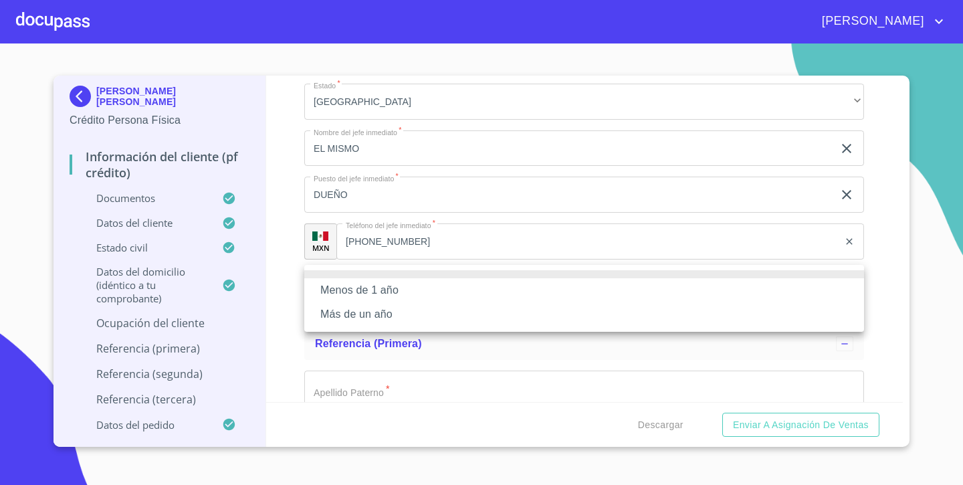
click at [332, 310] on li "Más de un año" at bounding box center [584, 314] width 560 height 24
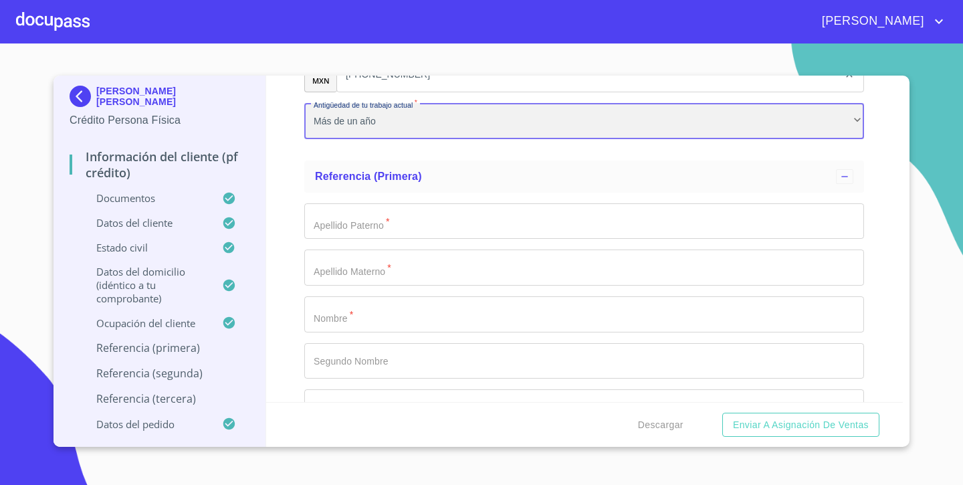
scroll to position [6518, 0]
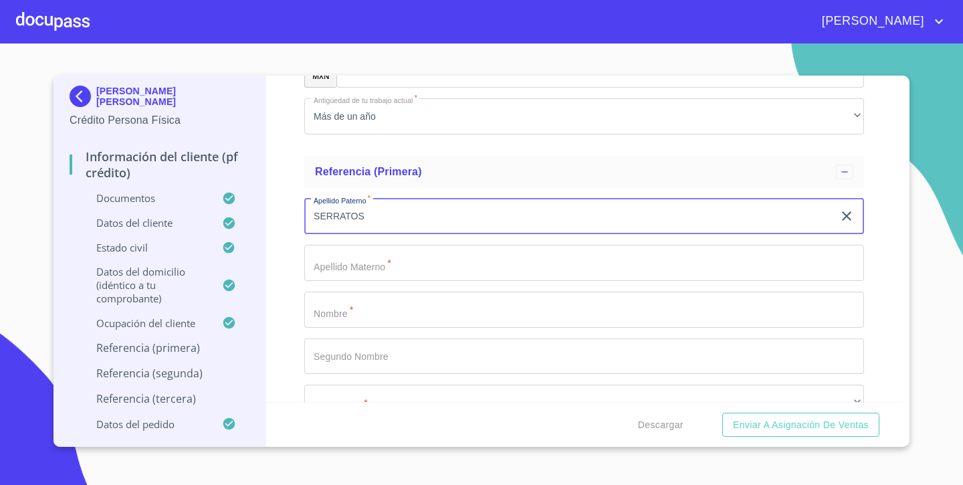
type input "SERRATOS"
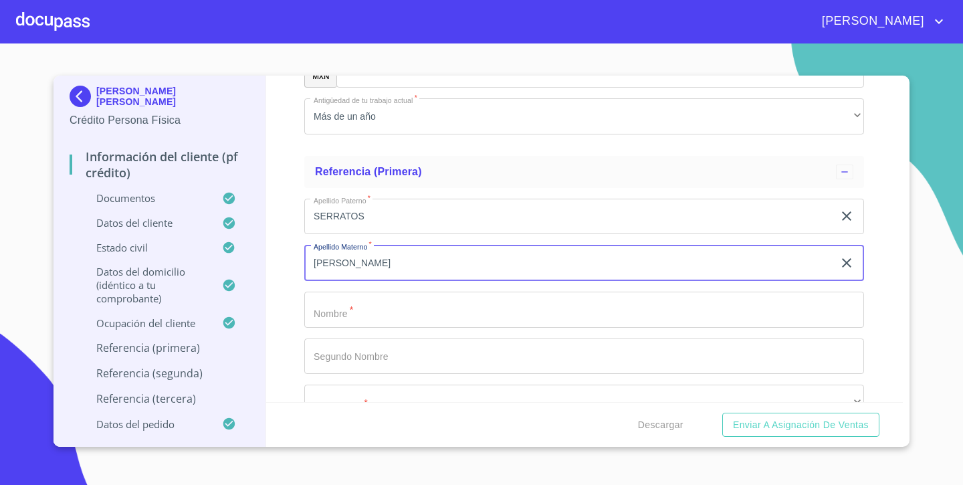
type input "[PERSON_NAME]"
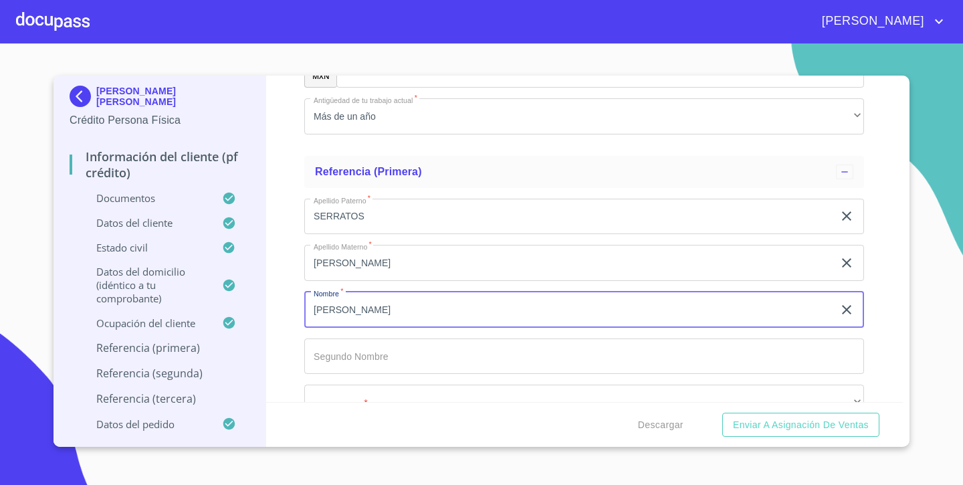
type input "[PERSON_NAME]"
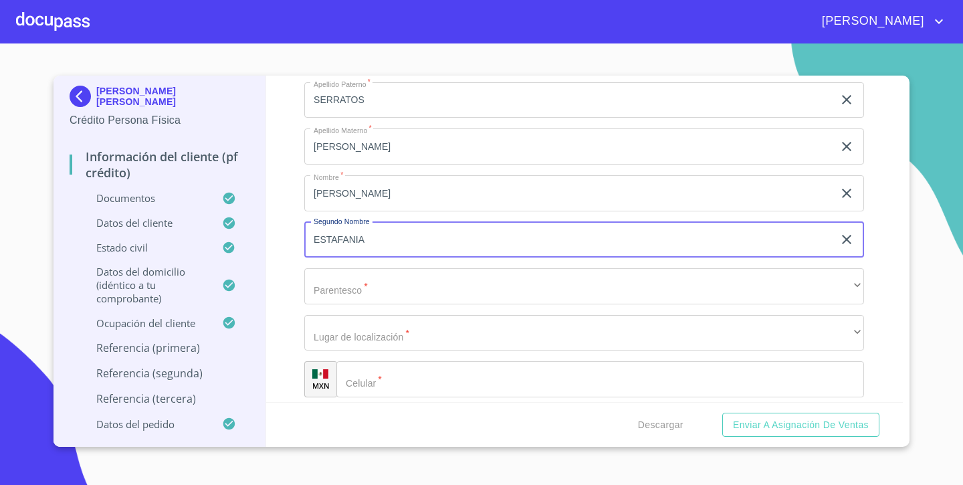
scroll to position [6686, 0]
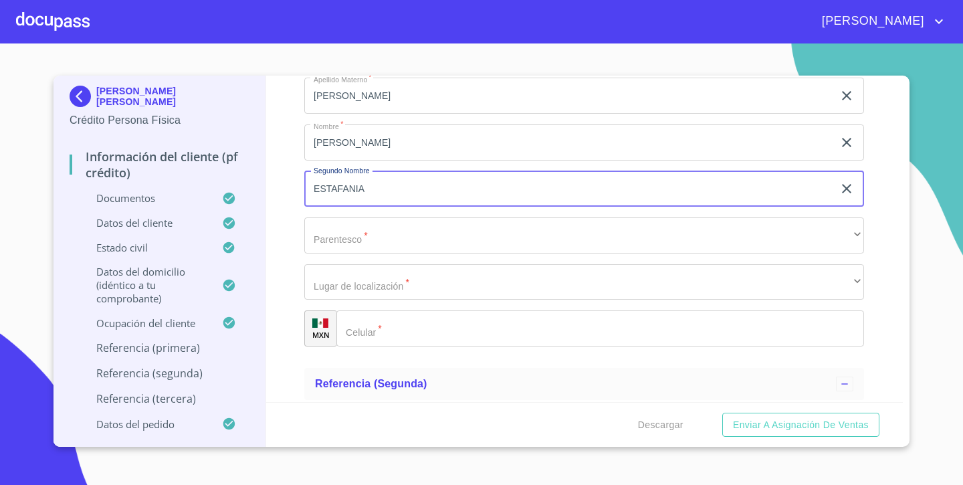
type input "ESTAFANIA"
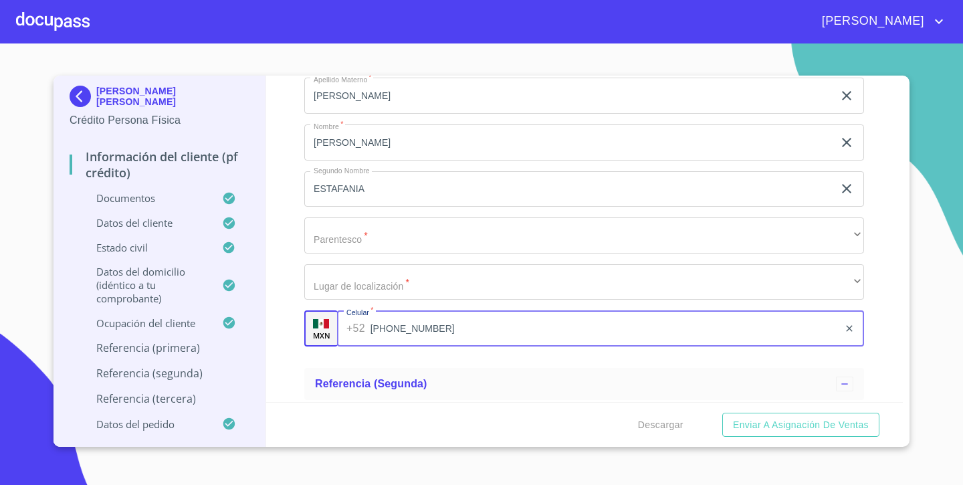
type input "[PHONE_NUMBER]"
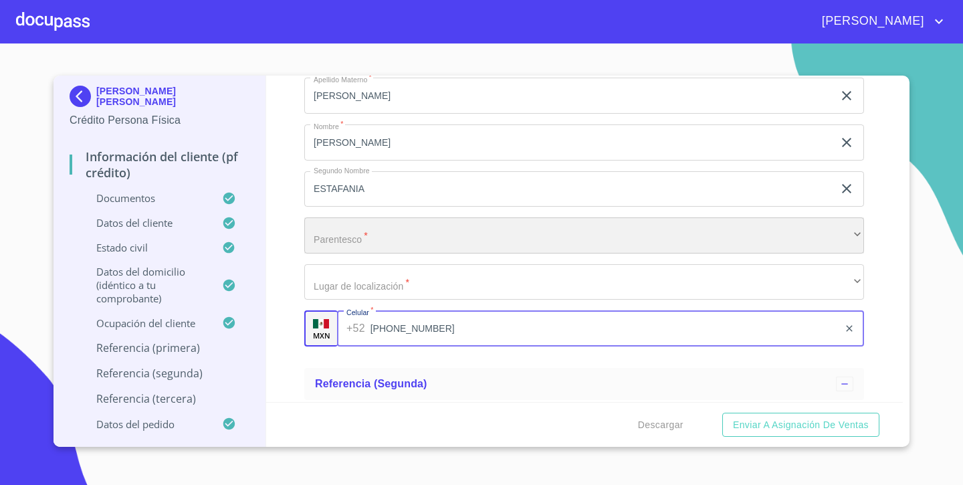
click at [363, 230] on div "​" at bounding box center [584, 235] width 560 height 36
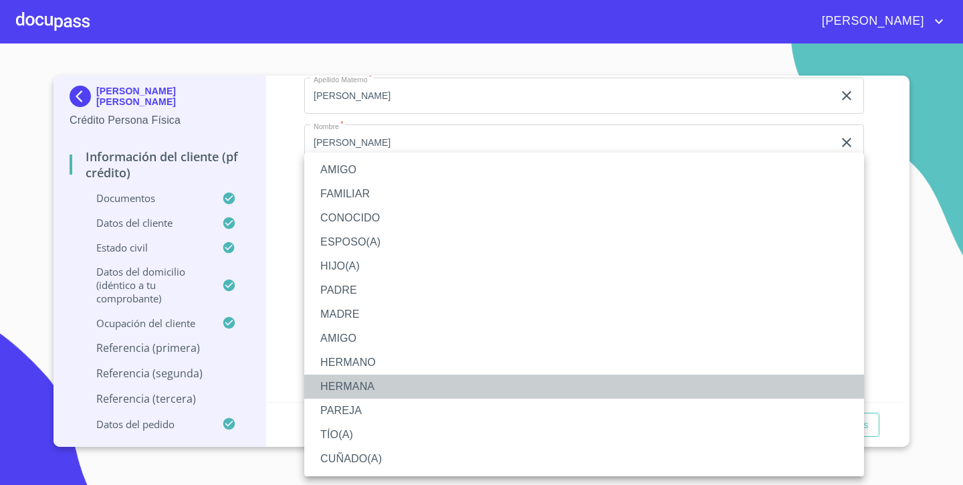
click at [340, 377] on li "HERMANA" at bounding box center [584, 387] width 560 height 24
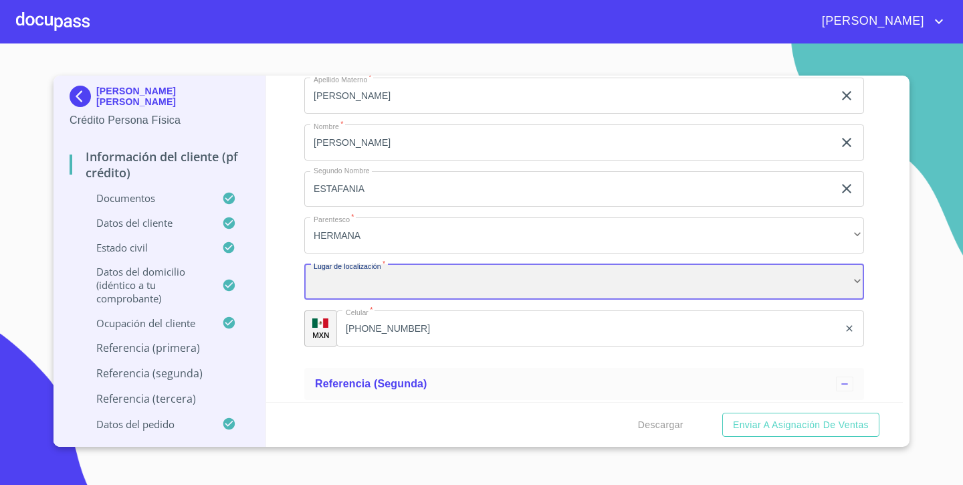
click at [348, 269] on div "​" at bounding box center [584, 282] width 560 height 36
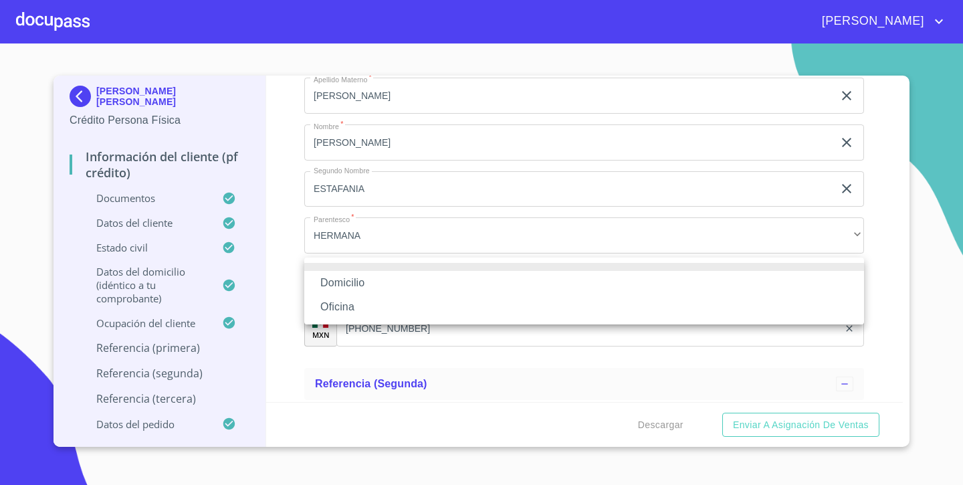
click at [338, 286] on li "Domicilio" at bounding box center [584, 283] width 560 height 24
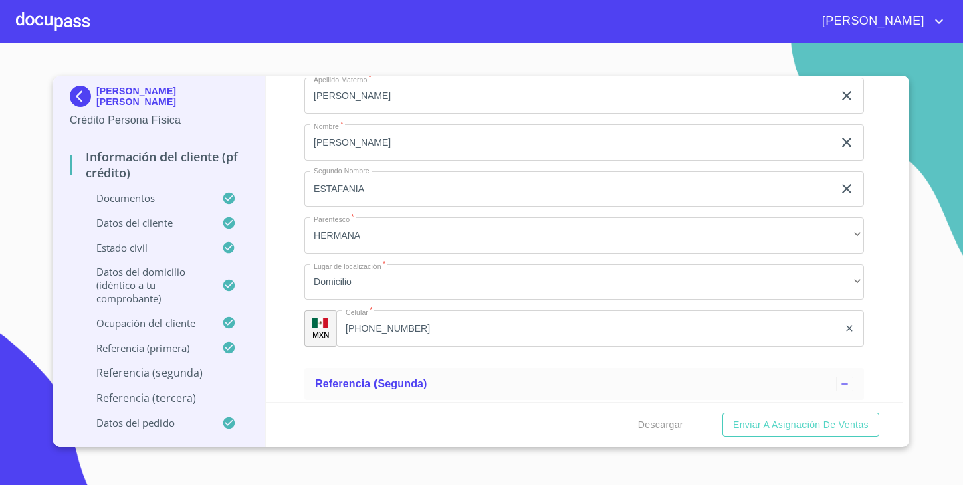
click at [285, 299] on div "Información del cliente (PF crédito) Documentos Documento de identificación.   …" at bounding box center [584, 239] width 637 height 326
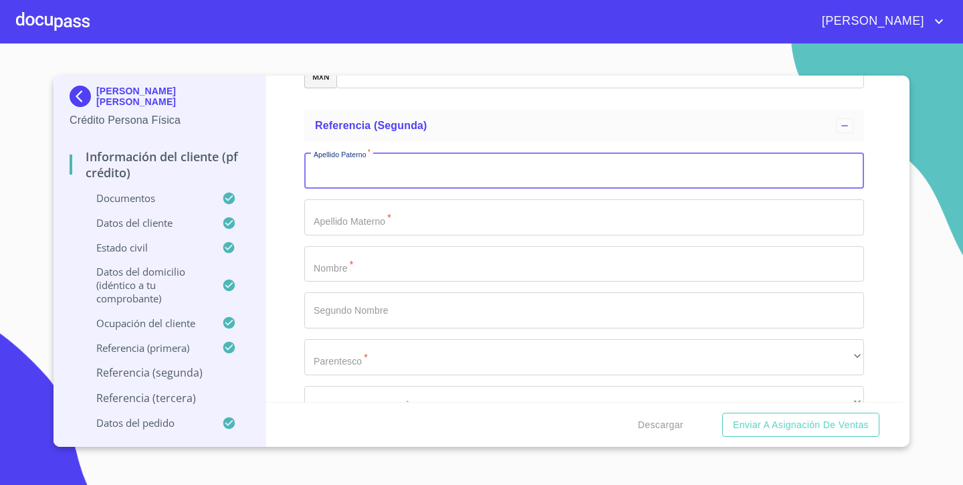
scroll to position [6945, 0]
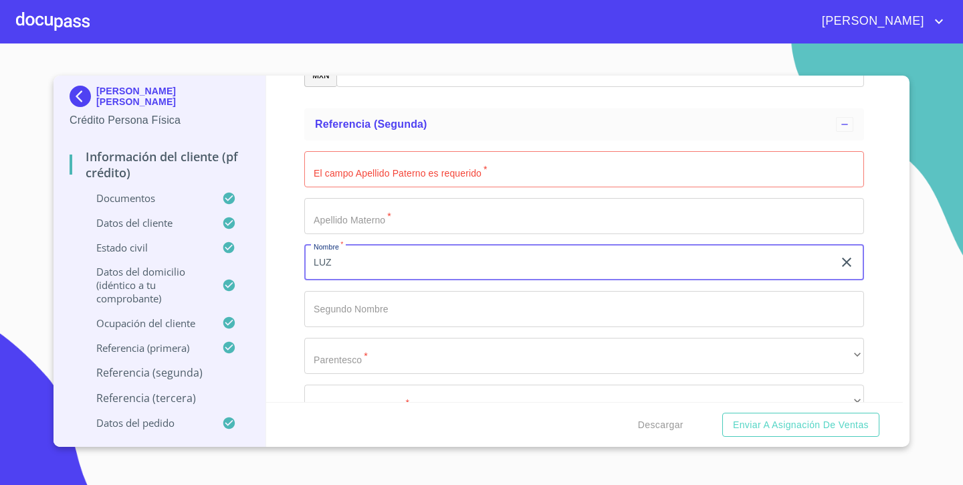
type input "LUZ"
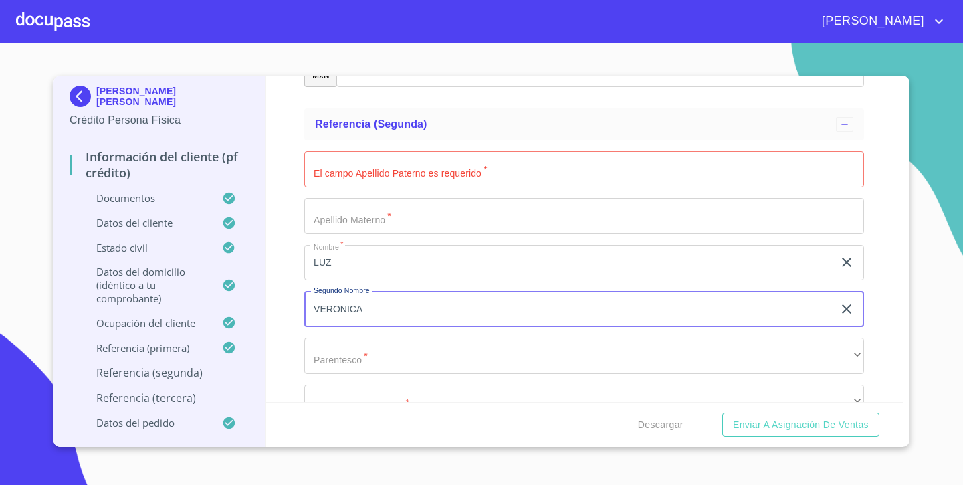
type input "VERONICA"
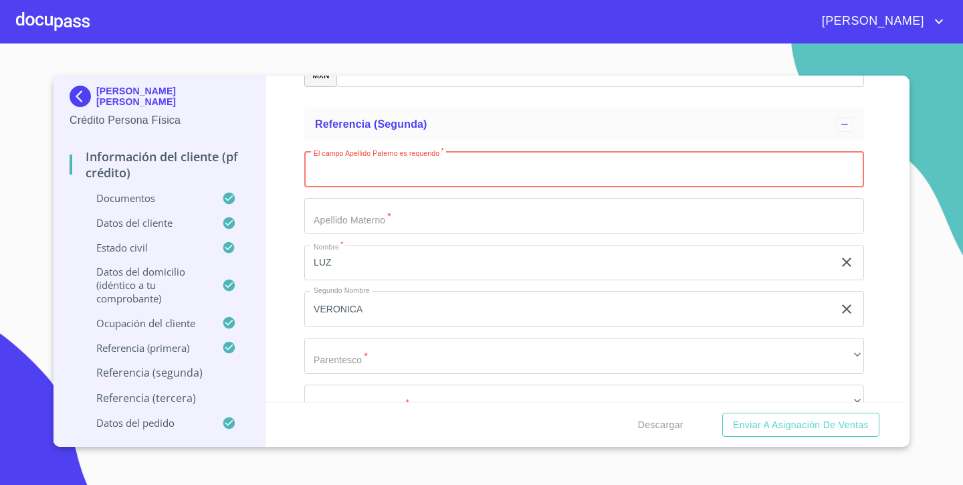
click at [411, 156] on input "Documento de identificación.   *" at bounding box center [584, 169] width 560 height 36
type input "[PERSON_NAME]"
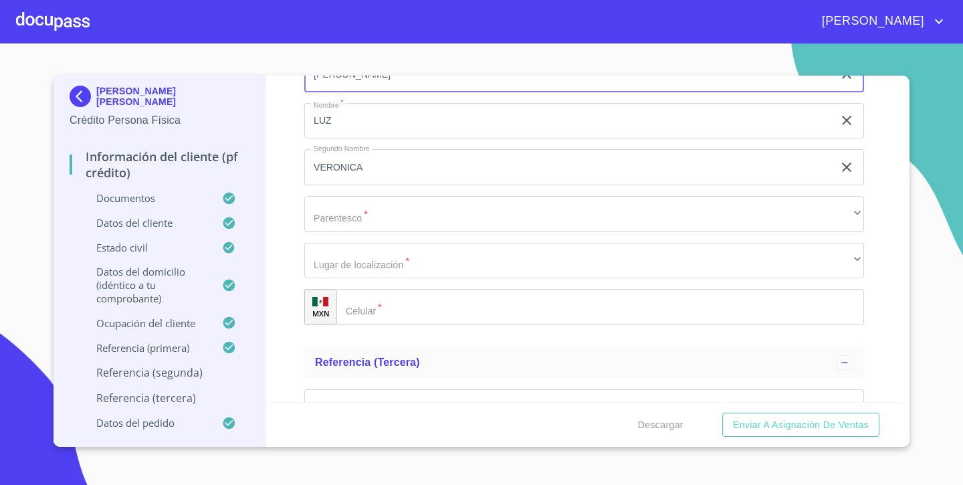
scroll to position [7090, 0]
type input "[PERSON_NAME]"
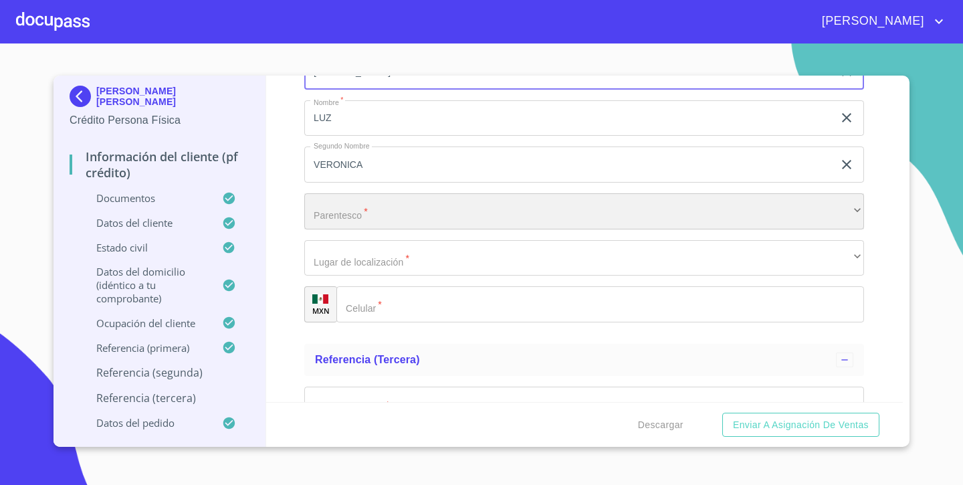
click at [353, 205] on div "​" at bounding box center [584, 211] width 560 height 36
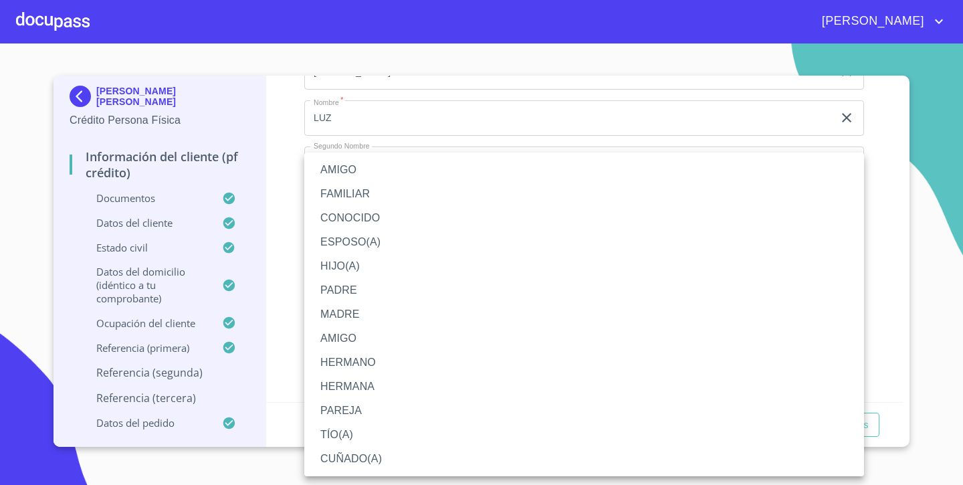
click at [367, 174] on li "AMIGO" at bounding box center [584, 170] width 560 height 24
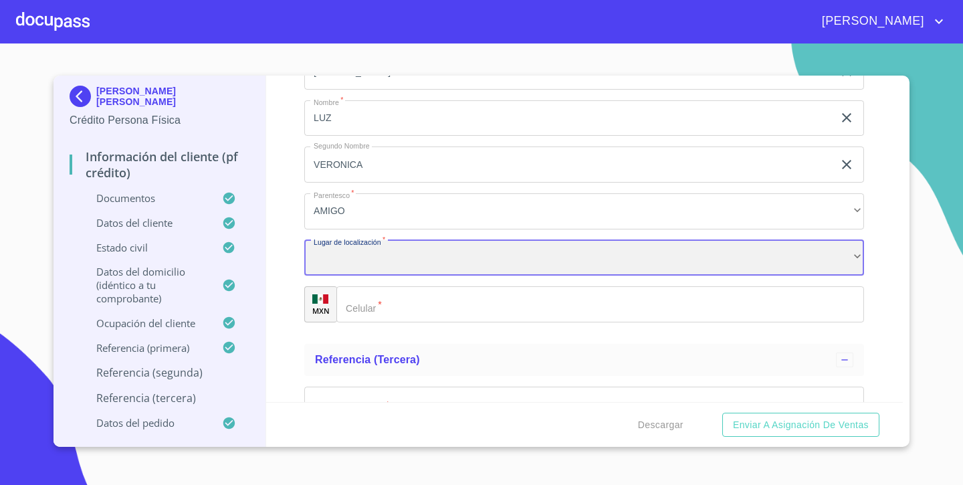
click at [348, 252] on div "​" at bounding box center [584, 258] width 560 height 36
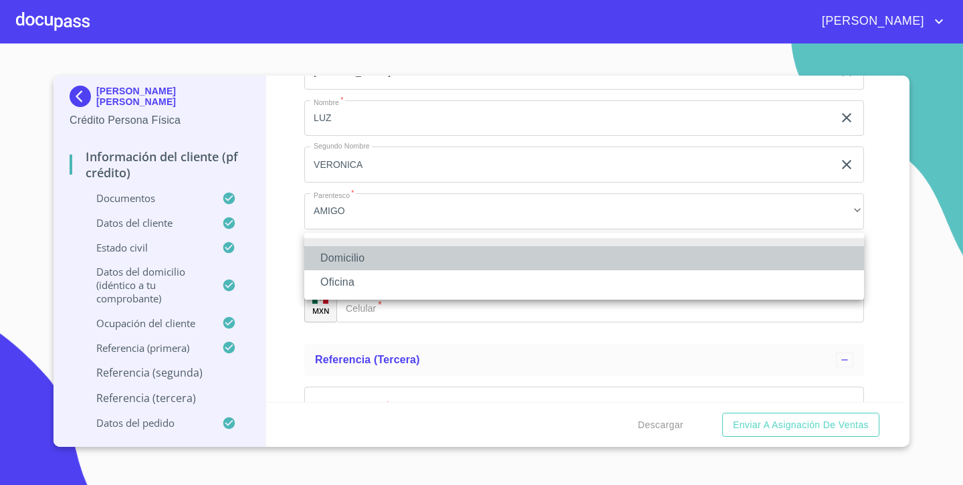
click at [338, 260] on li "Domicilio" at bounding box center [584, 258] width 560 height 24
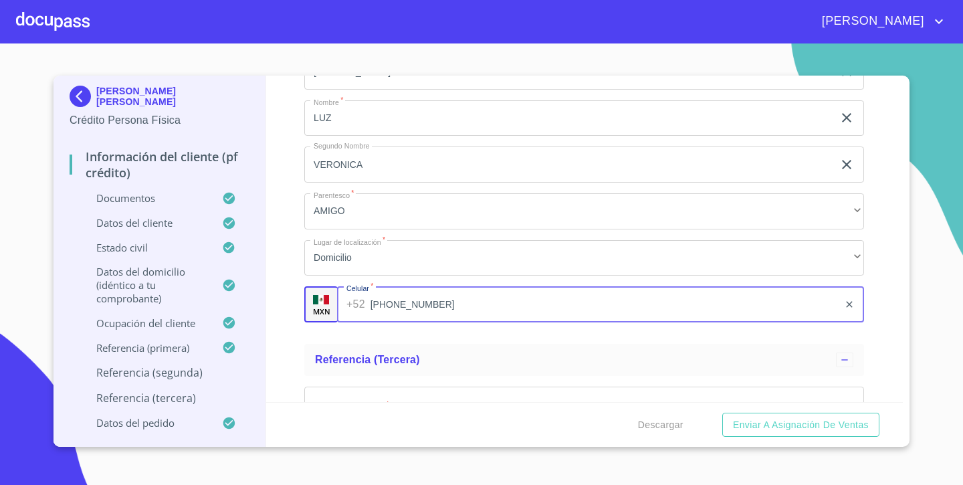
type input "[PHONE_NUMBER]"
click at [280, 332] on div "Información del cliente (PF crédito) Documentos Documento de identificación.   …" at bounding box center [584, 239] width 637 height 326
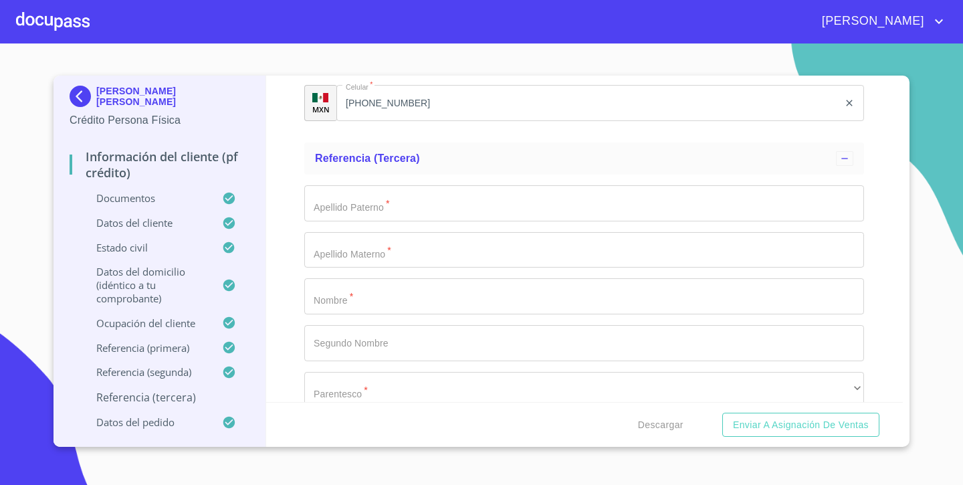
scroll to position [7322, 0]
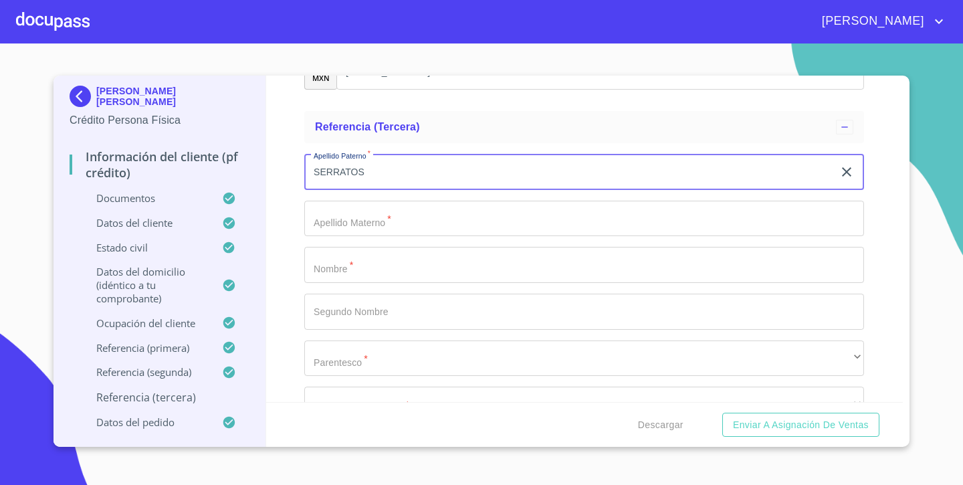
type input "SERRATOS"
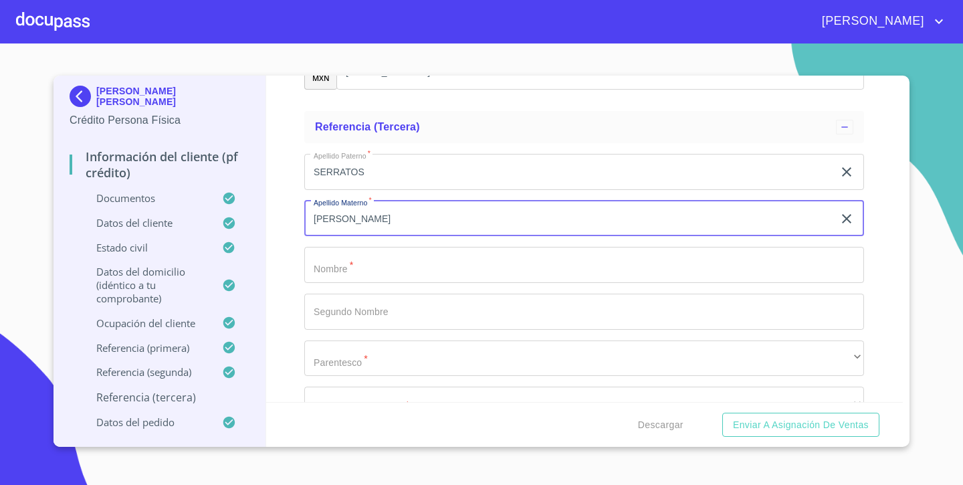
type input "[PERSON_NAME]"
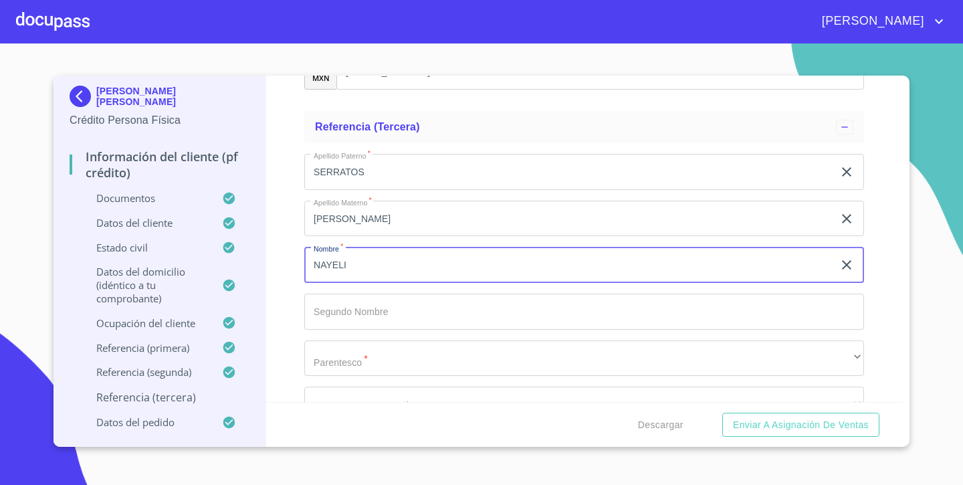
type input "NAYELI"
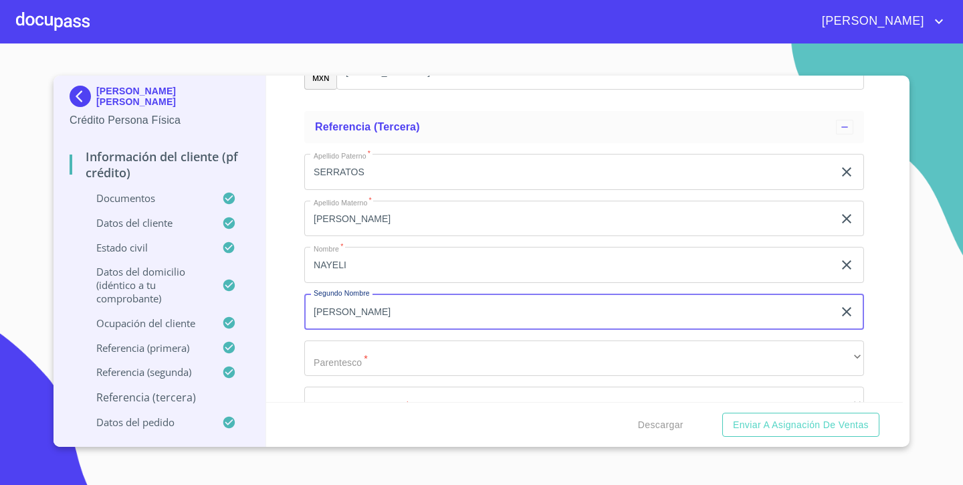
type input "[PERSON_NAME]"
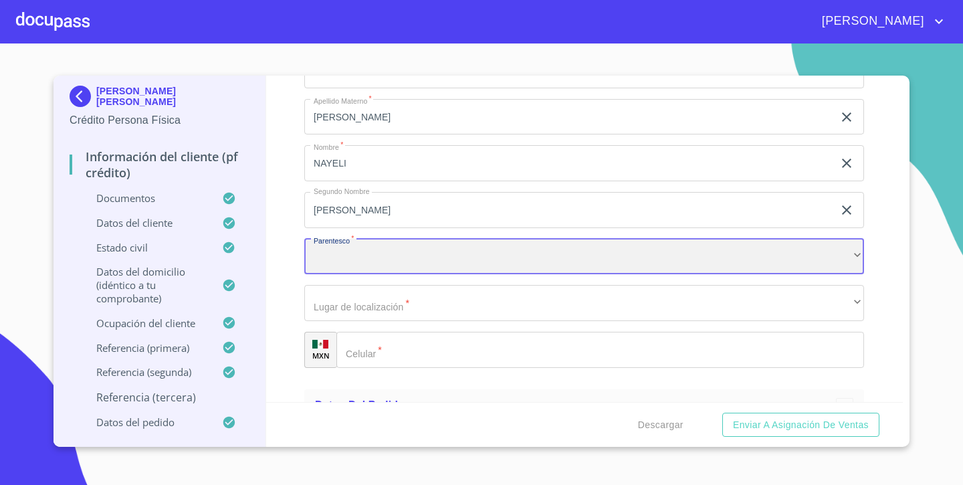
scroll to position [7447, 0]
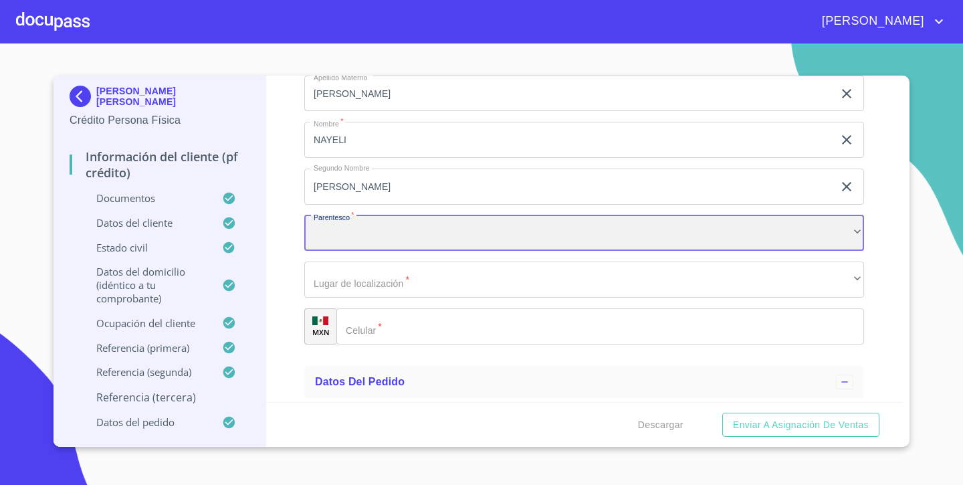
click at [359, 215] on div "​" at bounding box center [584, 233] width 560 height 36
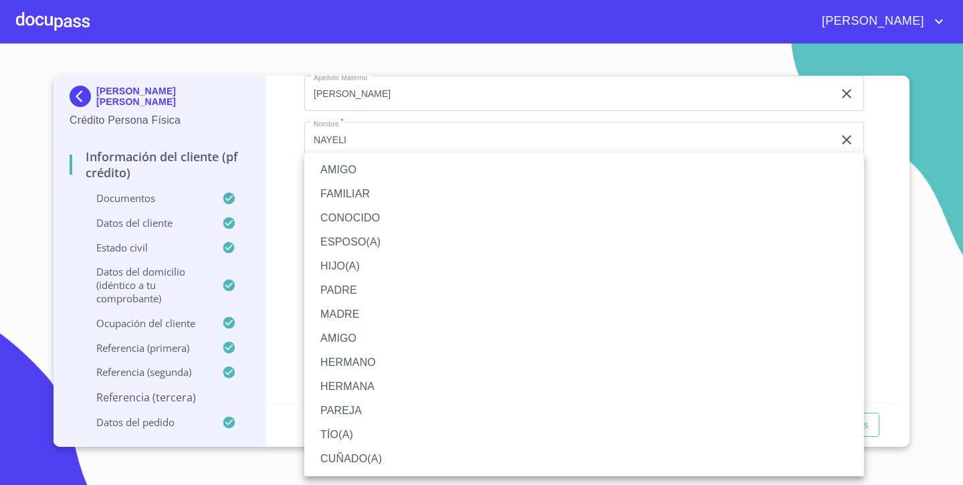
click at [356, 389] on li "HERMANA" at bounding box center [584, 387] width 560 height 24
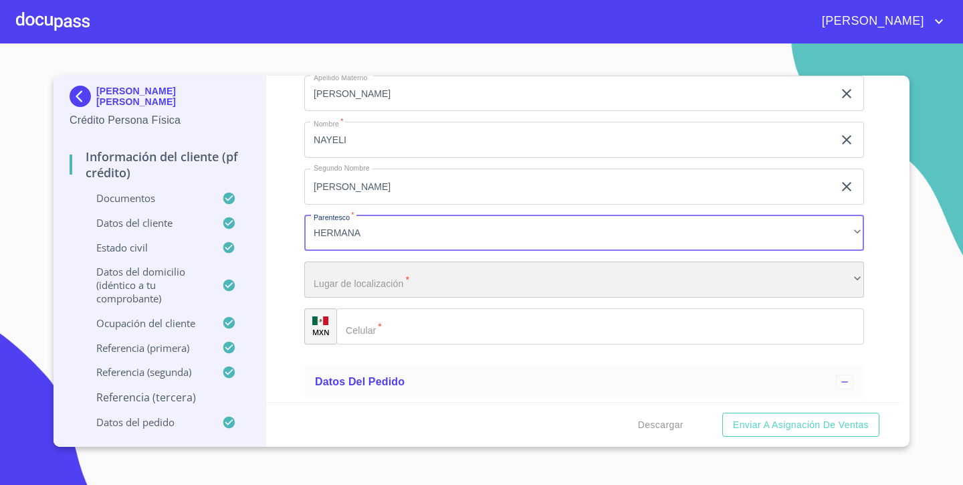
click at [401, 271] on div "​" at bounding box center [584, 280] width 560 height 36
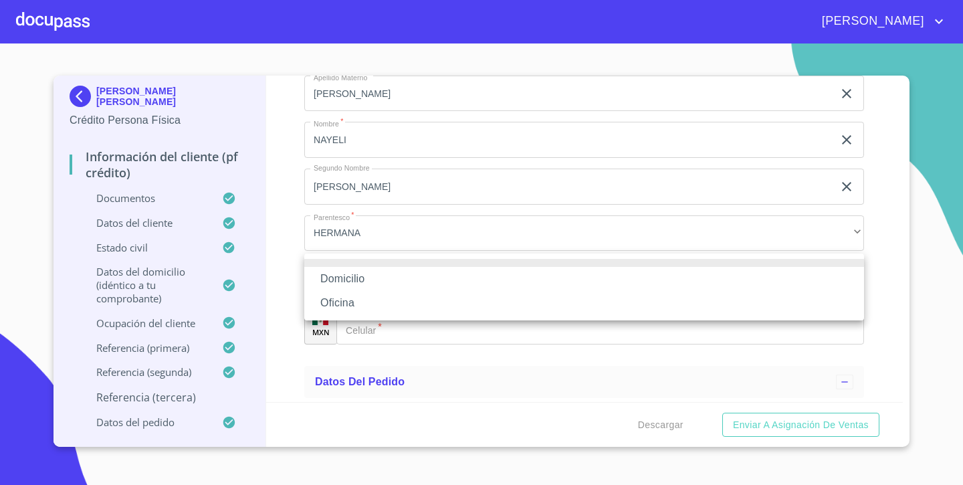
click at [380, 278] on li "Domicilio" at bounding box center [584, 279] width 560 height 24
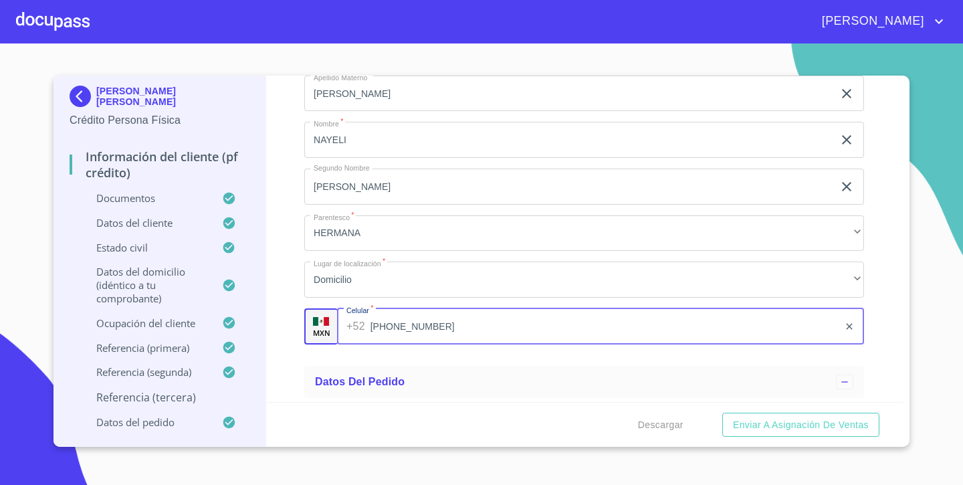
type input "[PHONE_NUMBER]"
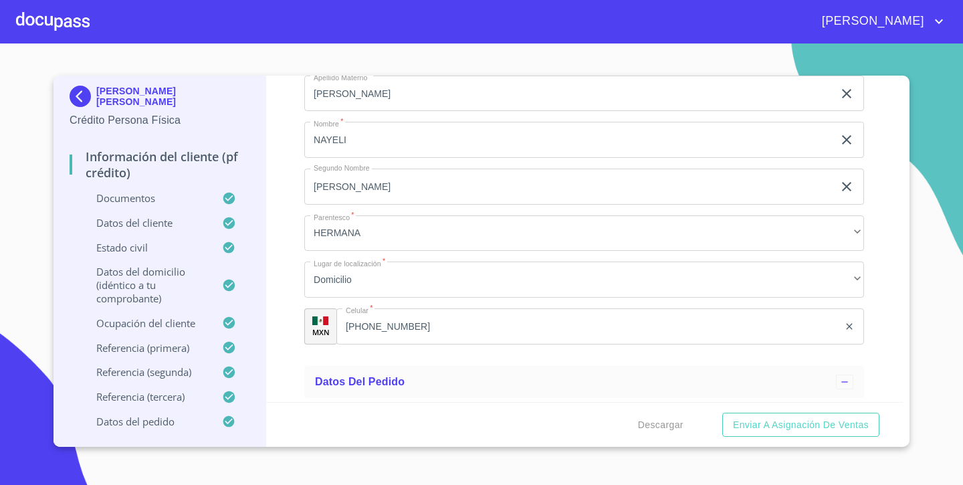
click at [292, 330] on div "Información del cliente (PF crédito) Documentos Documento de identificación.   …" at bounding box center [584, 239] width 637 height 326
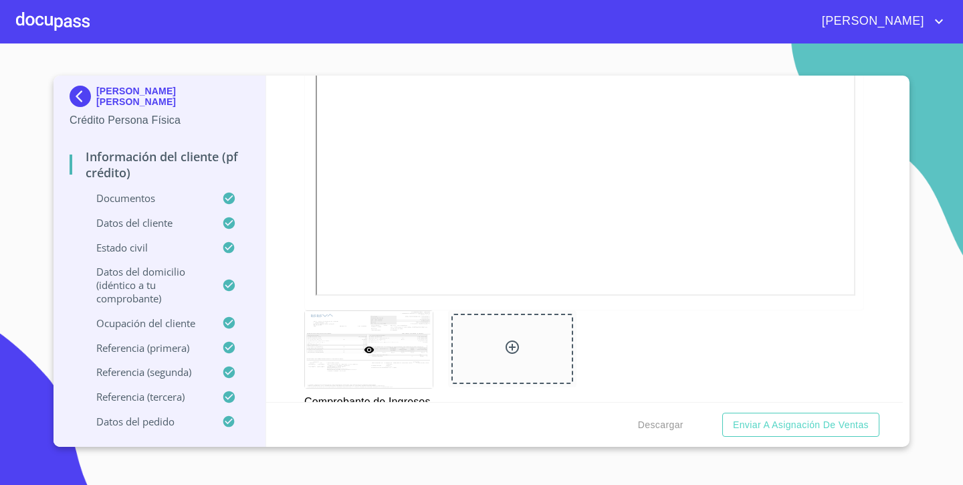
scroll to position [2142, 0]
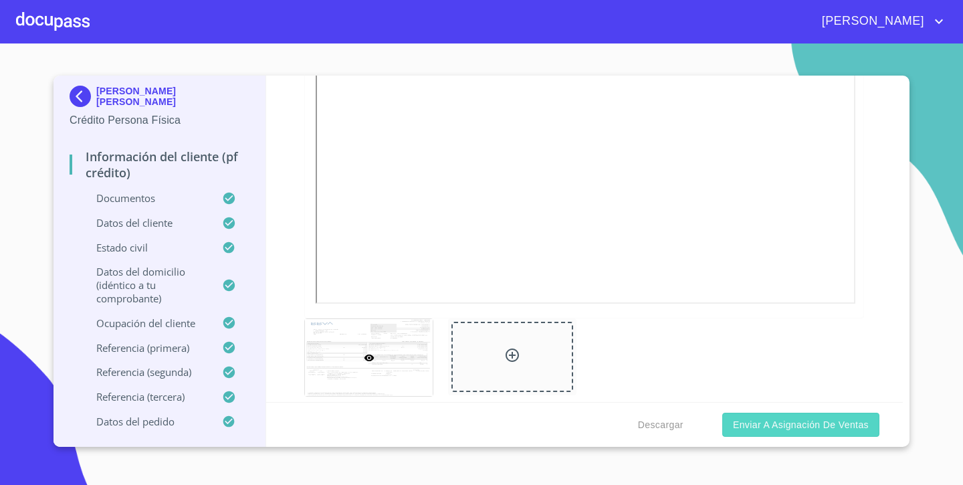
click at [811, 426] on span "Enviar a Asignación de Ventas" at bounding box center [801, 425] width 136 height 17
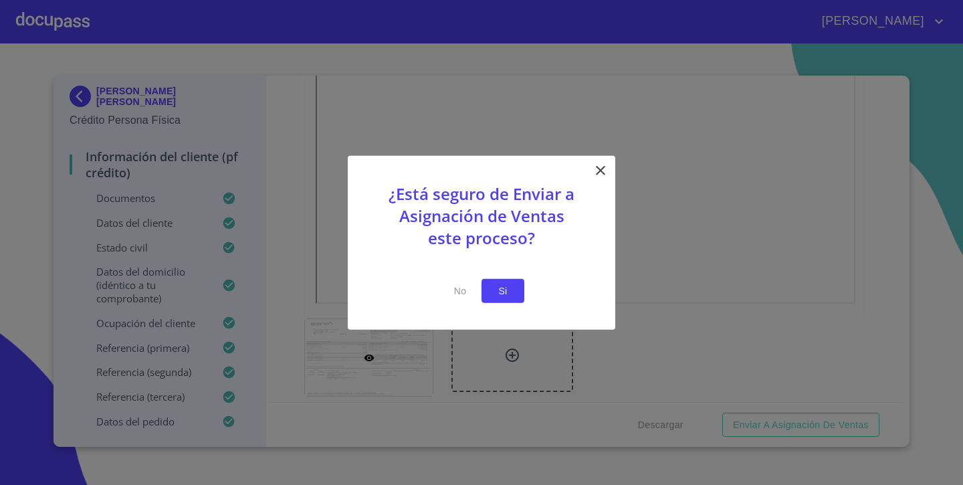
click at [506, 285] on span "Si" at bounding box center [502, 290] width 21 height 17
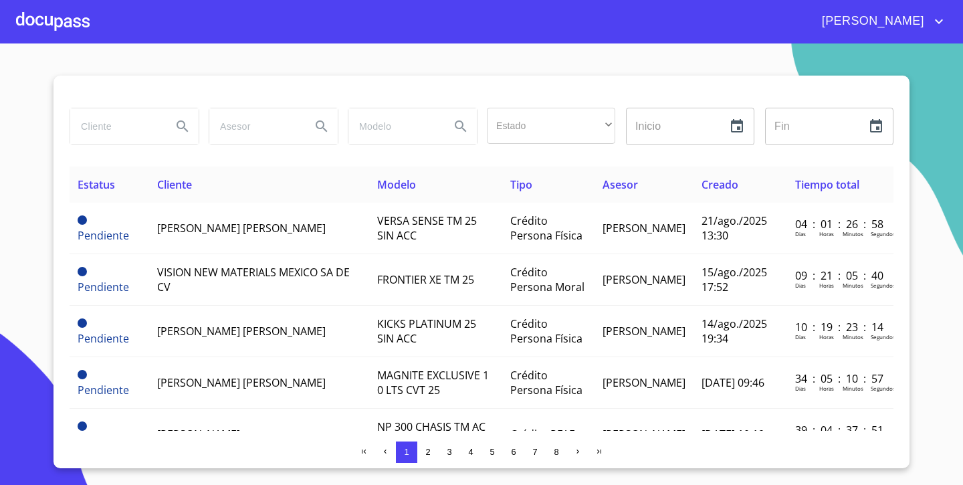
click at [144, 125] on input "search" at bounding box center [115, 126] width 91 height 36
click at [101, 126] on input "search" at bounding box center [115, 126] width 91 height 36
type input "[PERSON_NAME] [PERSON_NAME]"
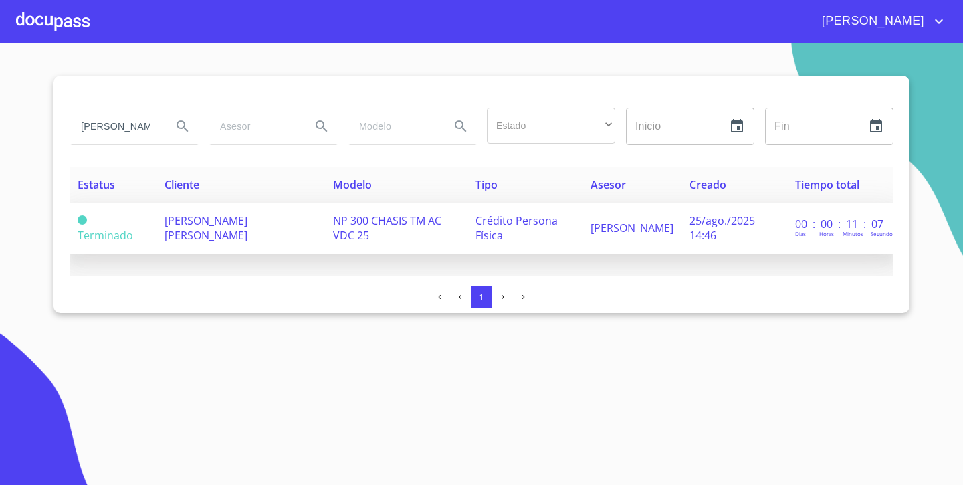
click at [278, 225] on td "[PERSON_NAME] [PERSON_NAME]" at bounding box center [241, 229] width 169 height 52
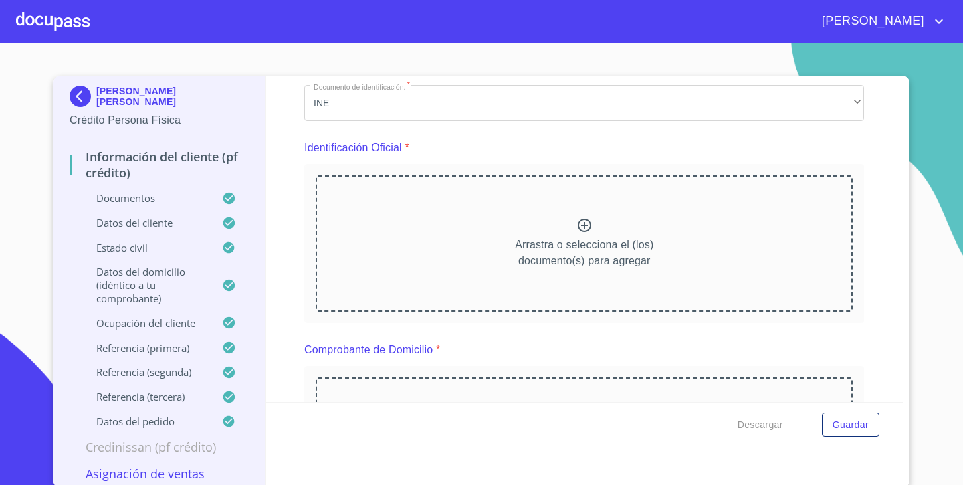
scroll to position [108, 0]
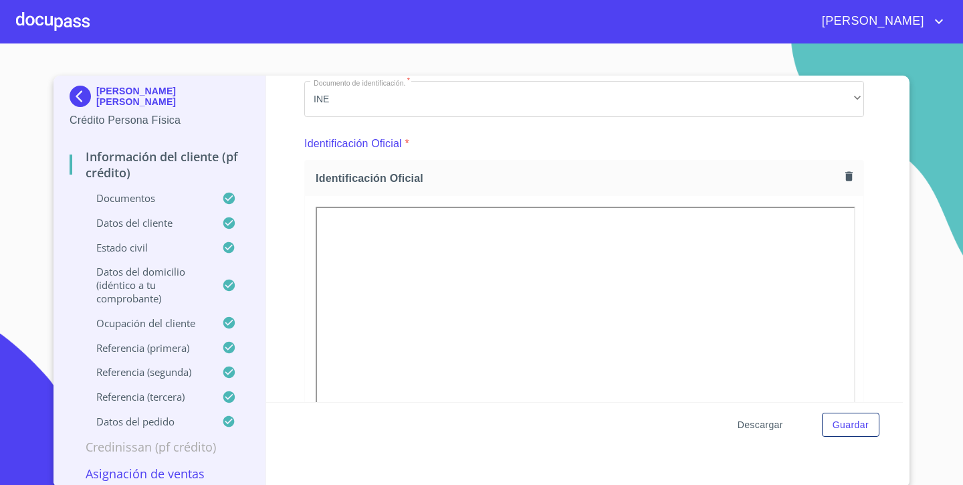
click at [755, 418] on span "Descargar" at bounding box center [760, 425] width 45 height 17
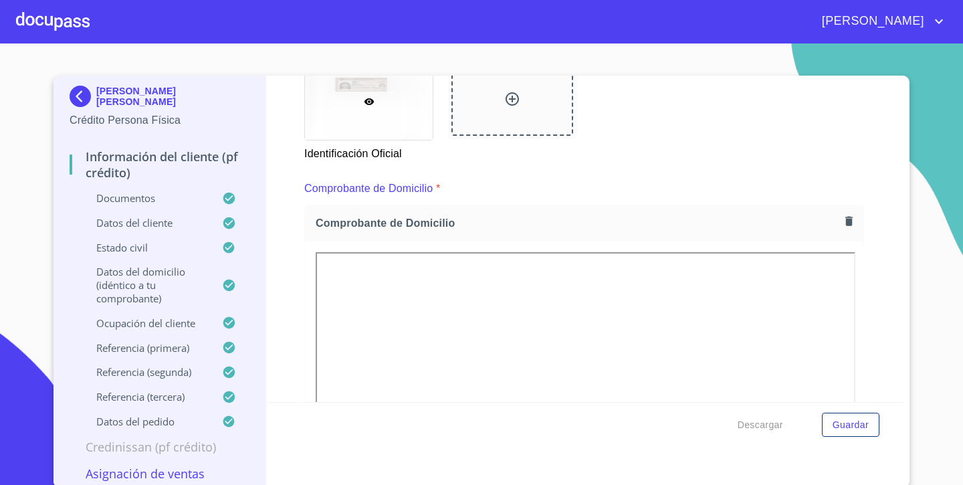
scroll to position [628, 0]
